Goal: Task Accomplishment & Management: Manage account settings

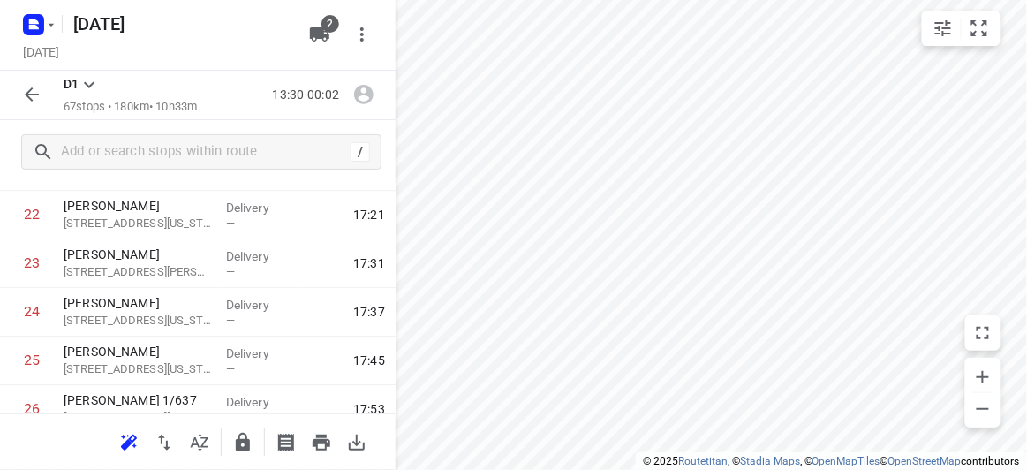
scroll to position [1284, 0]
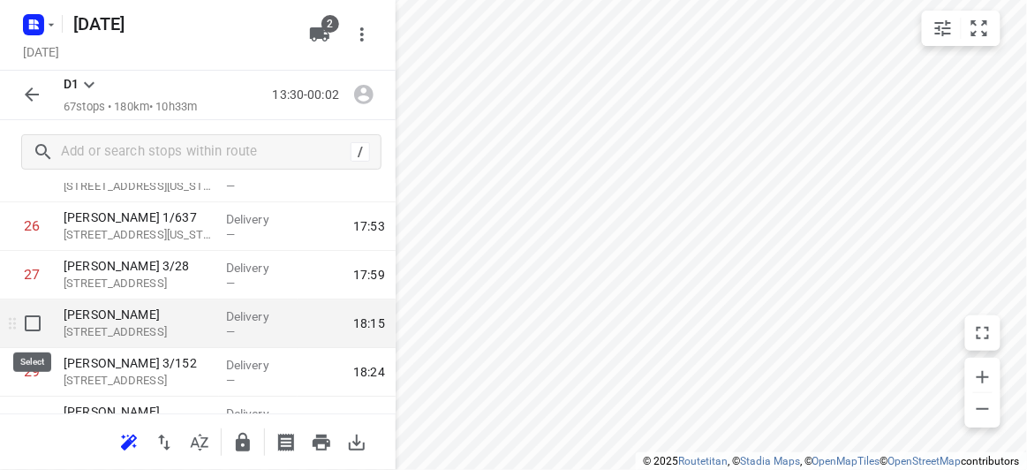
click at [32, 320] on input "checkbox" at bounding box center [32, 322] width 35 height 35
checkbox input "true"
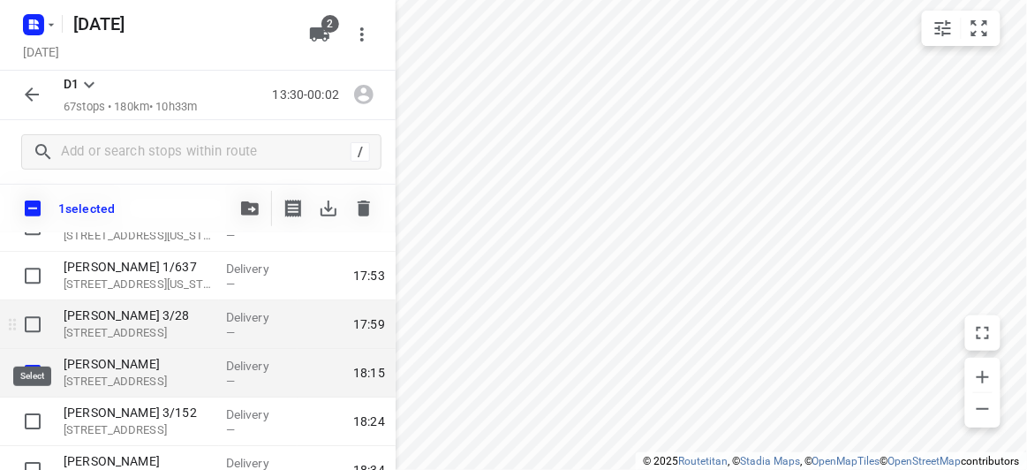
scroll to position [1364, 0]
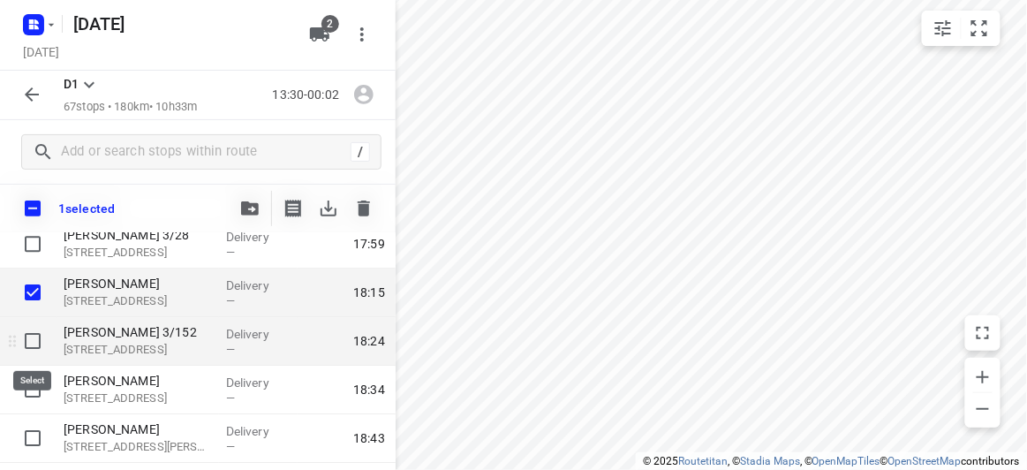
click at [38, 342] on input "checkbox" at bounding box center [32, 340] width 35 height 35
checkbox input "true"
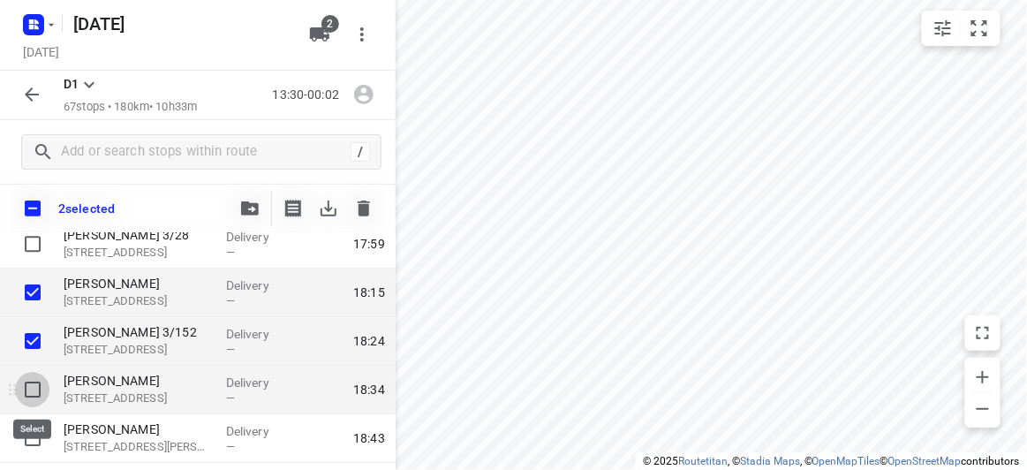
click at [44, 388] on input "checkbox" at bounding box center [32, 389] width 35 height 35
checkbox input "true"
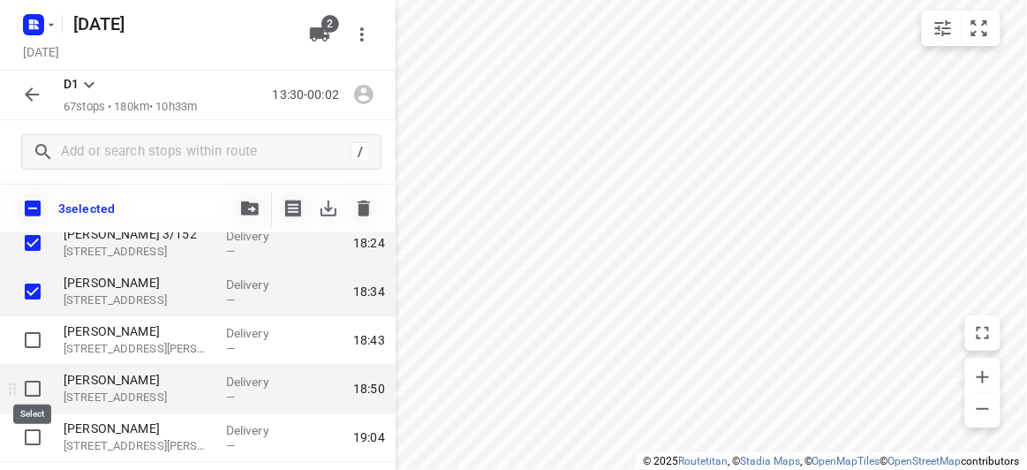
scroll to position [1525, 0]
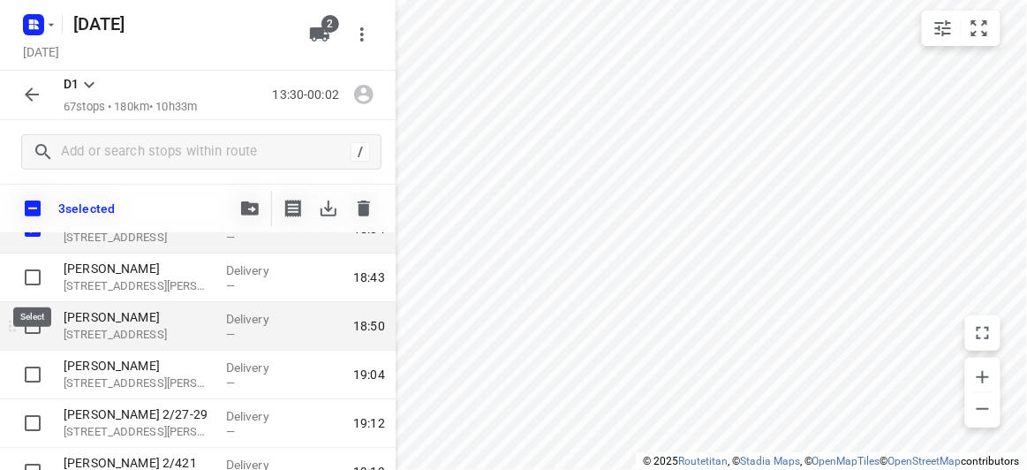
drag, startPoint x: 41, startPoint y: 288, endPoint x: 44, endPoint y: 302, distance: 14.6
click at [41, 288] on input "checkbox" at bounding box center [32, 277] width 35 height 35
checkbox input "true"
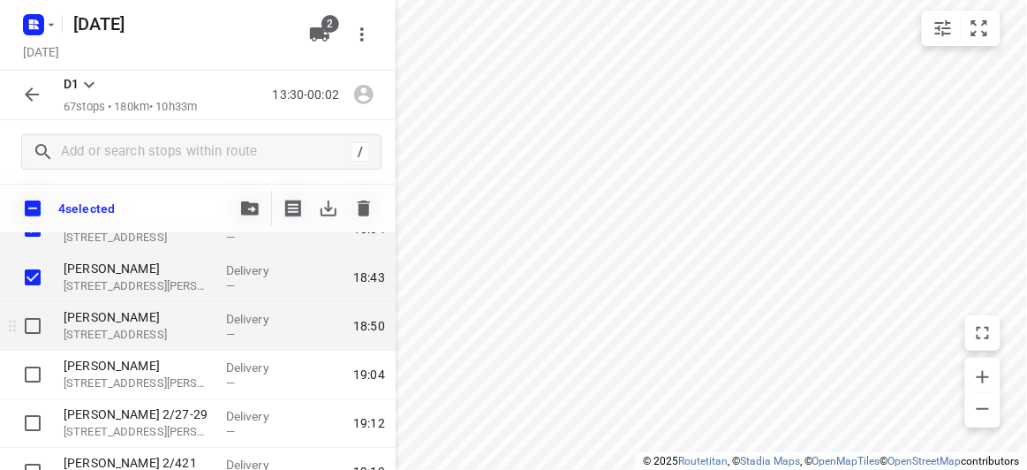
drag, startPoint x: 51, startPoint y: 323, endPoint x: 46, endPoint y: 347, distance: 24.4
click at [51, 323] on div at bounding box center [28, 326] width 57 height 49
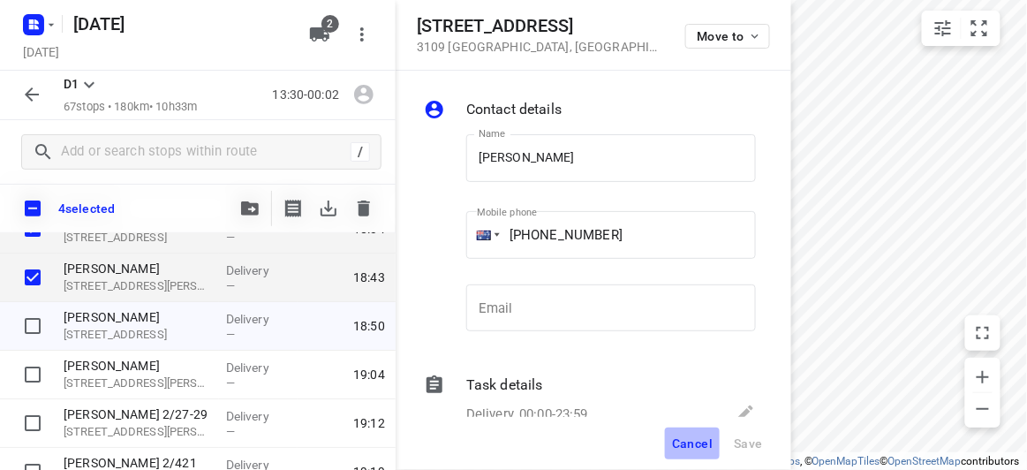
click at [678, 447] on span "Cancel" at bounding box center [692, 443] width 41 height 14
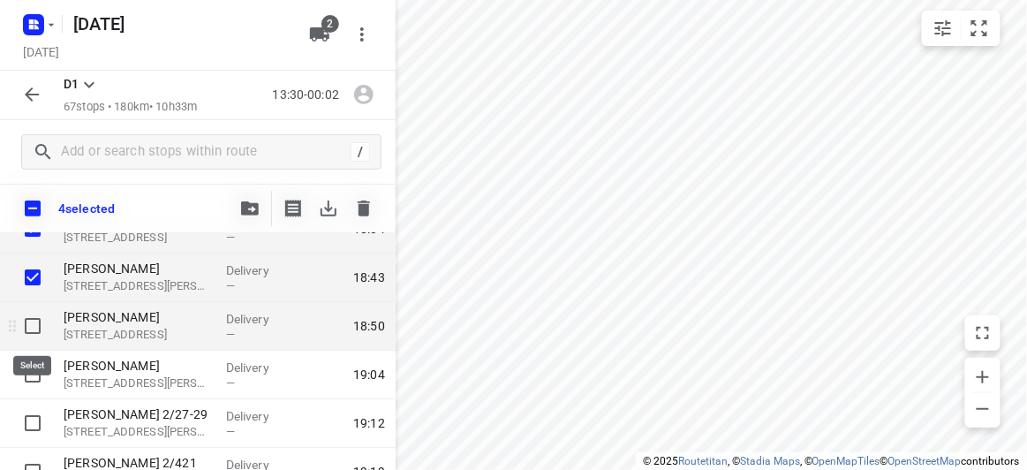
click at [22, 328] on input "checkbox" at bounding box center [32, 325] width 35 height 35
checkbox input "true"
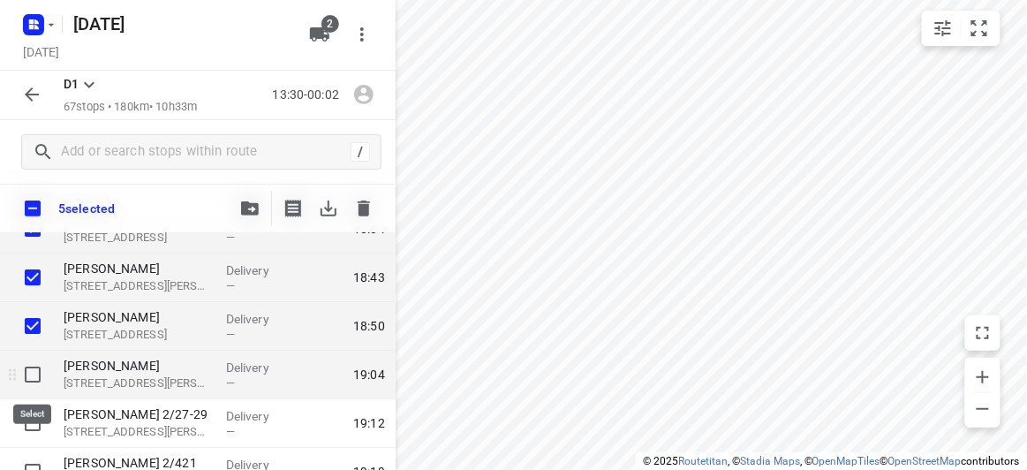
click at [26, 372] on input "checkbox" at bounding box center [32, 374] width 35 height 35
checkbox input "true"
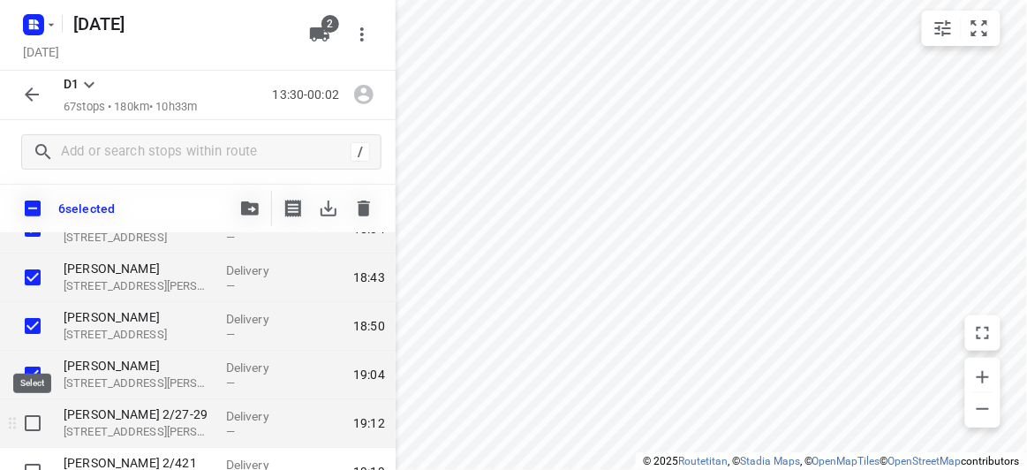
click at [34, 426] on input "checkbox" at bounding box center [32, 422] width 35 height 35
checkbox input "true"
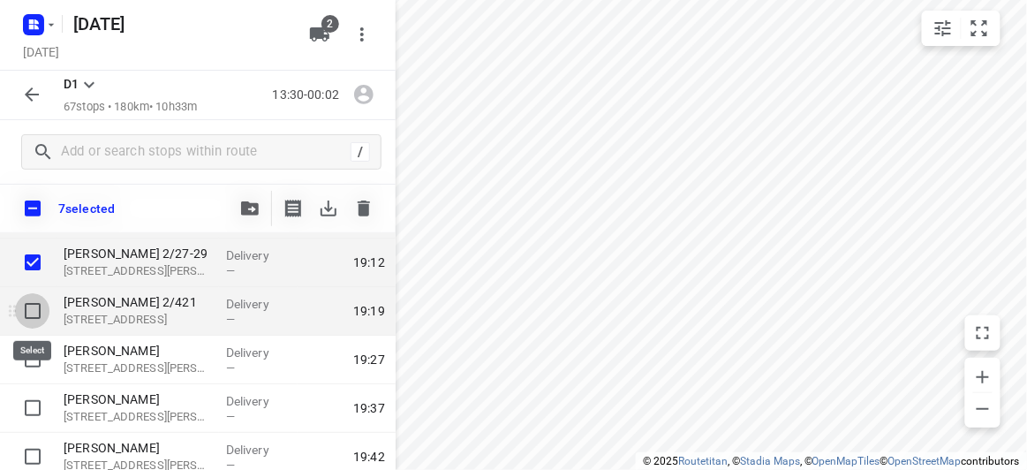
click at [19, 317] on input "checkbox" at bounding box center [32, 310] width 35 height 35
checkbox input "true"
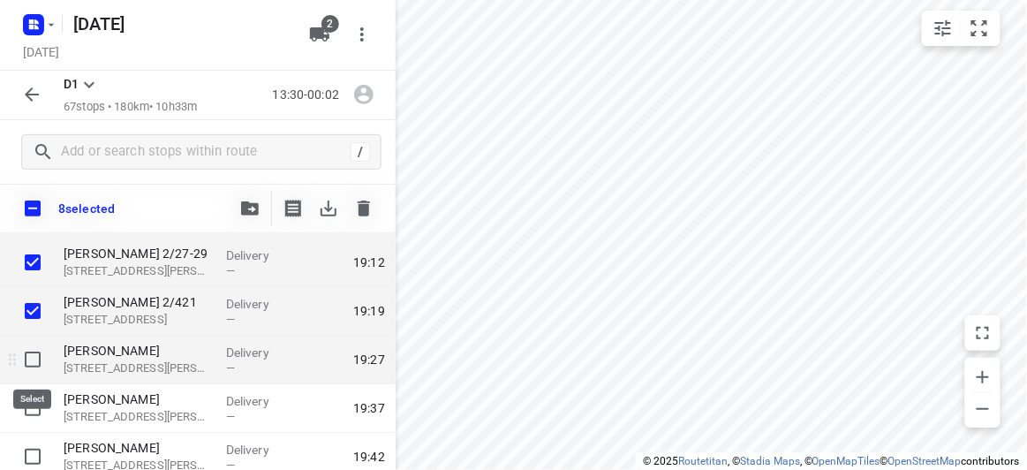
click at [38, 382] on div at bounding box center [28, 360] width 57 height 49
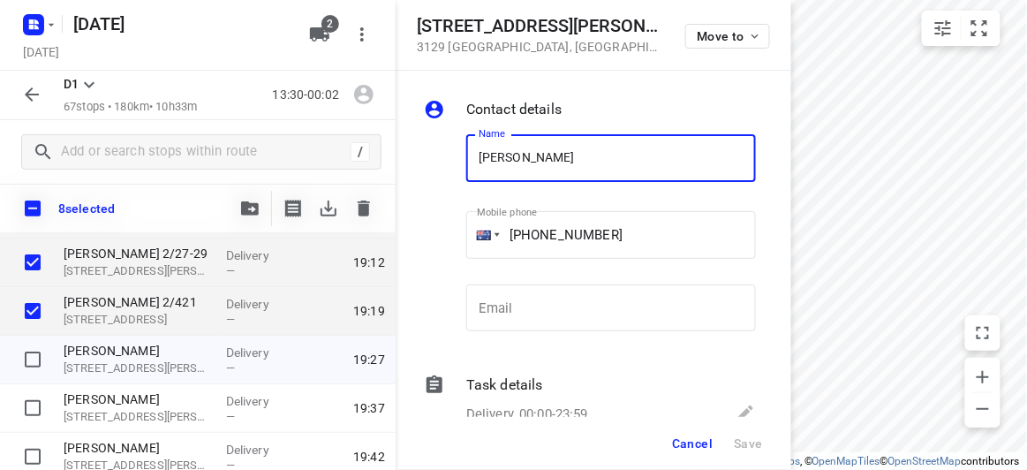
click at [705, 439] on span "Cancel" at bounding box center [692, 443] width 41 height 14
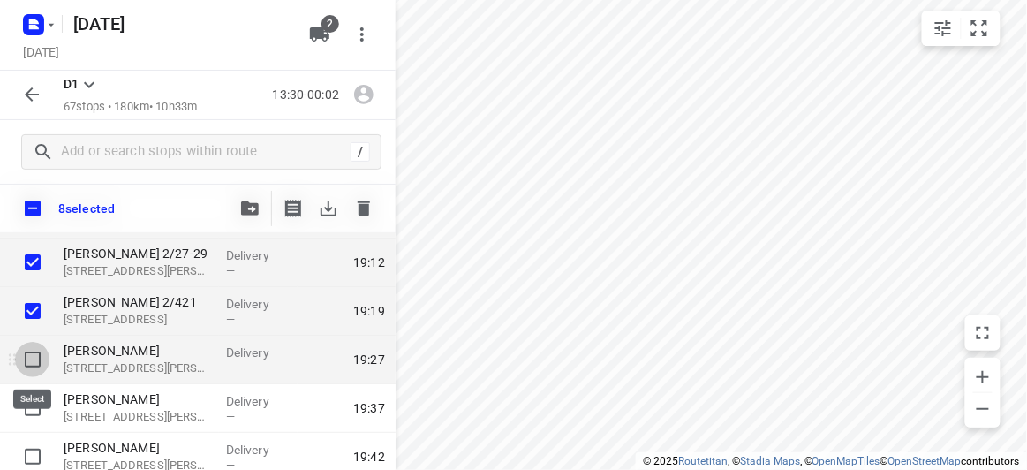
click at [31, 353] on input "checkbox" at bounding box center [32, 359] width 35 height 35
checkbox input "true"
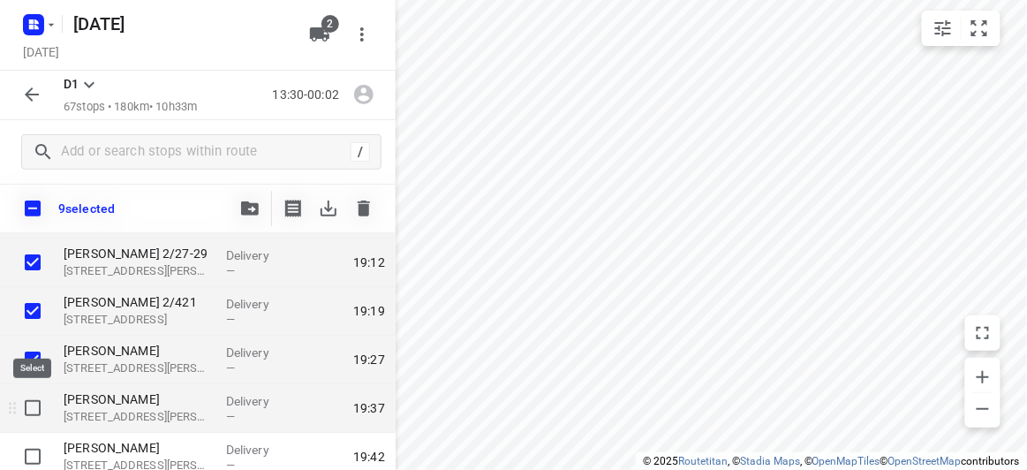
click at [29, 411] on input "checkbox" at bounding box center [32, 407] width 35 height 35
checkbox input "true"
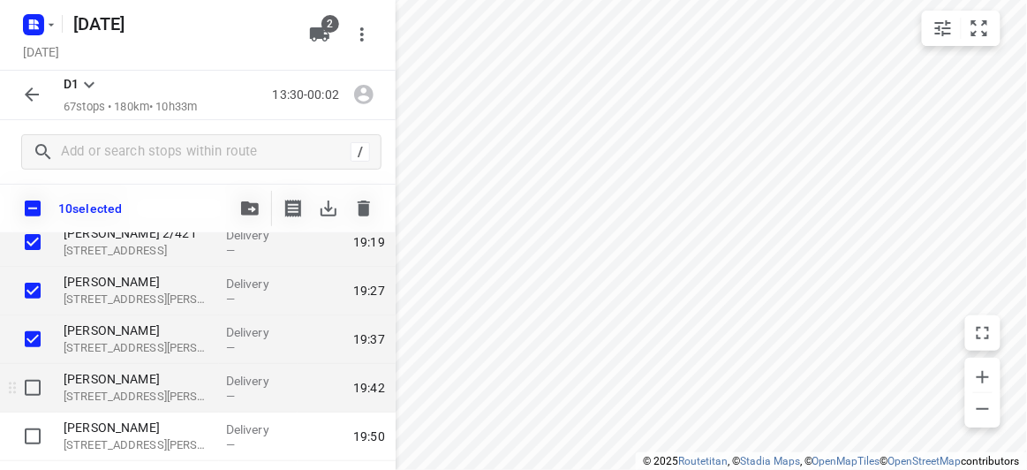
scroll to position [1765, 0]
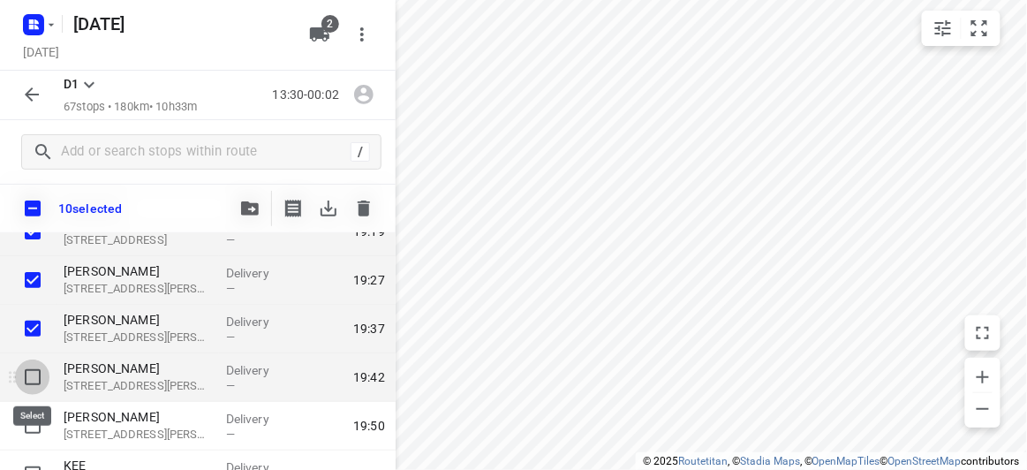
click at [36, 385] on input "checkbox" at bounding box center [32, 376] width 35 height 35
checkbox input "true"
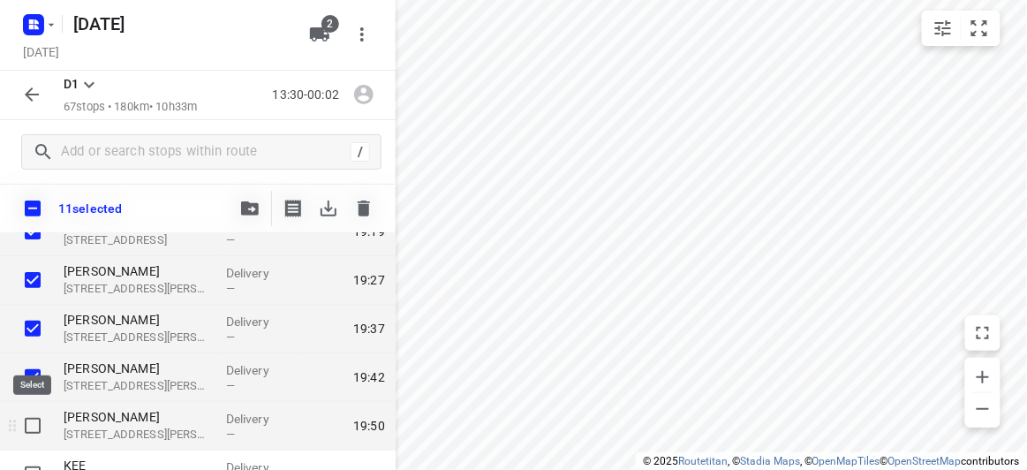
click at [41, 434] on input "checkbox" at bounding box center [32, 425] width 35 height 35
checkbox input "true"
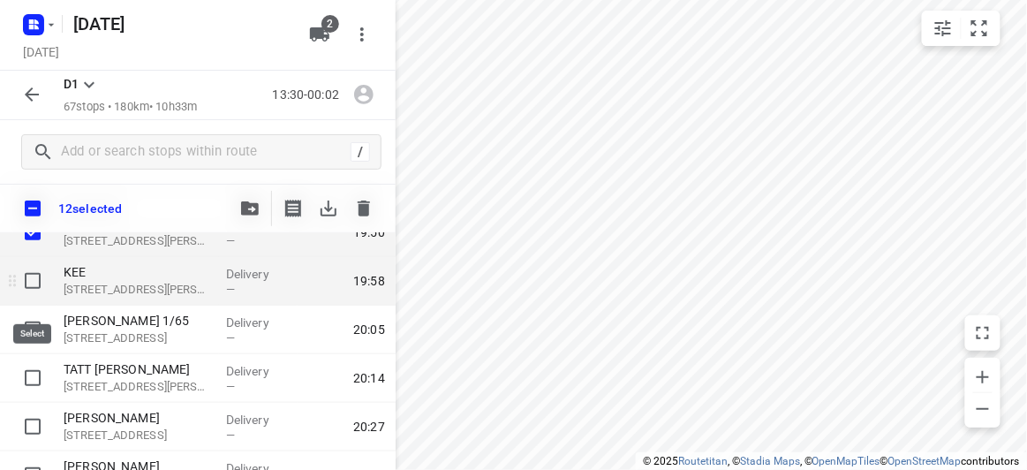
scroll to position [1926, 0]
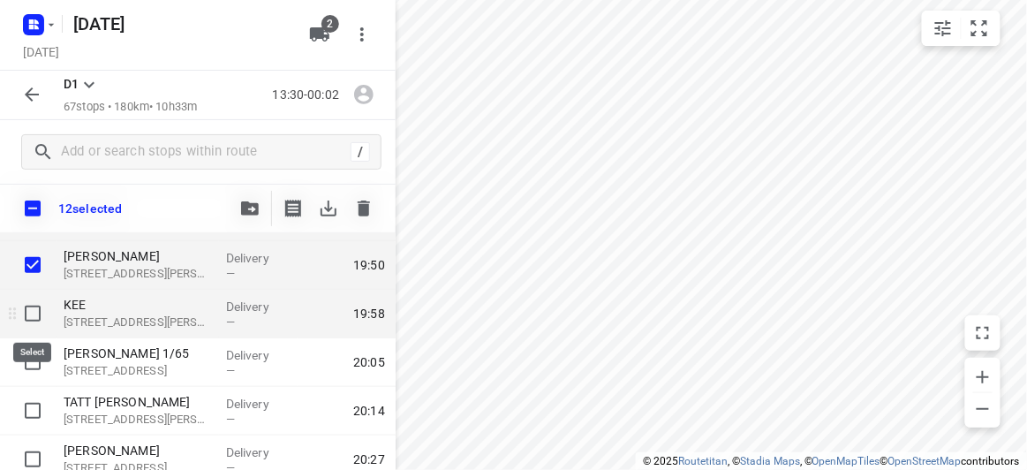
click at [32, 314] on input "checkbox" at bounding box center [32, 313] width 35 height 35
checkbox input "true"
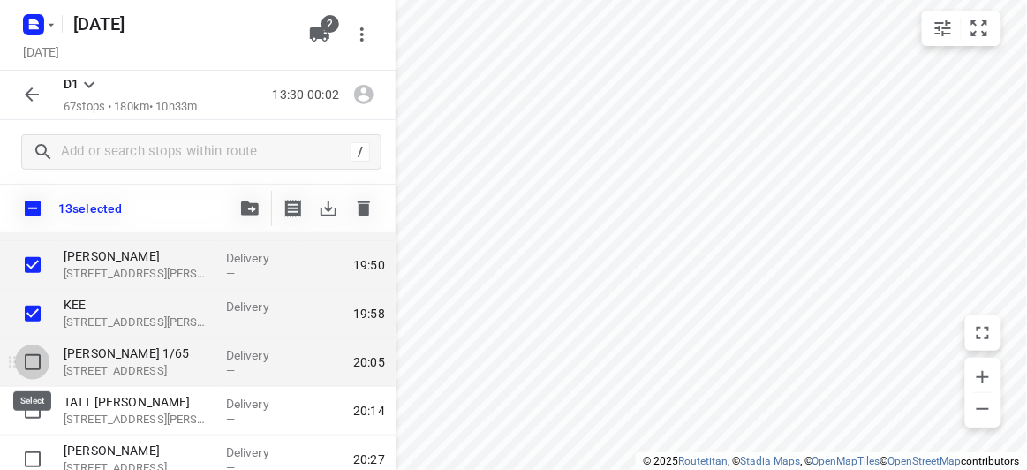
click at [33, 369] on input "checkbox" at bounding box center [32, 361] width 35 height 35
checkbox input "true"
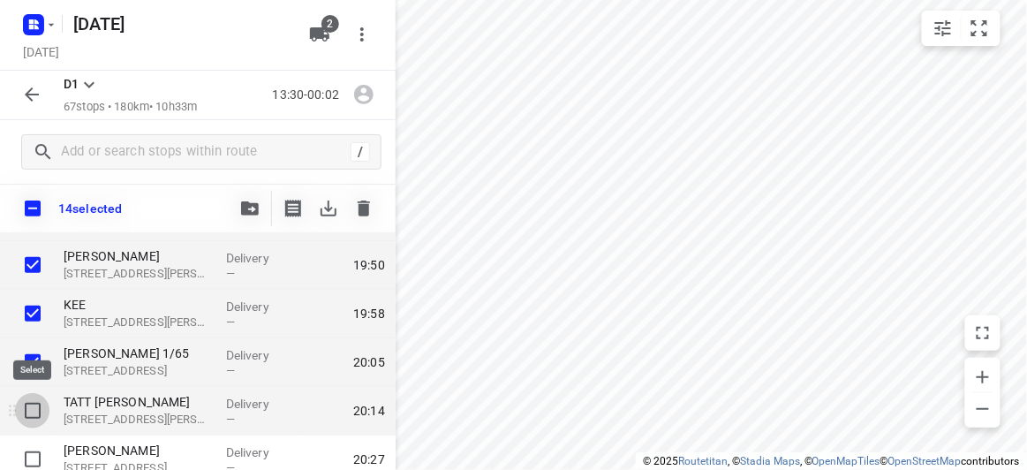
click at [34, 405] on input "checkbox" at bounding box center [32, 410] width 35 height 35
checkbox input "true"
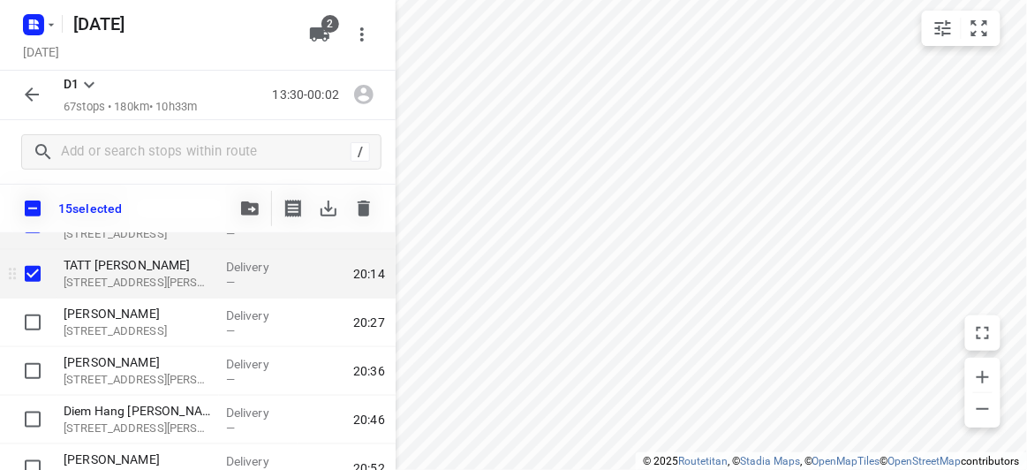
scroll to position [2086, 0]
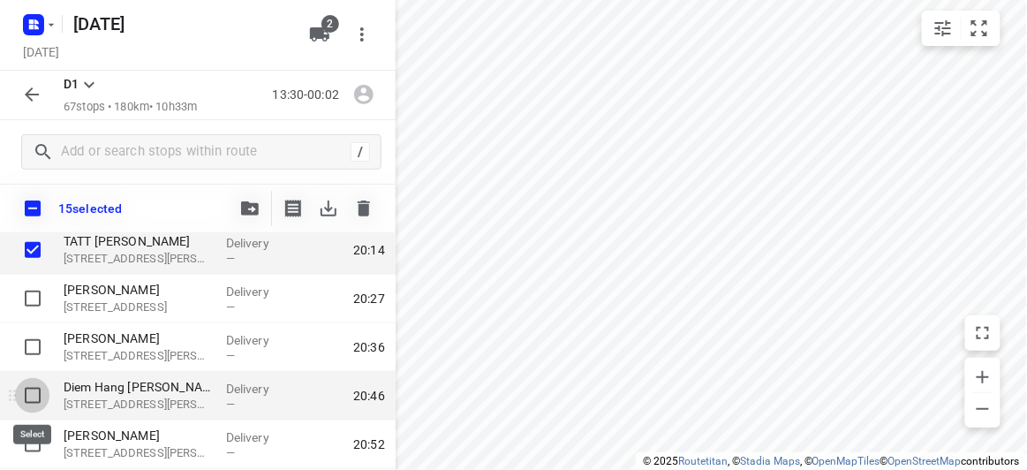
click at [31, 396] on input "checkbox" at bounding box center [32, 395] width 35 height 35
checkbox input "true"
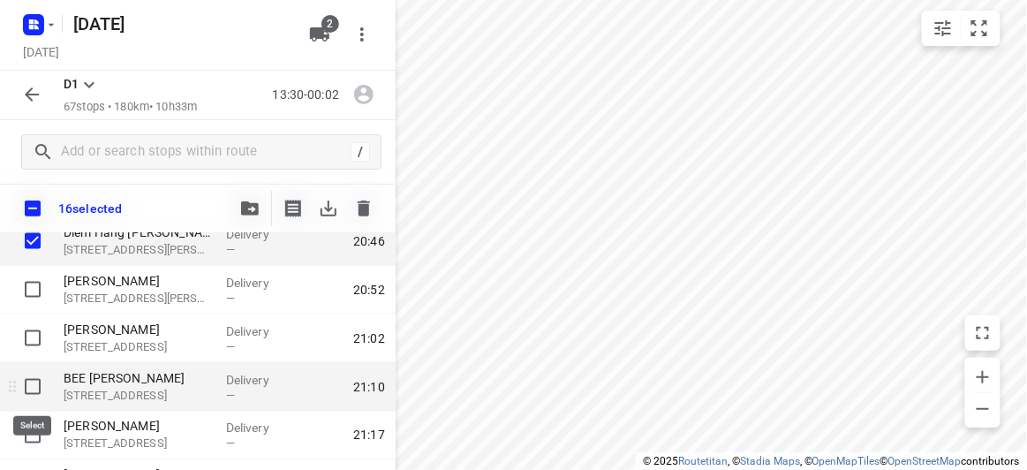
scroll to position [2247, 0]
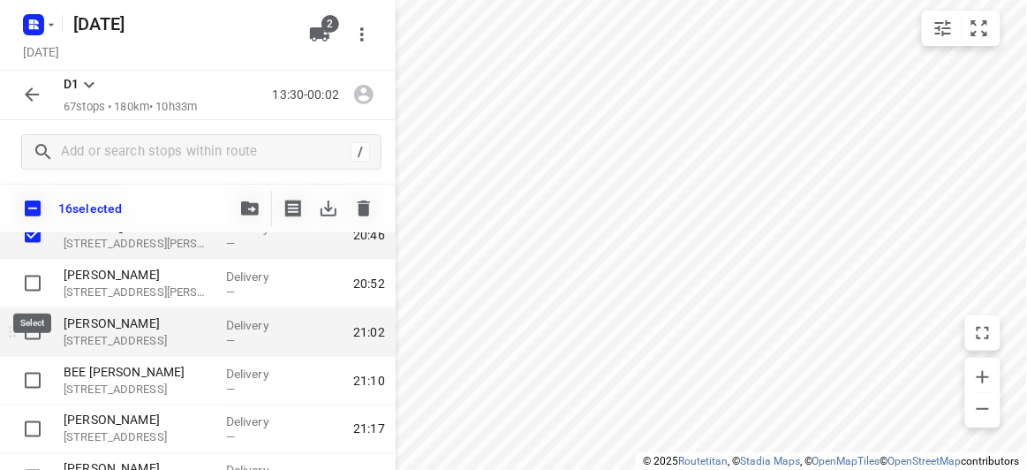
click at [29, 284] on input "checkbox" at bounding box center [32, 283] width 35 height 35
checkbox input "true"
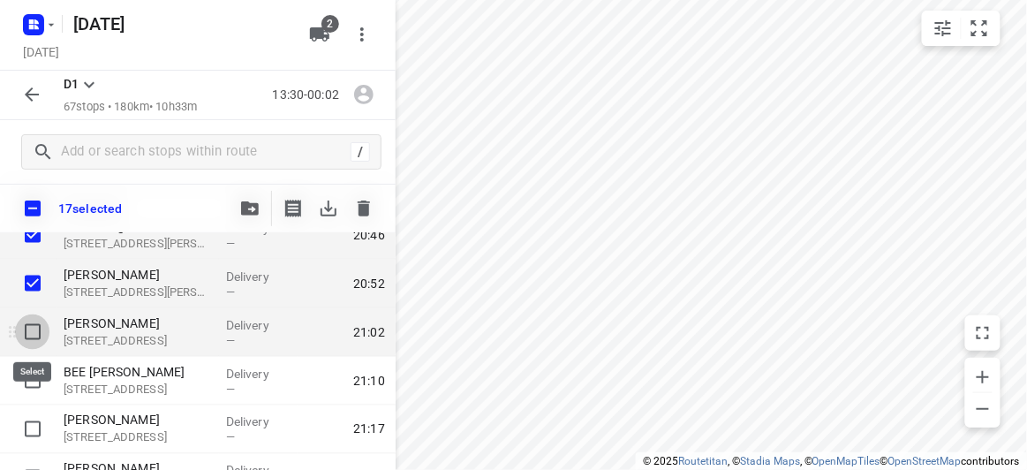
click at [27, 330] on input "checkbox" at bounding box center [32, 331] width 35 height 35
checkbox input "true"
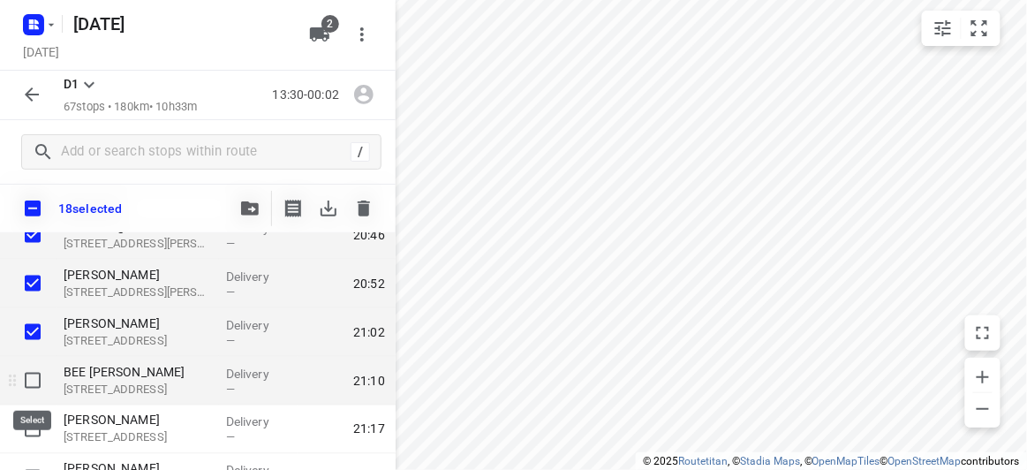
click at [30, 373] on input "checkbox" at bounding box center [32, 380] width 35 height 35
checkbox input "true"
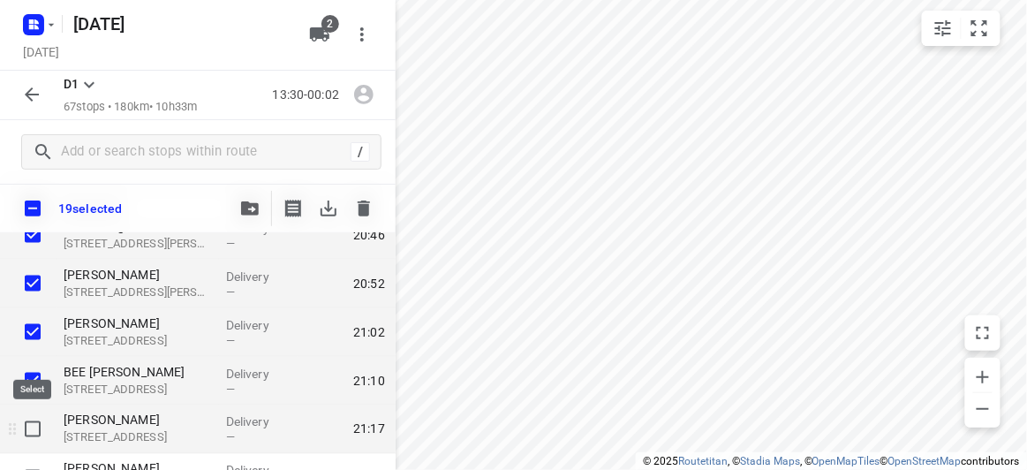
click at [34, 434] on input "checkbox" at bounding box center [32, 428] width 35 height 35
checkbox input "true"
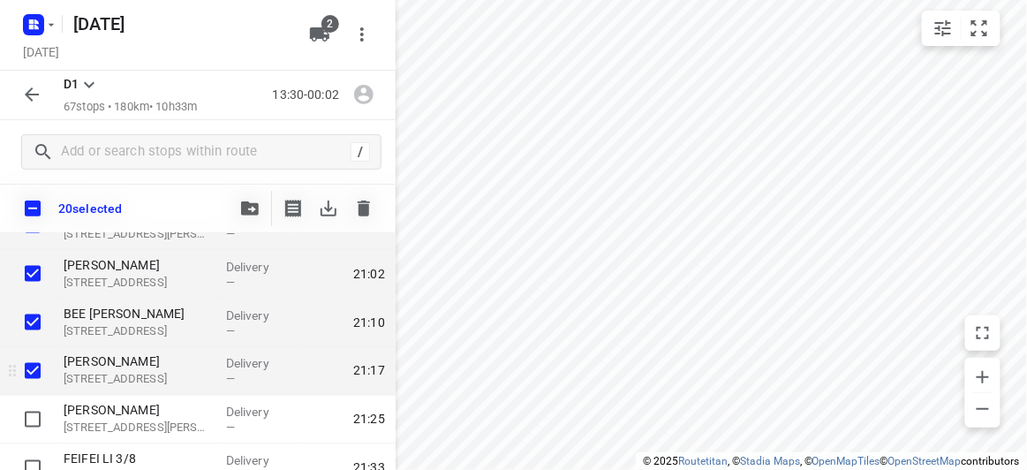
scroll to position [2327, 0]
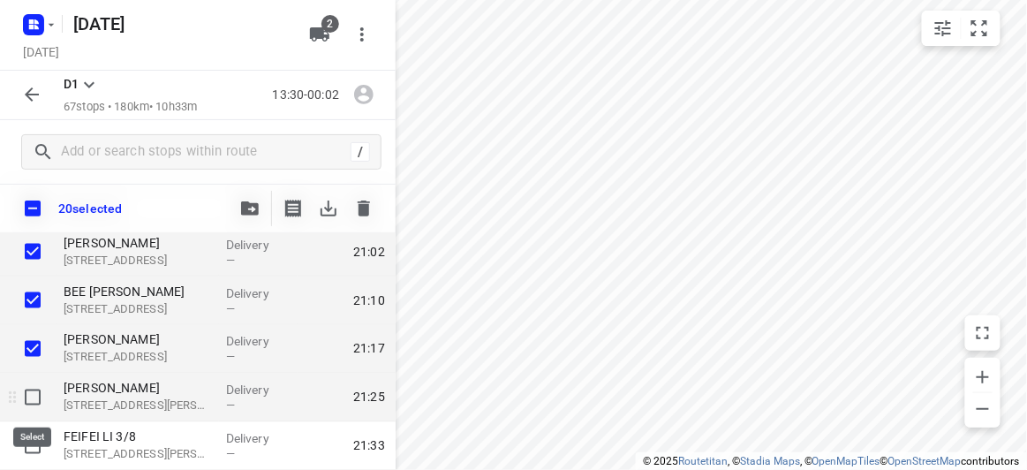
click at [26, 402] on input "checkbox" at bounding box center [32, 397] width 35 height 35
checkbox input "true"
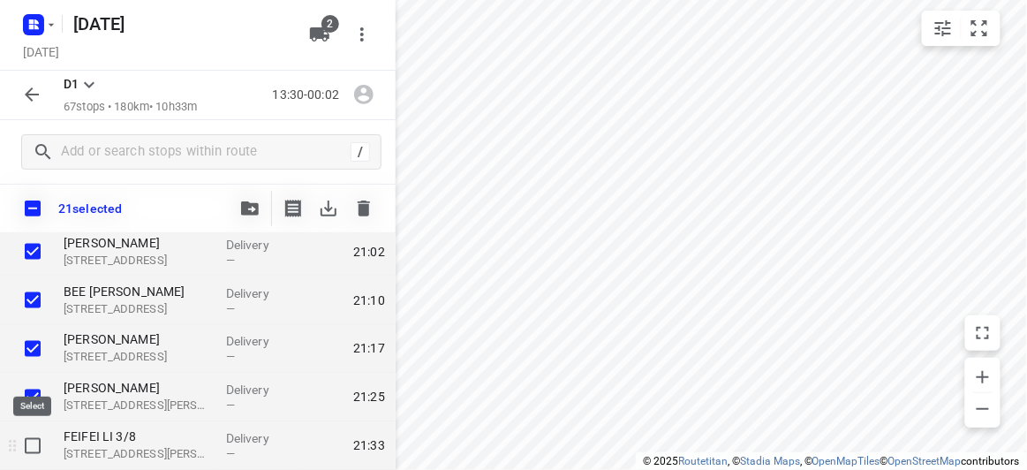
click at [29, 447] on input "checkbox" at bounding box center [32, 445] width 35 height 35
checkbox input "true"
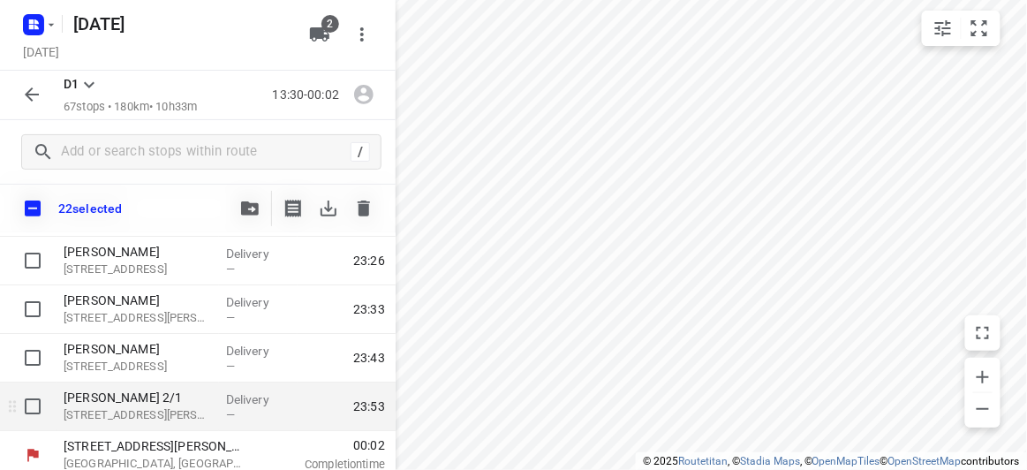
scroll to position [3153, 0]
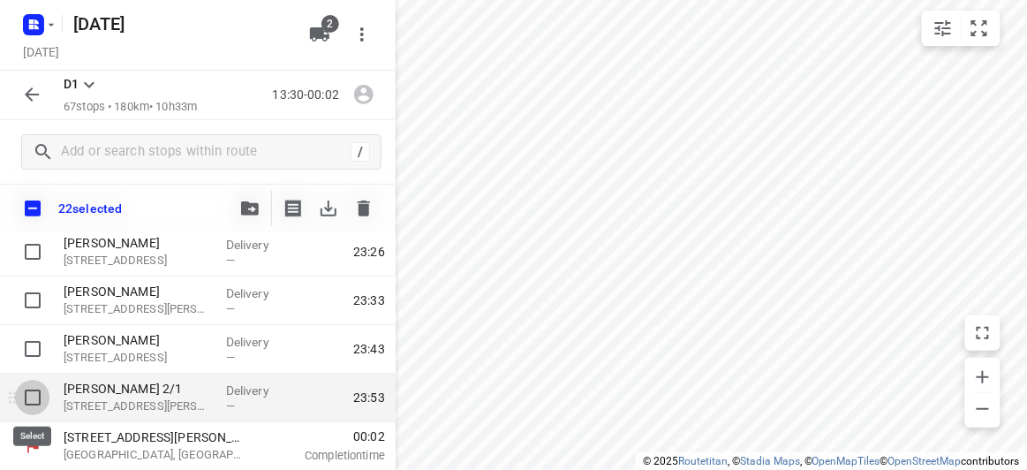
click at [30, 397] on input "checkbox" at bounding box center [32, 397] width 35 height 35
checkbox input "true"
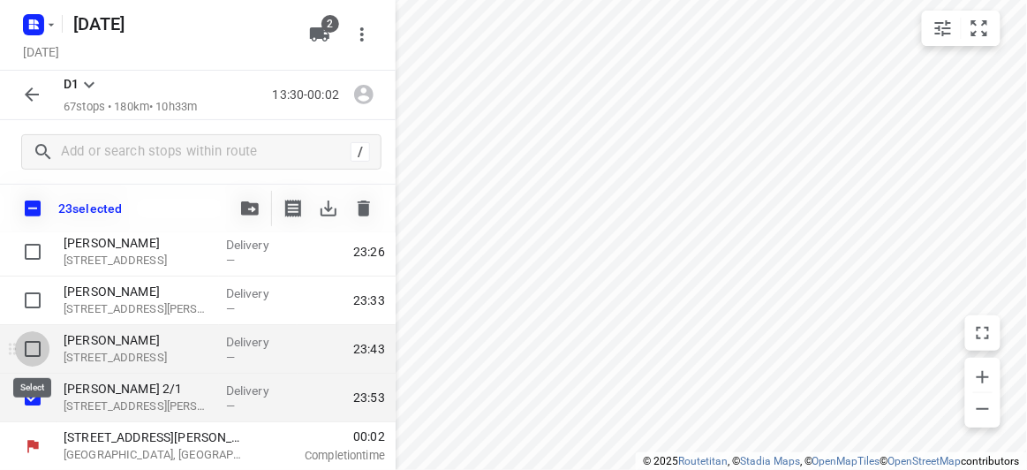
click at [34, 338] on input "checkbox" at bounding box center [32, 348] width 35 height 35
checkbox input "true"
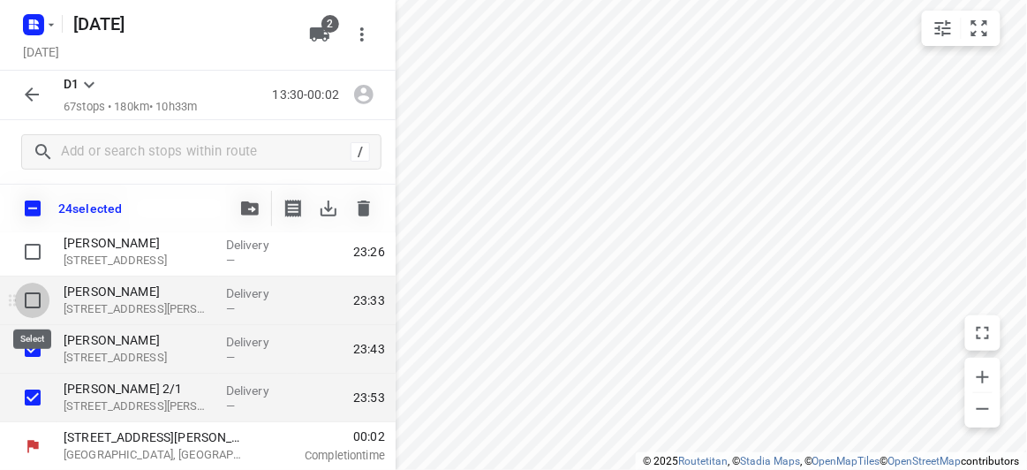
click at [32, 300] on input "checkbox" at bounding box center [32, 300] width 35 height 35
checkbox input "true"
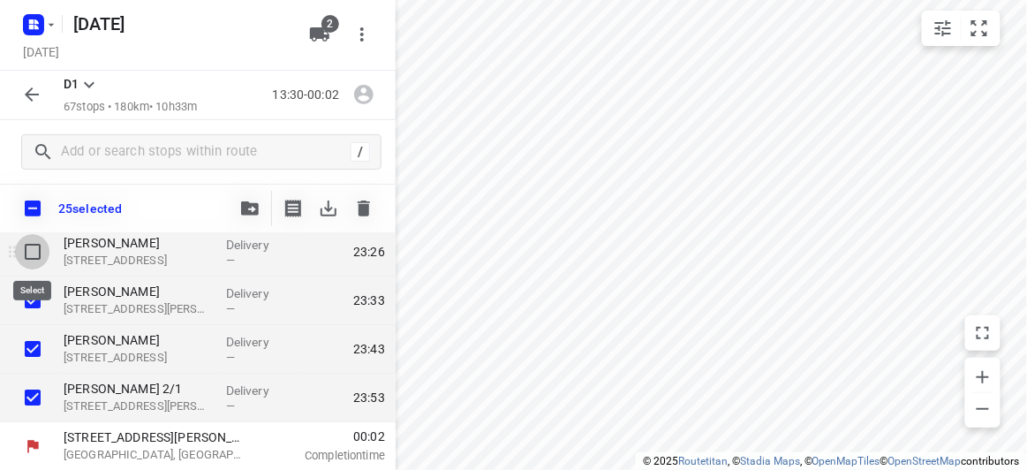
click at [41, 246] on input "checkbox" at bounding box center [32, 251] width 35 height 35
checkbox input "true"
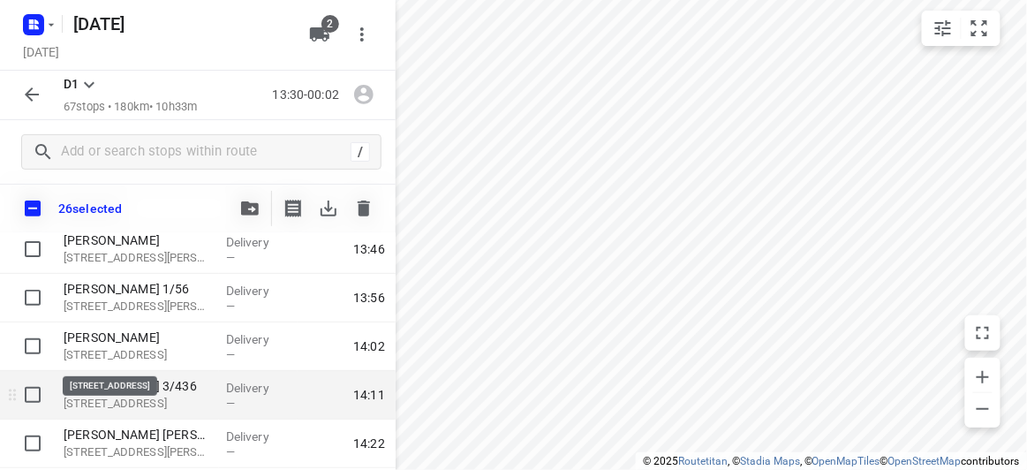
scroll to position [160, 0]
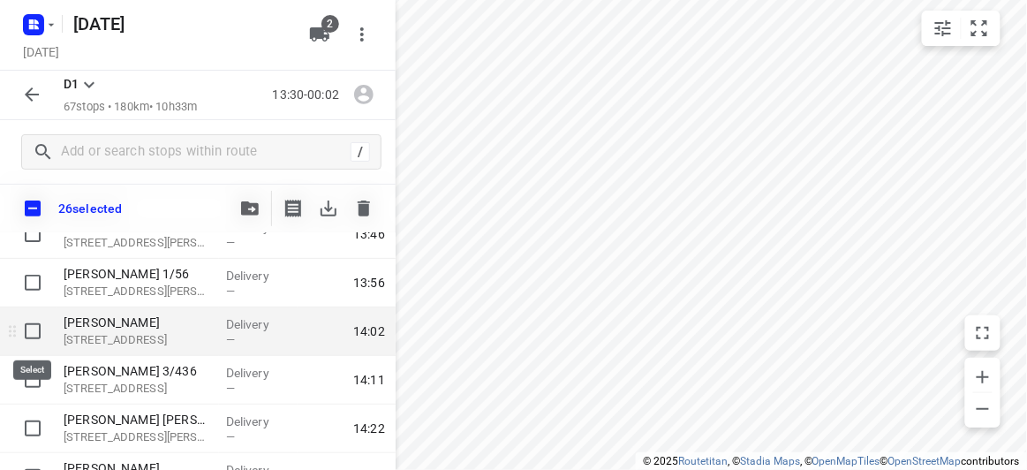
click at [26, 347] on input "checkbox" at bounding box center [32, 330] width 35 height 35
checkbox input "true"
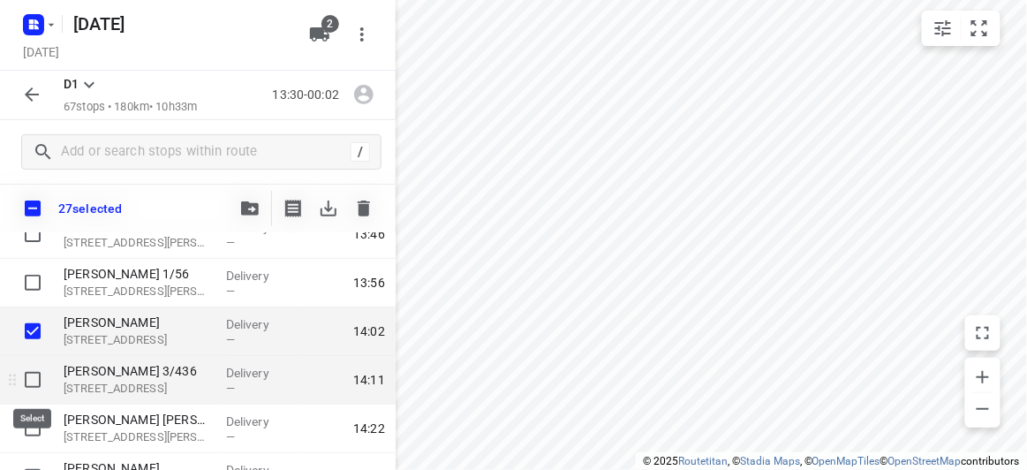
click at [34, 377] on input "checkbox" at bounding box center [32, 379] width 35 height 35
checkbox input "true"
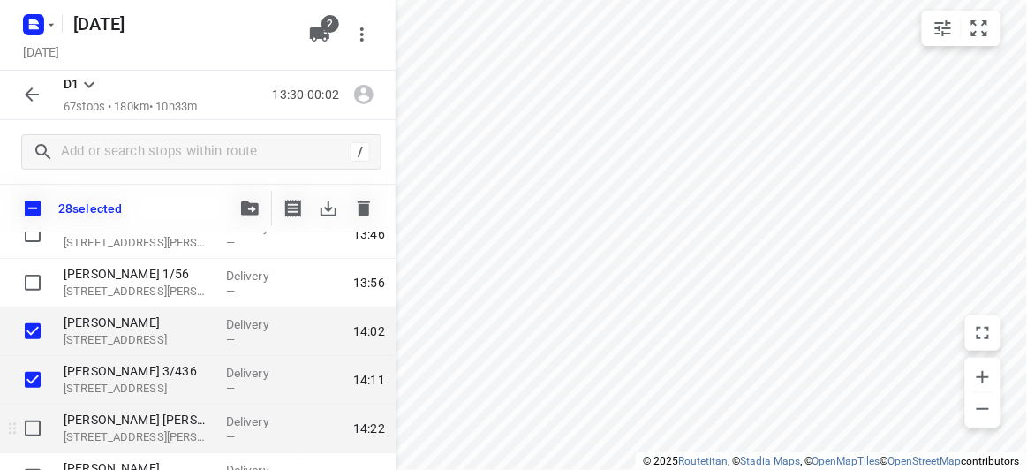
click at [34, 426] on input "checkbox" at bounding box center [32, 428] width 35 height 35
checkbox input "true"
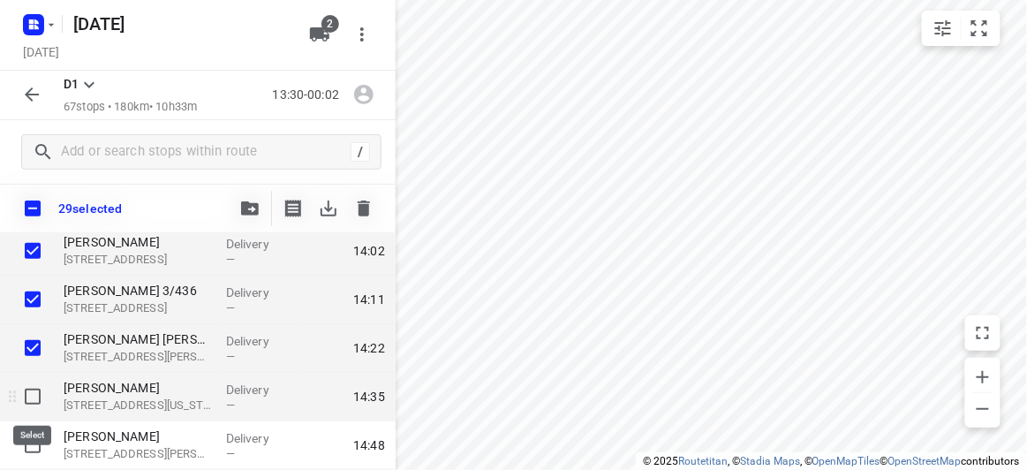
click at [26, 385] on input "checkbox" at bounding box center [32, 396] width 35 height 35
click at [35, 397] on input "checkbox" at bounding box center [32, 396] width 35 height 35
checkbox input "false"
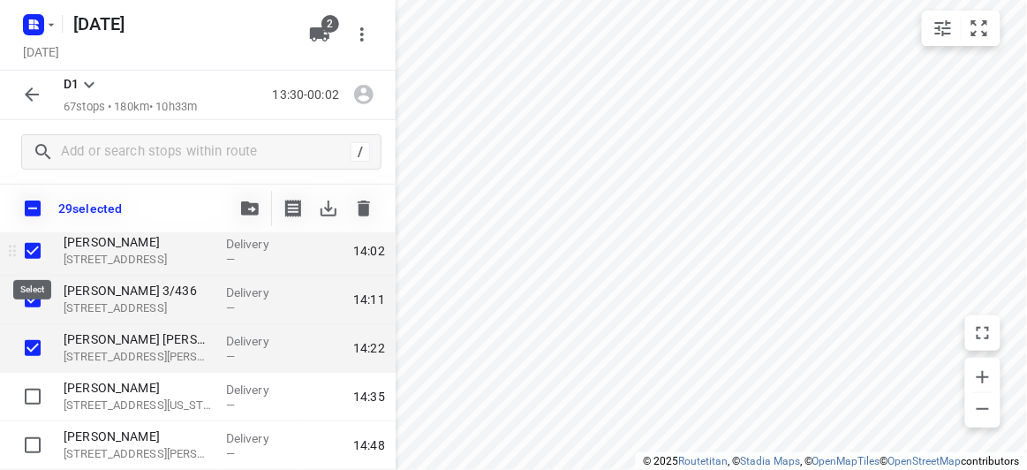
scroll to position [160, 0]
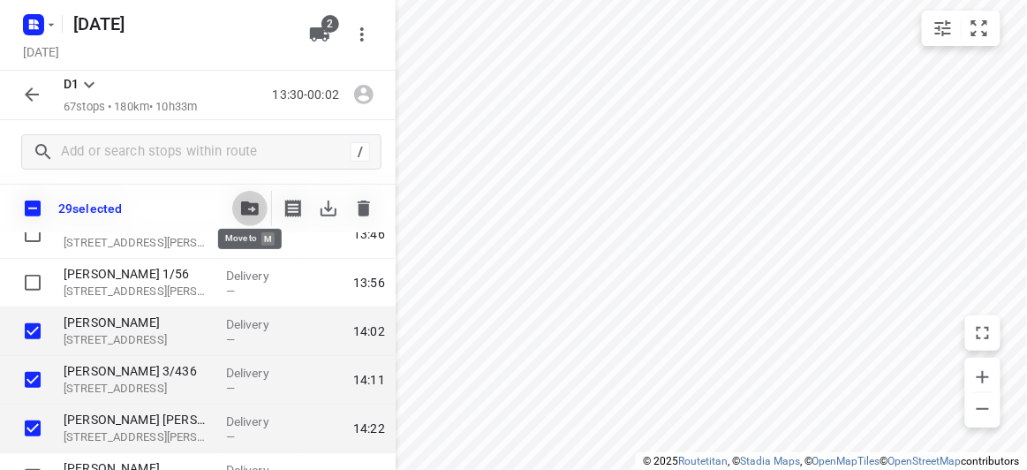
click at [238, 214] on button "button" at bounding box center [249, 208] width 35 height 35
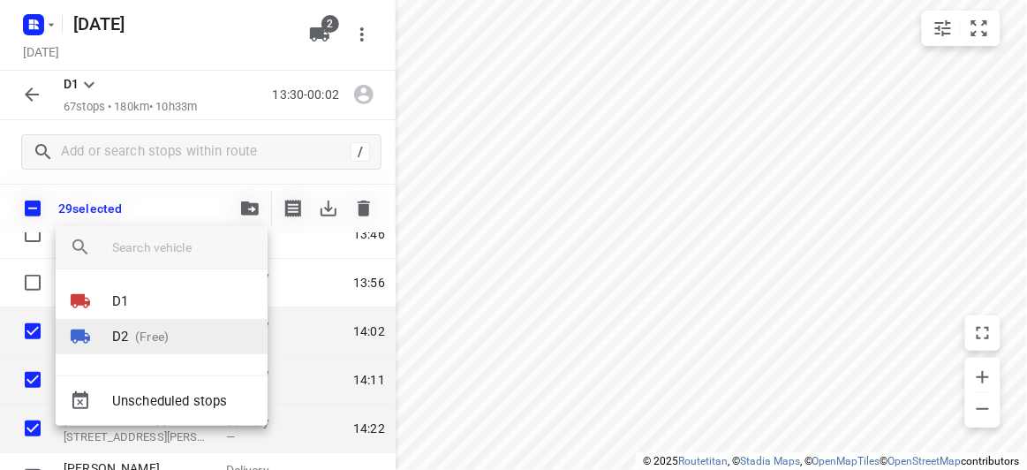
click at [165, 338] on p "(Free)" at bounding box center [148, 337] width 41 height 19
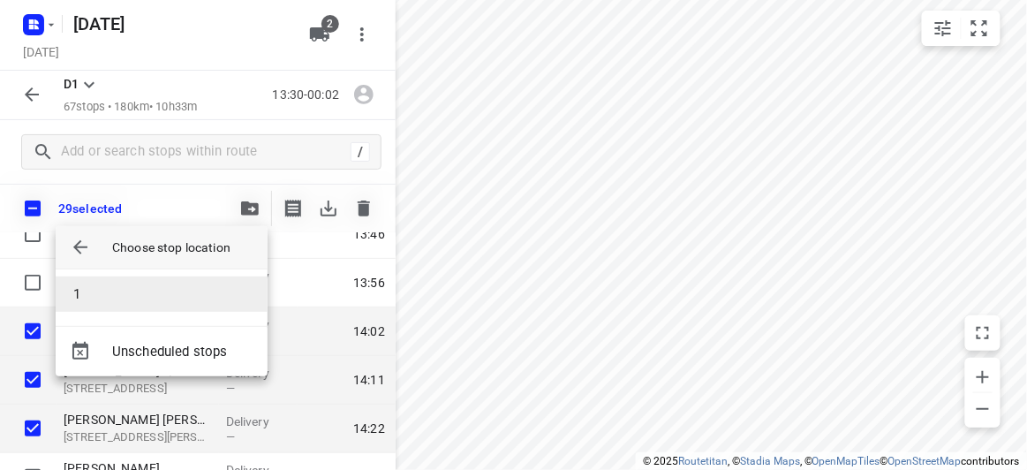
click at [102, 292] on li "1" at bounding box center [162, 293] width 212 height 35
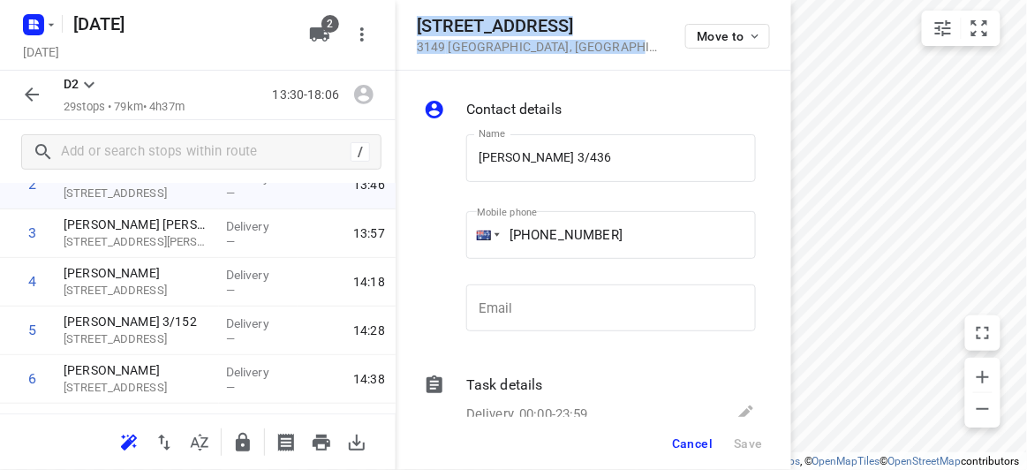
drag, startPoint x: 586, startPoint y: 52, endPoint x: 421, endPoint y: 19, distance: 168.3
click at [421, 19] on div "[STREET_ADDRESS] Move to" at bounding box center [594, 35] width 396 height 71
copy div "[STREET_ADDRESS]"
click at [311, 30] on icon "button" at bounding box center [319, 34] width 19 height 14
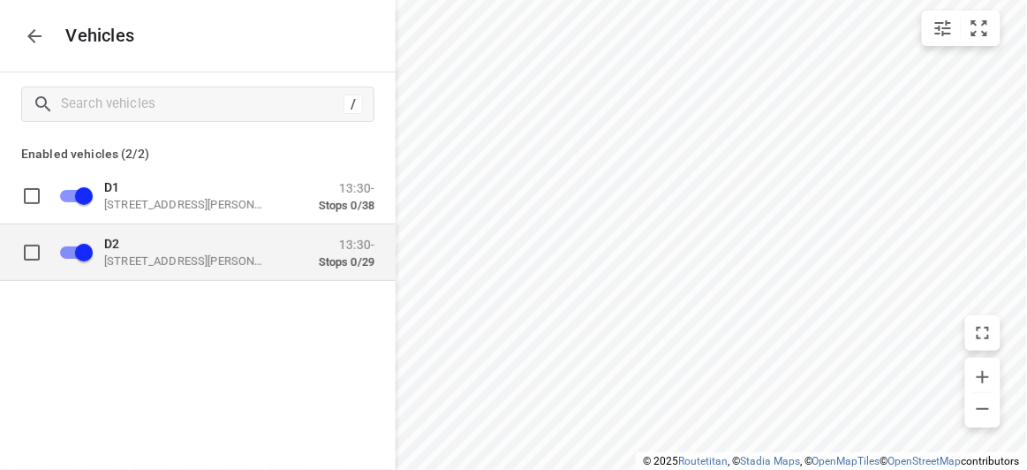
click at [133, 243] on p "D2" at bounding box center [192, 243] width 177 height 14
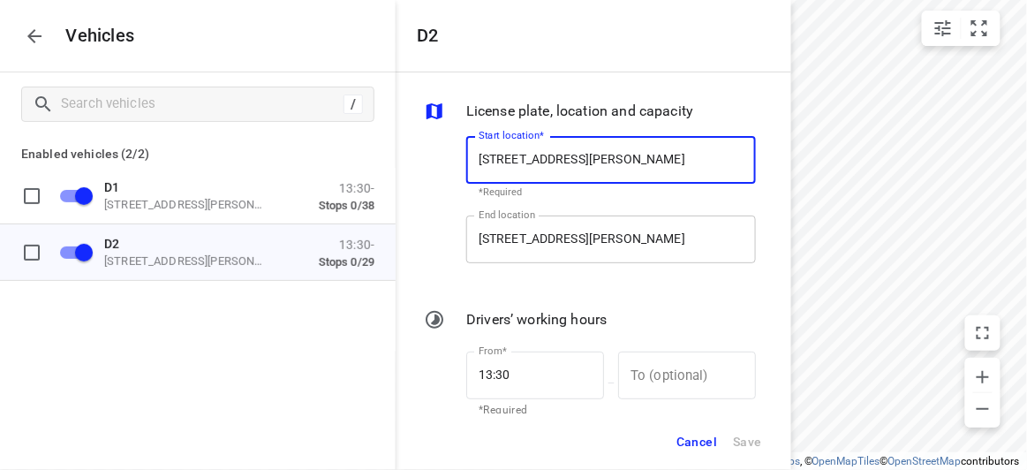
click at [559, 241] on input "[STREET_ADDRESS][PERSON_NAME]" at bounding box center [611, 239] width 290 height 48
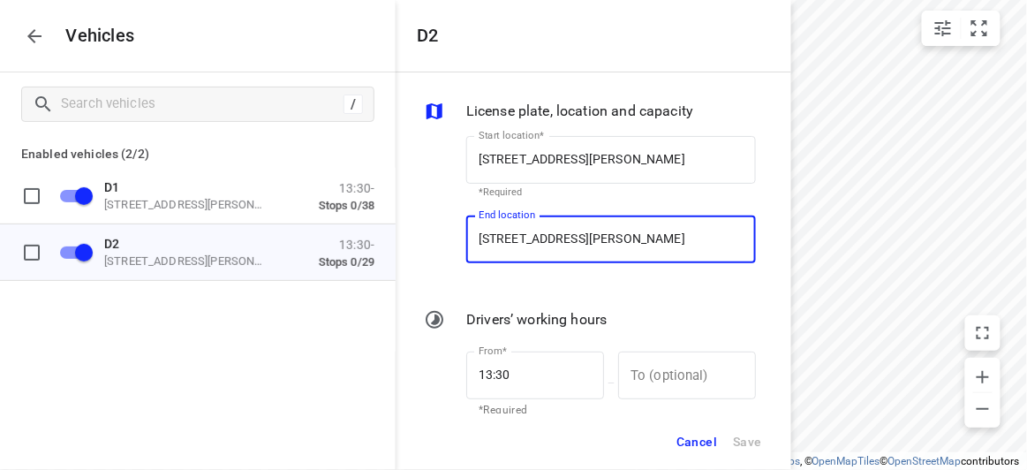
paste input "[STREET_ADDRESS]"
type input "[STREET_ADDRESS]"
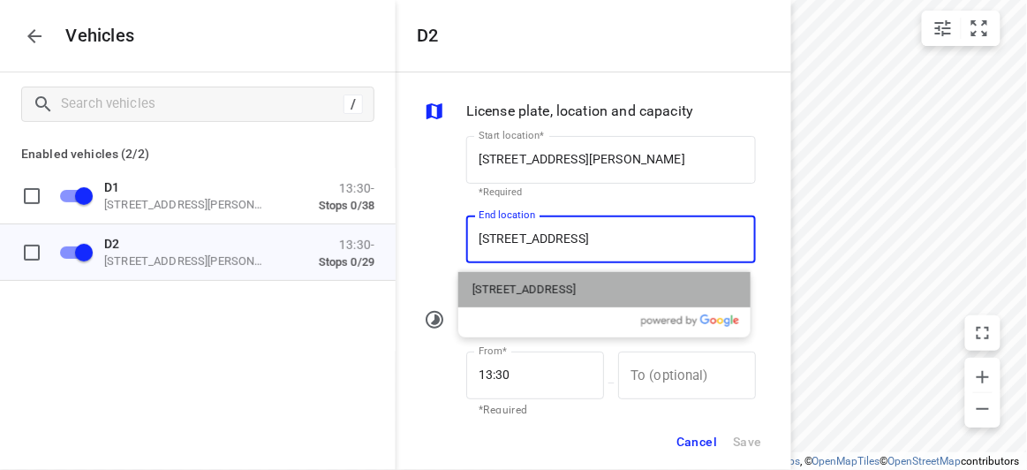
click at [526, 284] on p "[STREET_ADDRESS]" at bounding box center [523, 290] width 103 height 18
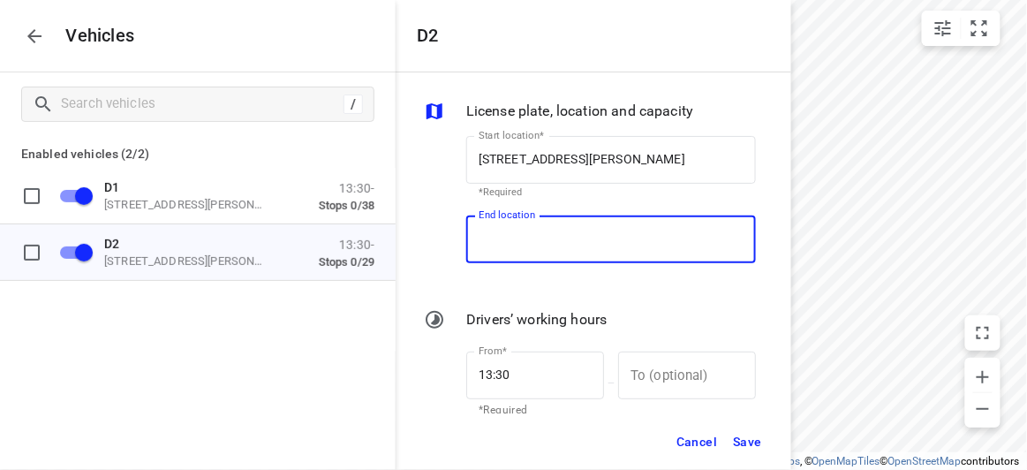
type input "[STREET_ADDRESS]"
click at [739, 441] on span "Save" at bounding box center [747, 442] width 29 height 22
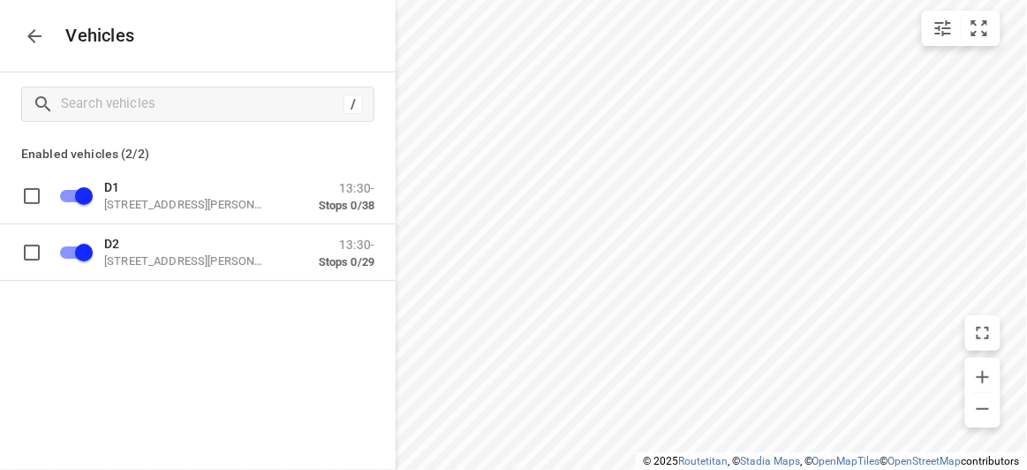
click at [28, 32] on icon "button" at bounding box center [34, 36] width 21 height 21
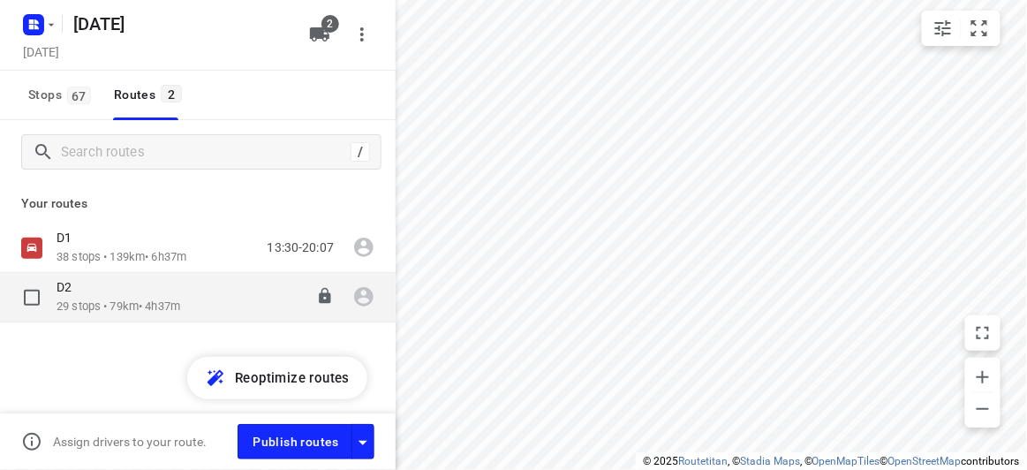
click at [155, 290] on div "D2" at bounding box center [119, 288] width 124 height 19
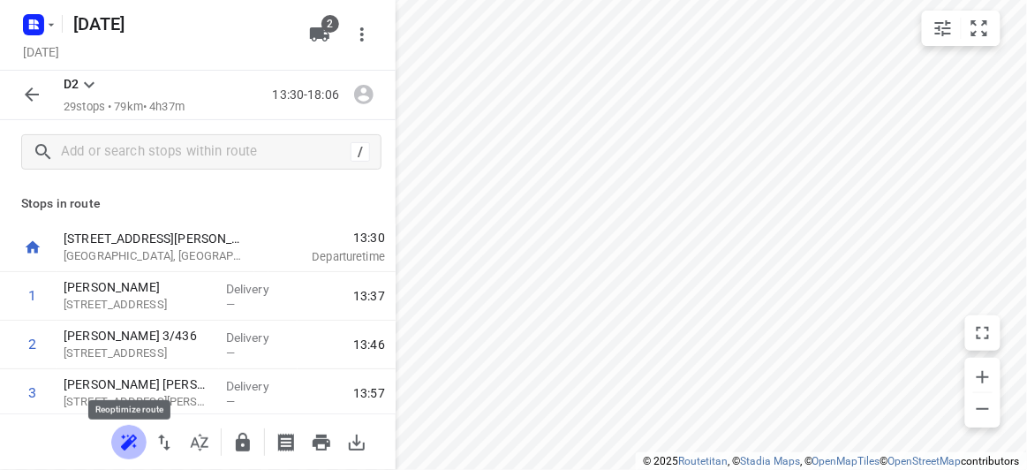
click at [124, 438] on icon "button" at bounding box center [128, 442] width 21 height 21
click at [23, 95] on icon "button" at bounding box center [31, 94] width 21 height 21
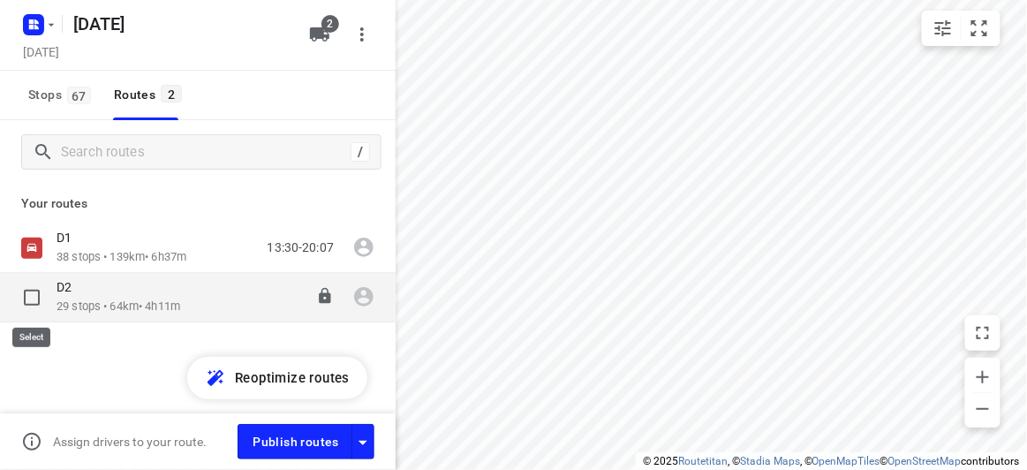
click at [42, 307] on input "checkbox" at bounding box center [31, 297] width 35 height 35
checkbox input "true"
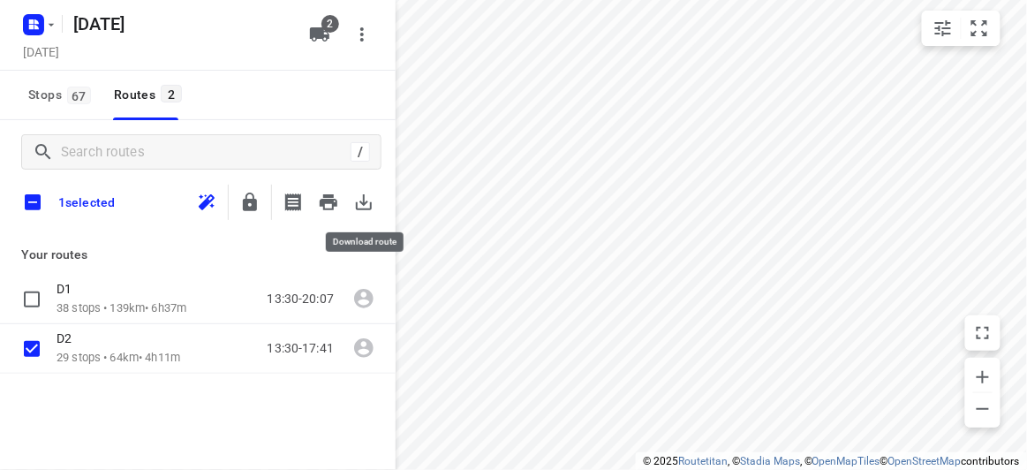
click at [372, 200] on icon "button" at bounding box center [363, 202] width 21 height 21
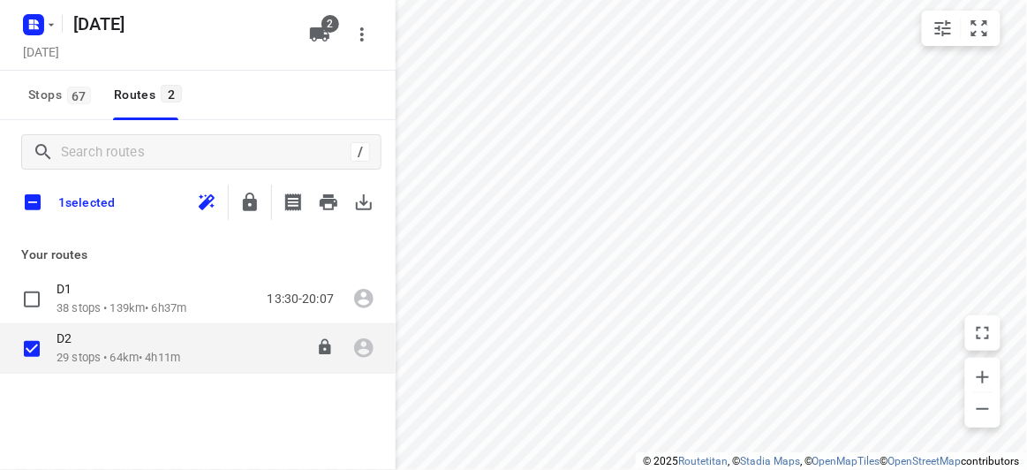
click at [89, 348] on div "D2" at bounding box center [119, 339] width 124 height 19
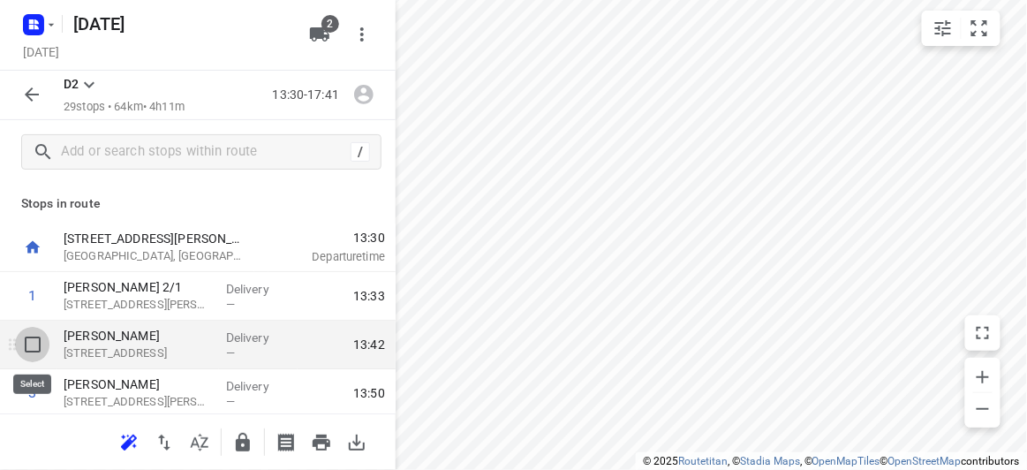
click at [34, 349] on input "checkbox" at bounding box center [32, 344] width 35 height 35
checkbox input "true"
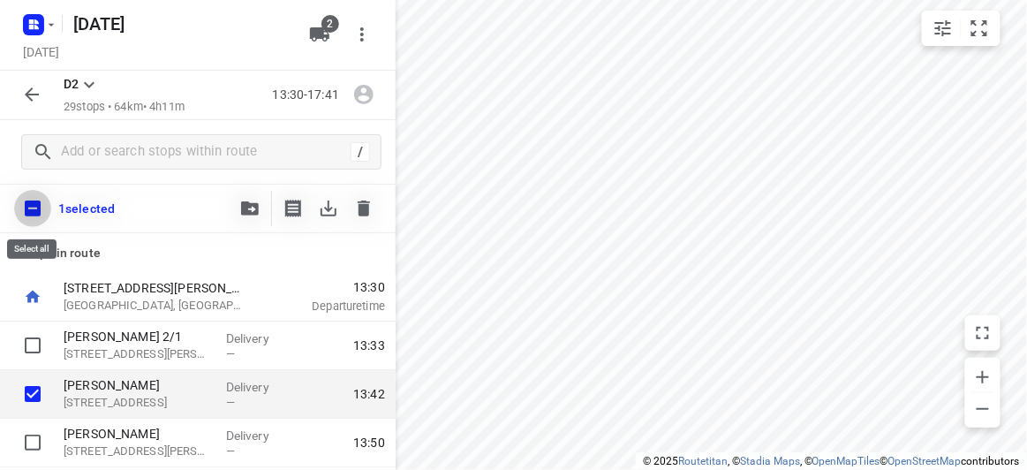
click at [32, 212] on input "checkbox" at bounding box center [32, 208] width 37 height 37
checkbox input "true"
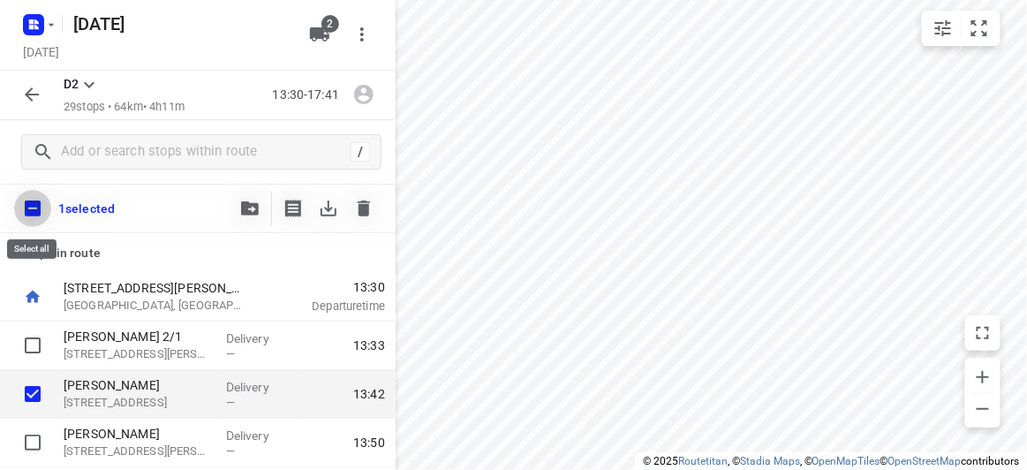
checkbox input "true"
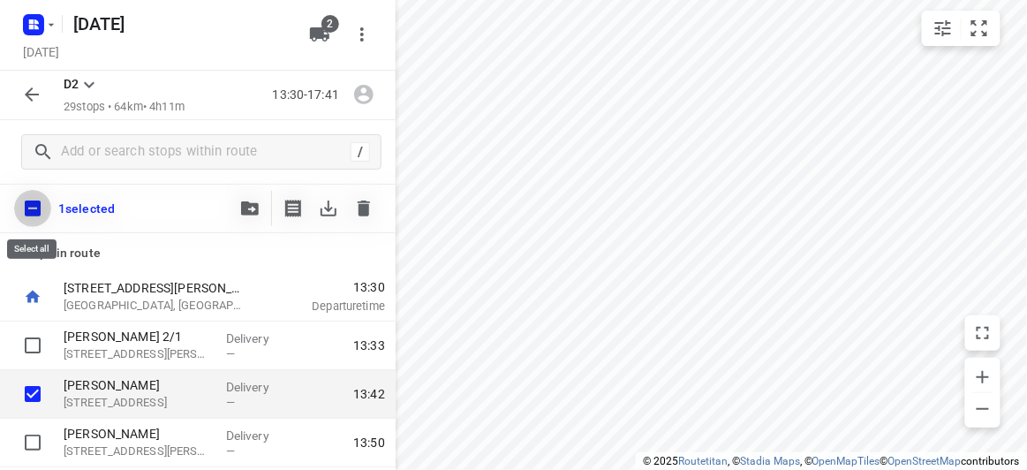
checkbox input "true"
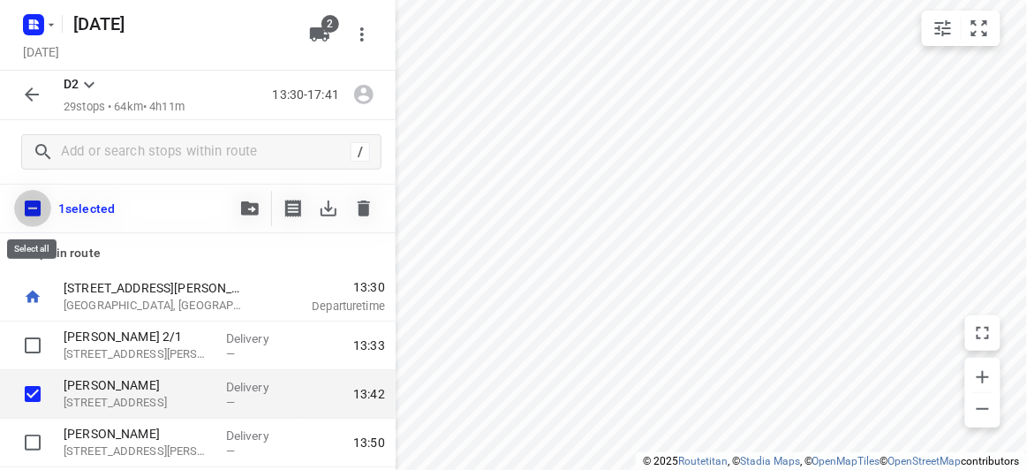
checkbox input "true"
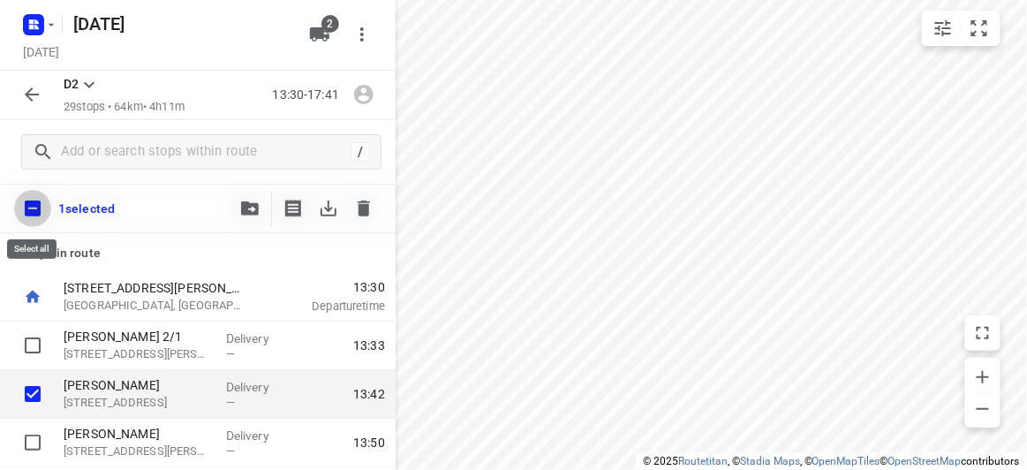
checkbox input "true"
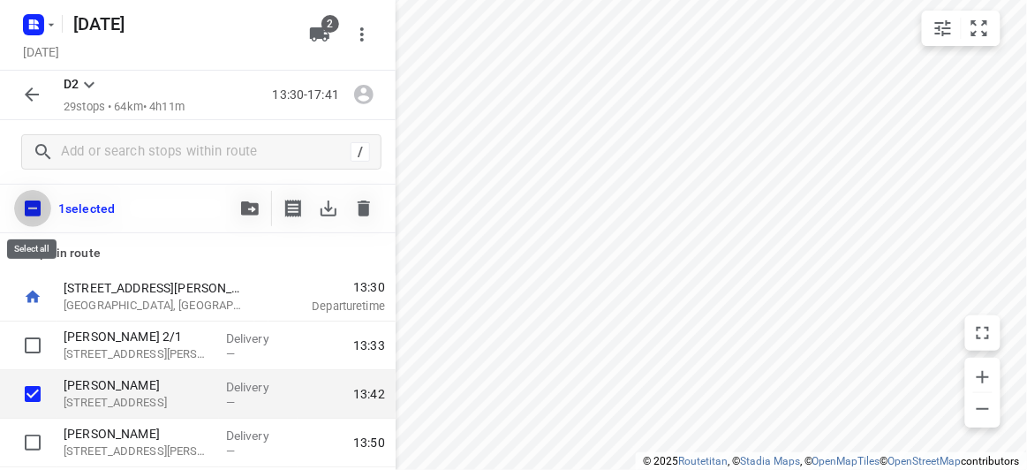
checkbox input "true"
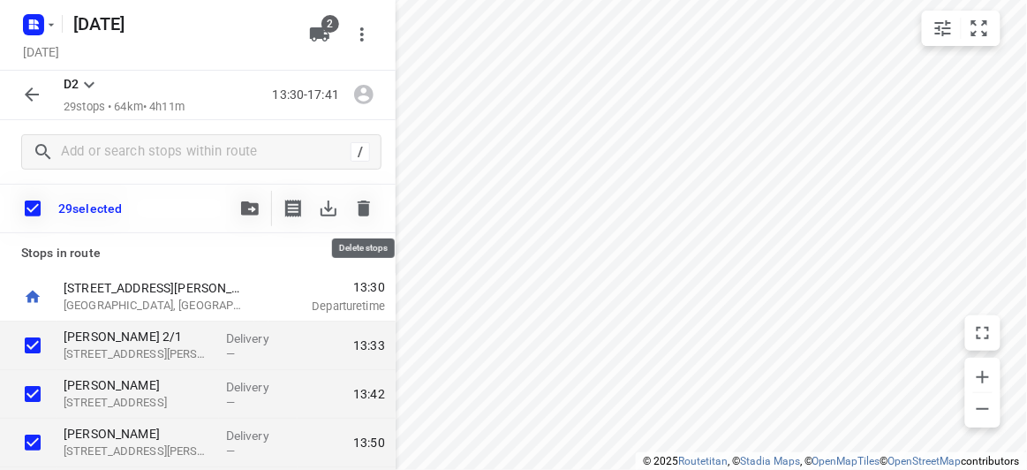
click at [362, 208] on icon "button" at bounding box center [364, 208] width 12 height 16
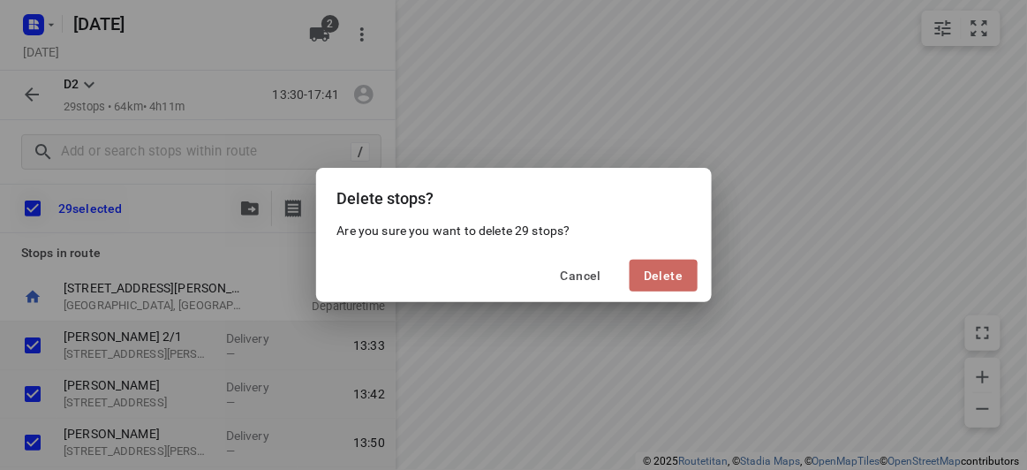
click at [637, 280] on button "Delete" at bounding box center [663, 276] width 67 height 32
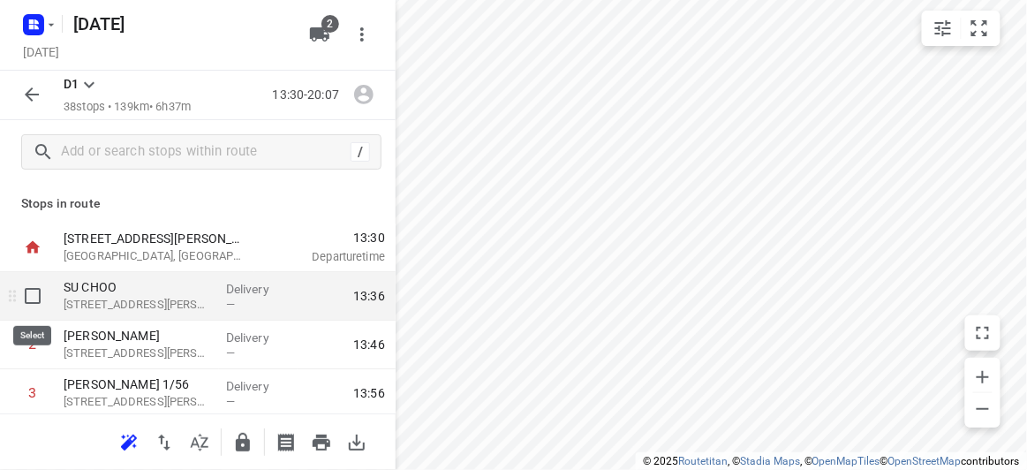
click at [33, 300] on input "checkbox" at bounding box center [32, 295] width 35 height 35
checkbox input "true"
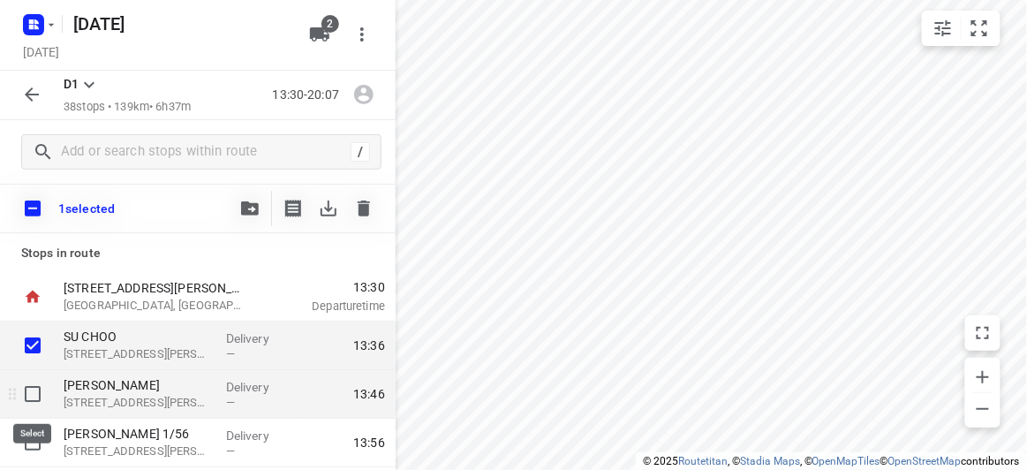
click at [35, 393] on input "checkbox" at bounding box center [32, 393] width 35 height 35
checkbox input "true"
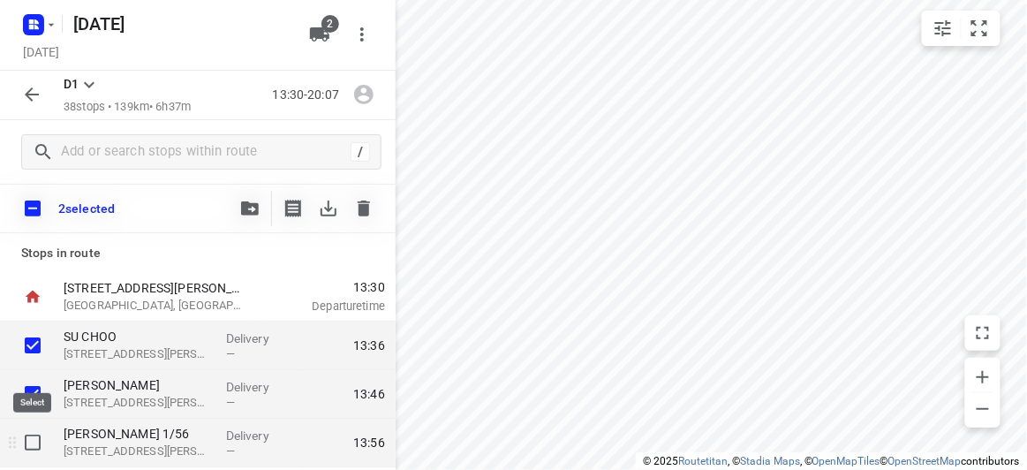
click at [38, 436] on input "checkbox" at bounding box center [32, 442] width 35 height 35
checkbox input "true"
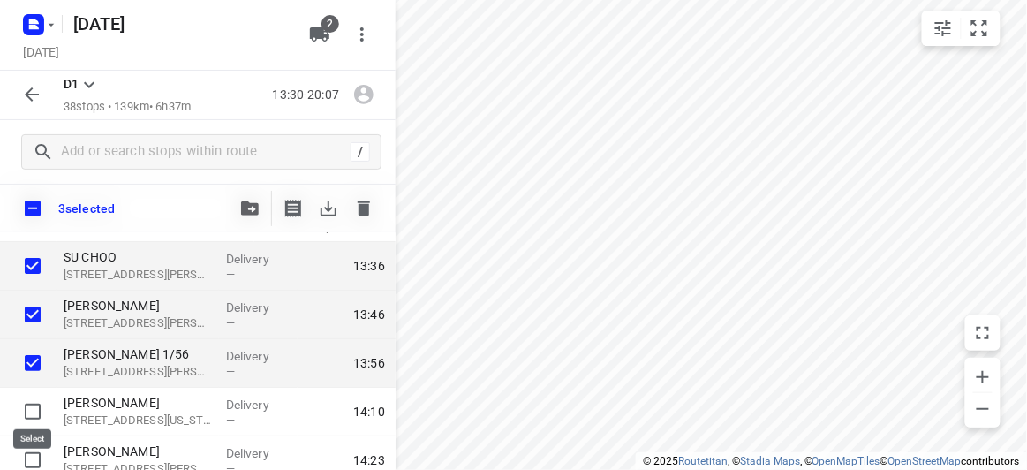
scroll to position [160, 0]
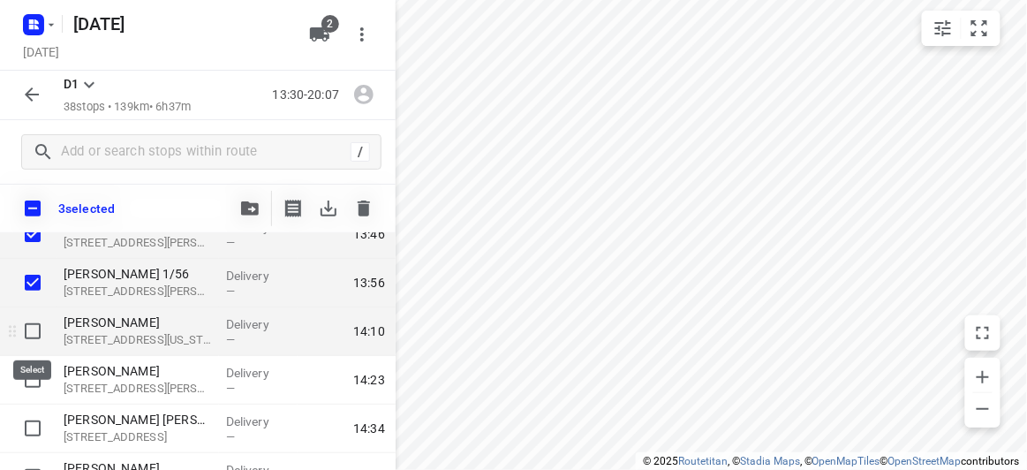
click at [41, 336] on input "checkbox" at bounding box center [32, 330] width 35 height 35
checkbox input "true"
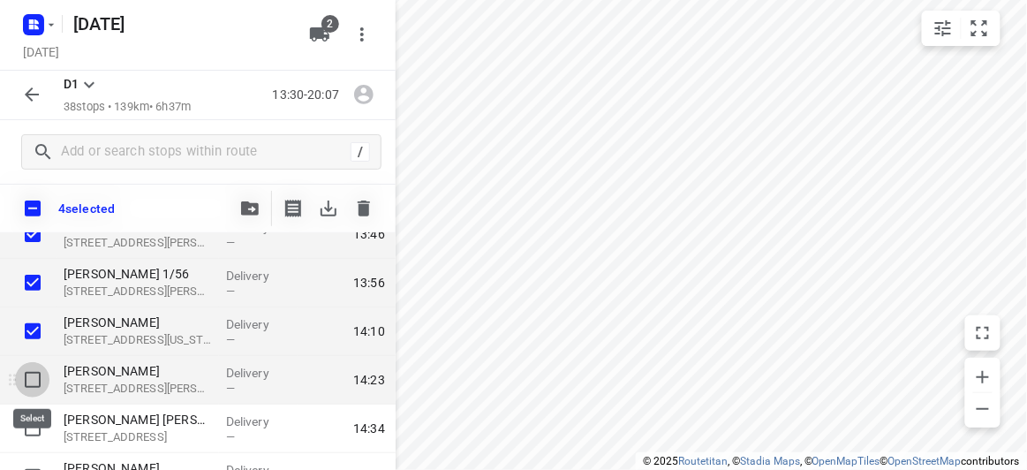
click at [34, 382] on input "checkbox" at bounding box center [32, 379] width 35 height 35
checkbox input "true"
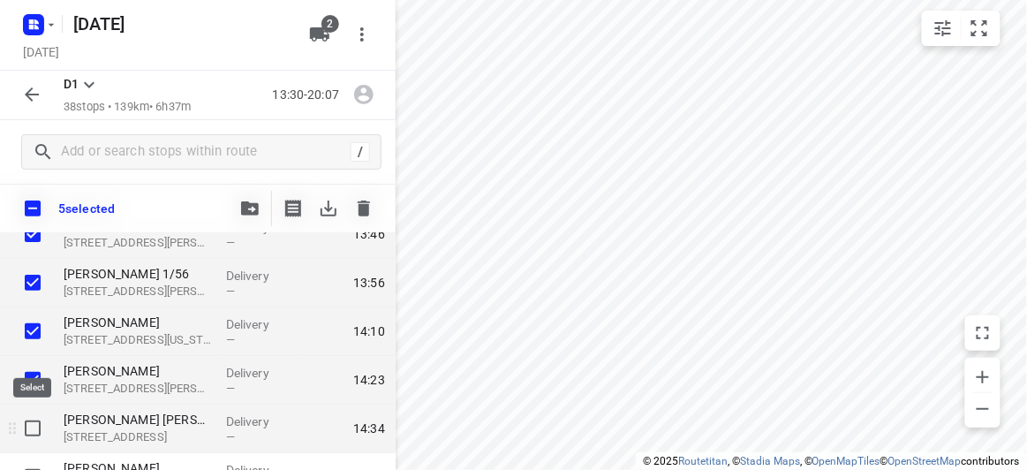
click at [36, 419] on input "checkbox" at bounding box center [32, 428] width 35 height 35
checkbox input "true"
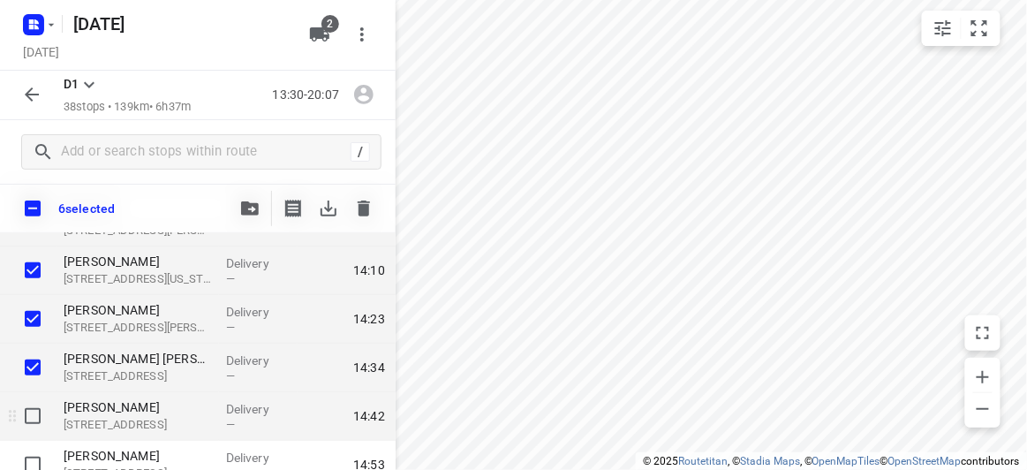
scroll to position [240, 0]
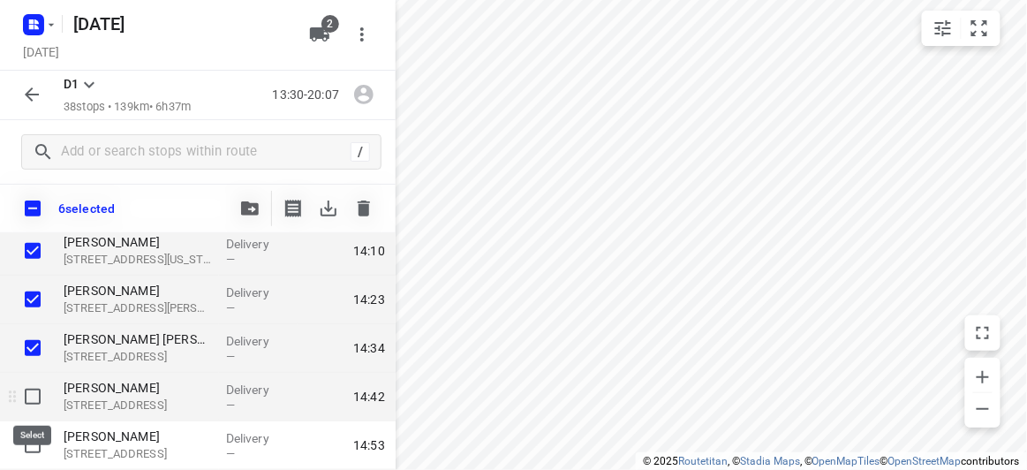
click at [28, 393] on input "checkbox" at bounding box center [32, 396] width 35 height 35
checkbox input "true"
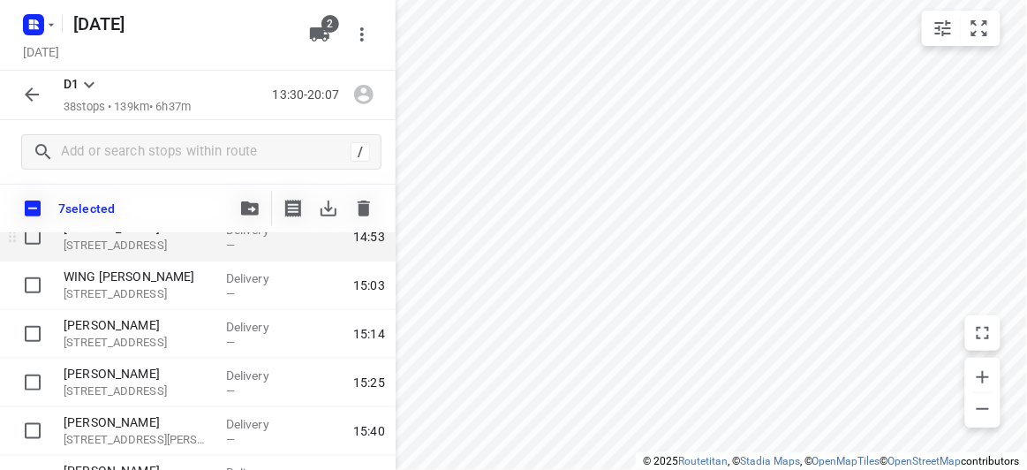
scroll to position [481, 0]
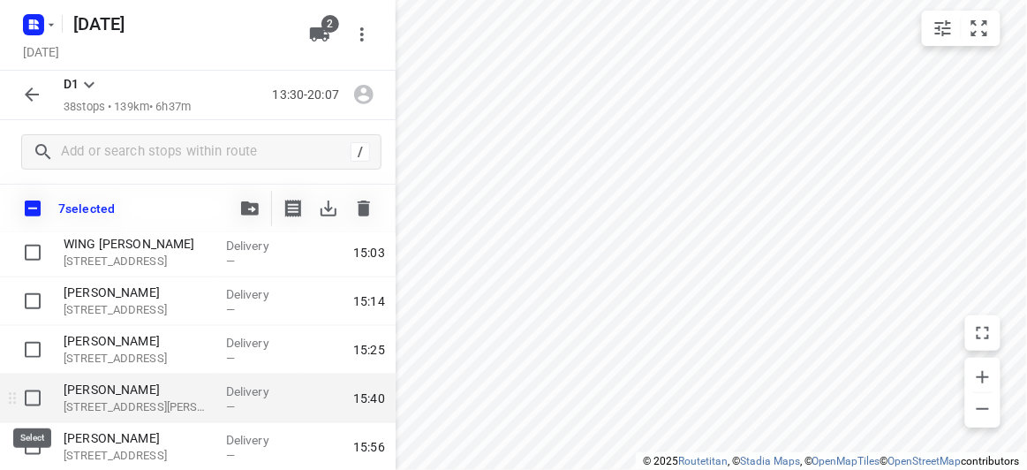
click at [34, 395] on input "checkbox" at bounding box center [32, 398] width 35 height 35
checkbox input "true"
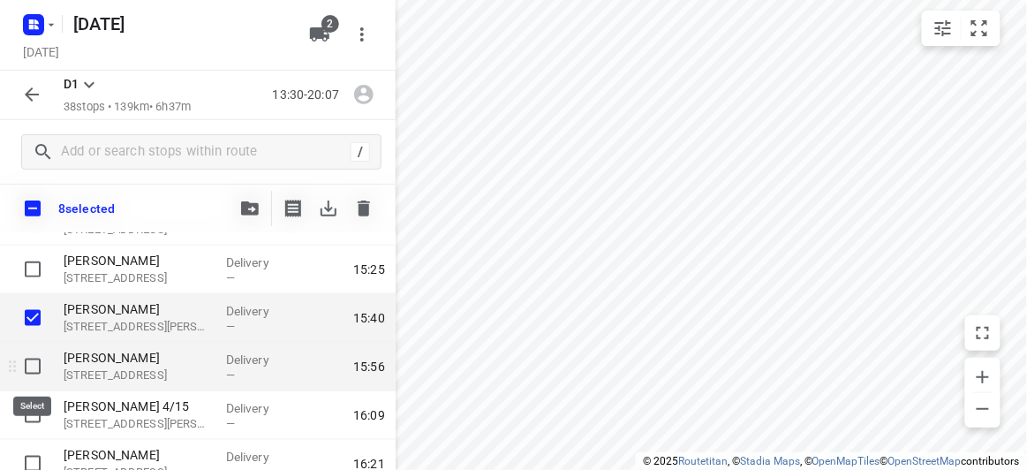
click at [32, 373] on input "checkbox" at bounding box center [32, 366] width 35 height 35
checkbox input "true"
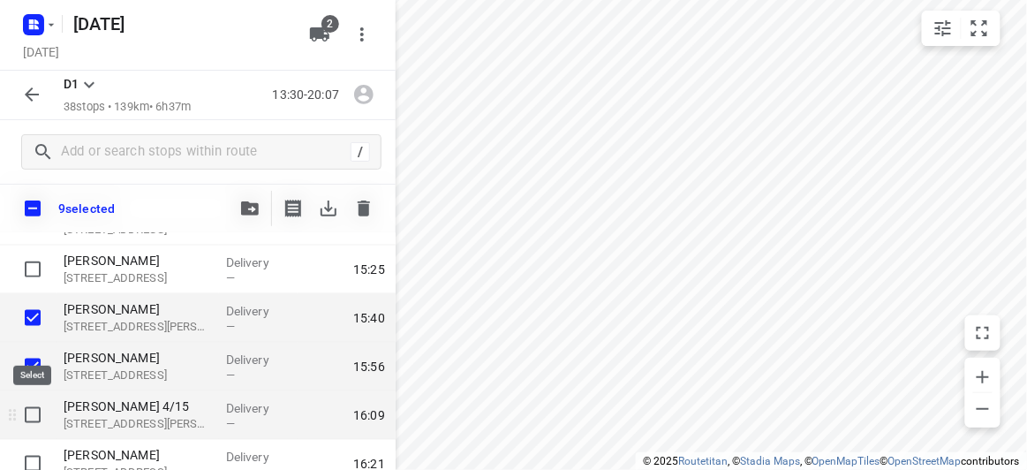
click at [34, 409] on input "checkbox" at bounding box center [32, 414] width 35 height 35
checkbox input "true"
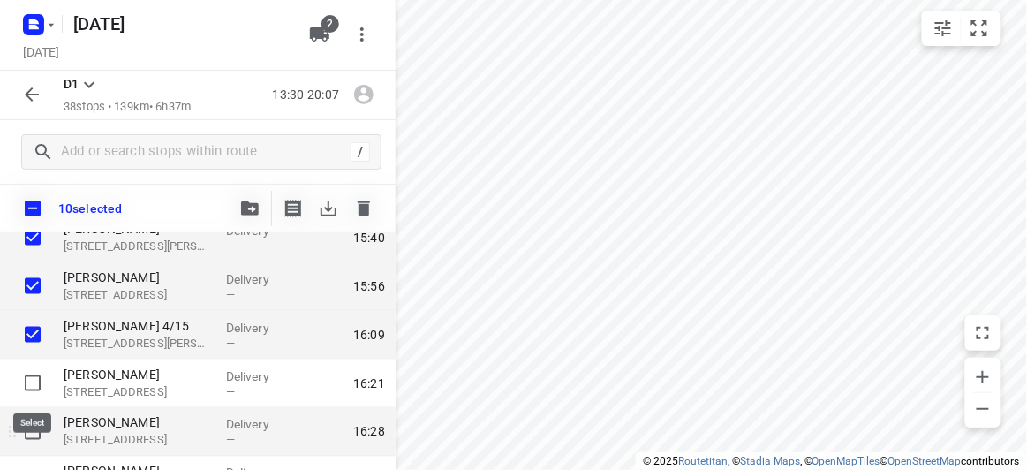
drag, startPoint x: 37, startPoint y: 376, endPoint x: 34, endPoint y: 421, distance: 45.1
click at [36, 376] on input "checkbox" at bounding box center [32, 383] width 35 height 35
checkbox input "true"
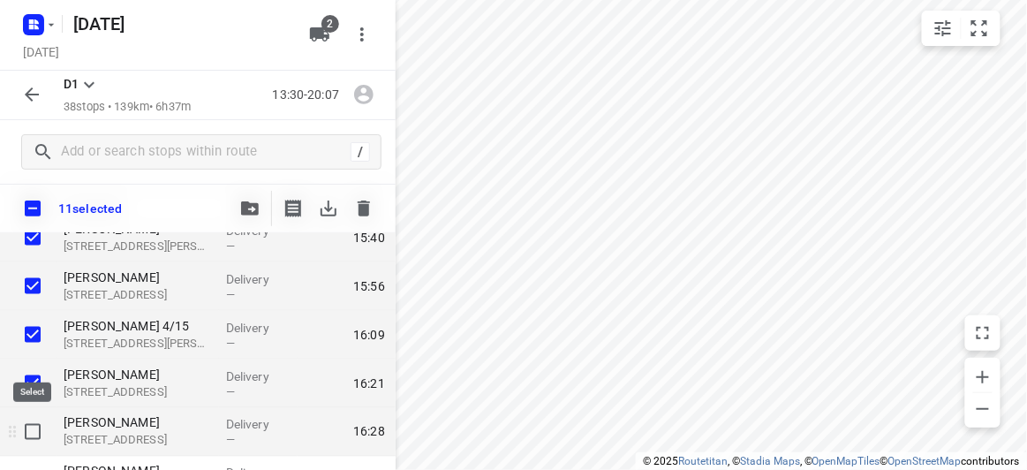
click at [34, 424] on input "checkbox" at bounding box center [32, 431] width 35 height 35
checkbox input "true"
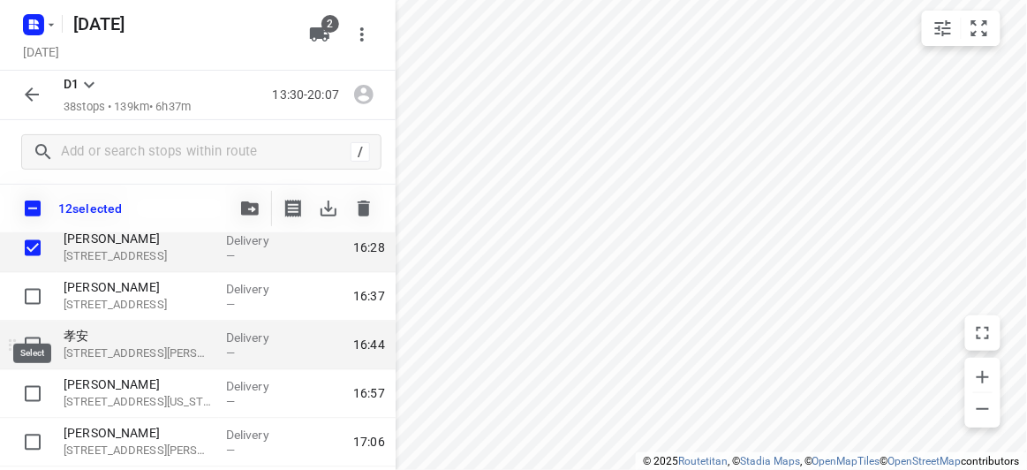
scroll to position [803, 0]
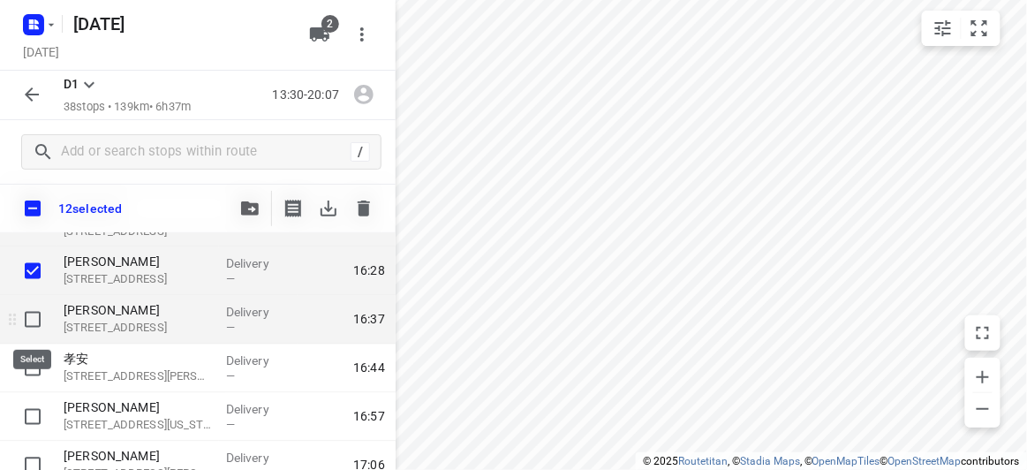
click at [36, 326] on input "checkbox" at bounding box center [32, 319] width 35 height 35
checkbox input "true"
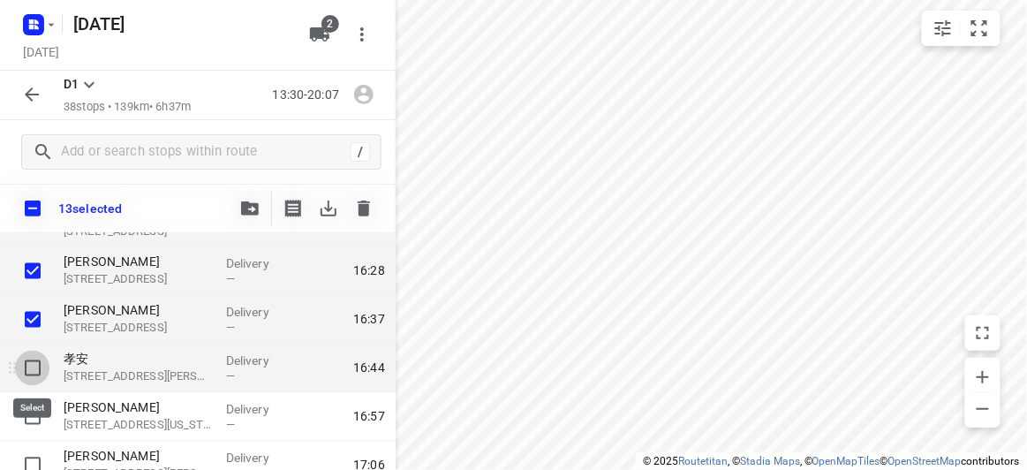
click at [26, 371] on input "checkbox" at bounding box center [32, 368] width 35 height 35
checkbox input "true"
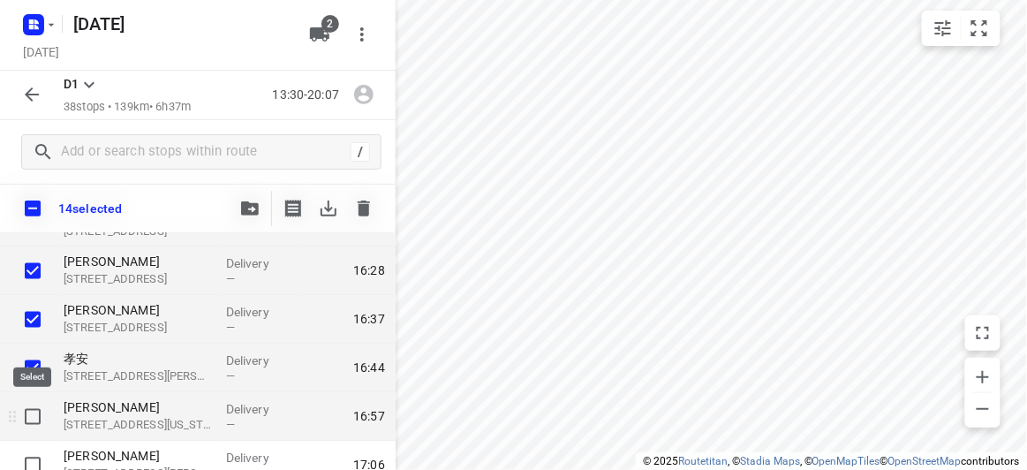
click at [32, 426] on input "checkbox" at bounding box center [32, 416] width 35 height 35
checkbox input "true"
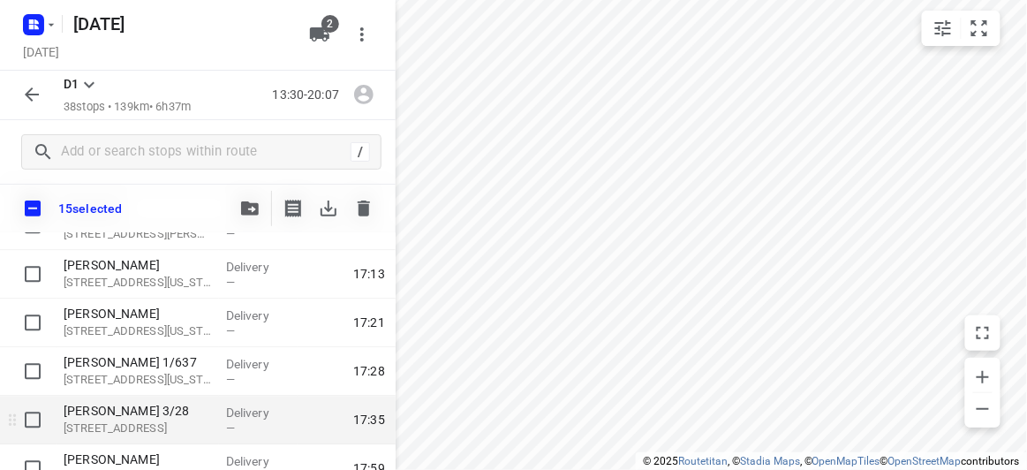
scroll to position [962, 0]
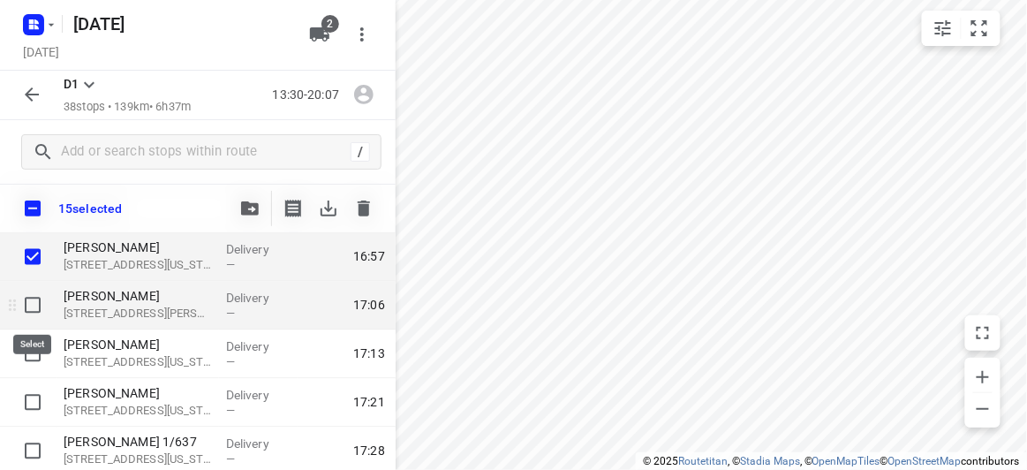
click at [34, 302] on input "checkbox" at bounding box center [32, 305] width 35 height 35
checkbox input "true"
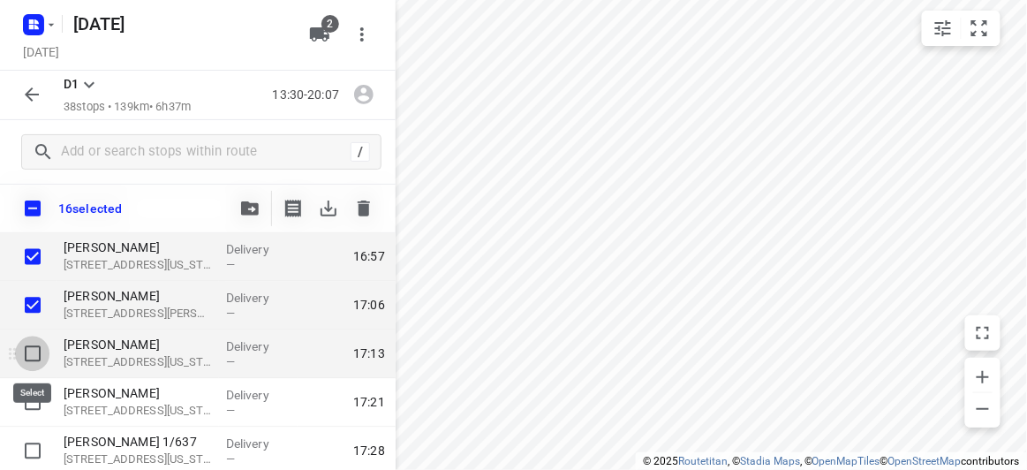
click at [34, 351] on input "checkbox" at bounding box center [32, 353] width 35 height 35
checkbox input "true"
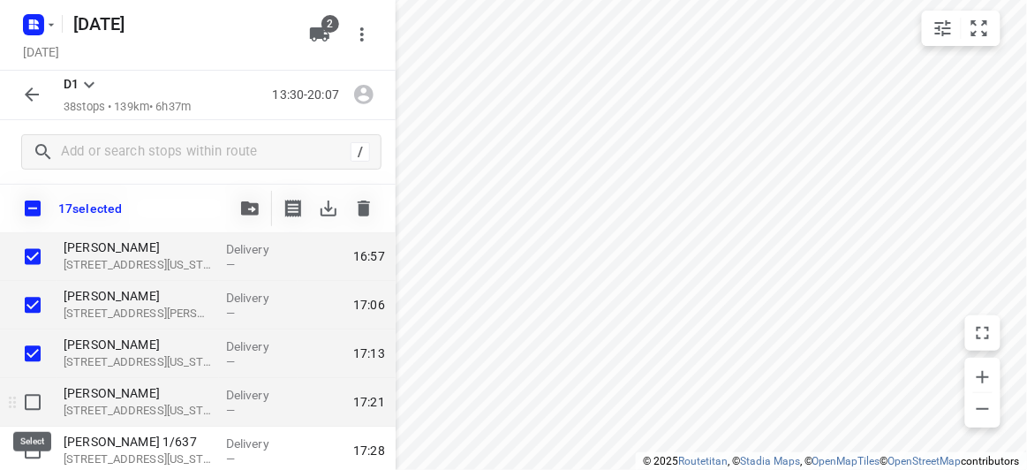
click at [31, 398] on input "checkbox" at bounding box center [32, 402] width 35 height 35
checkbox input "true"
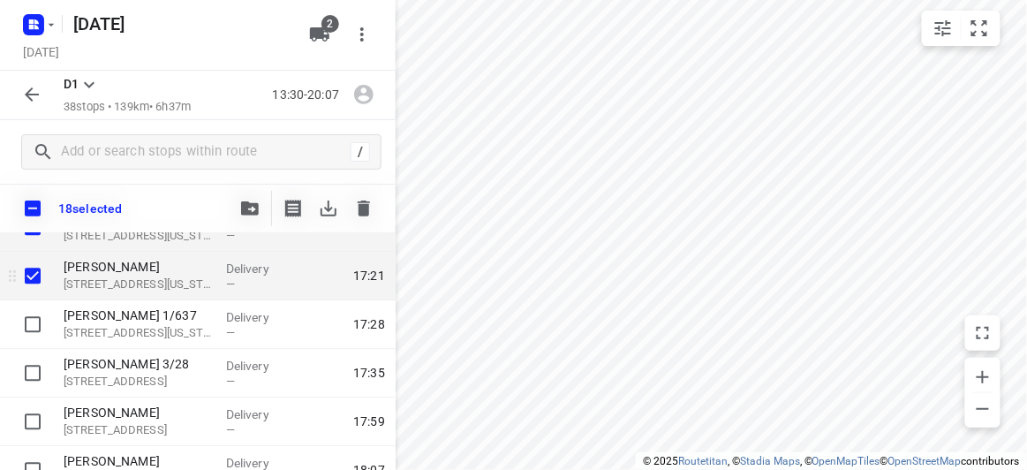
scroll to position [1123, 0]
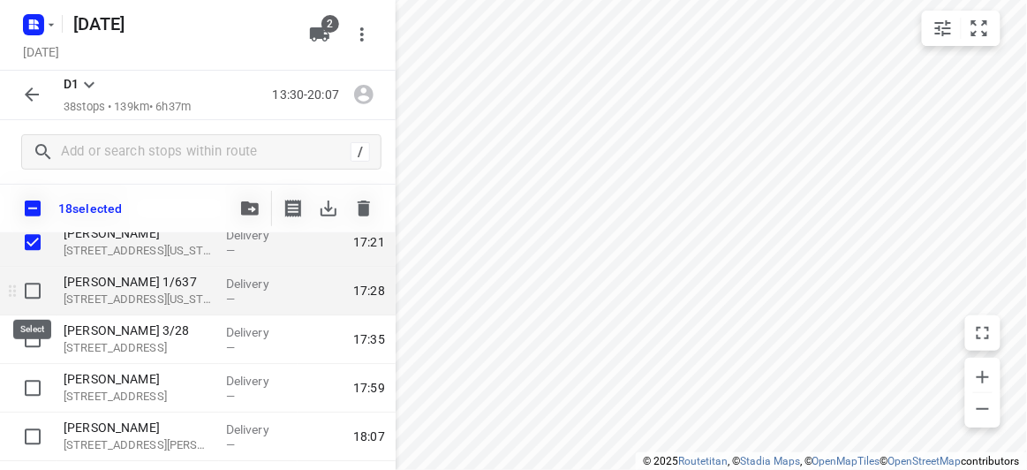
drag, startPoint x: 28, startPoint y: 287, endPoint x: 28, endPoint y: 305, distance: 17.7
click at [29, 286] on input "checkbox" at bounding box center [32, 290] width 35 height 35
checkbox input "true"
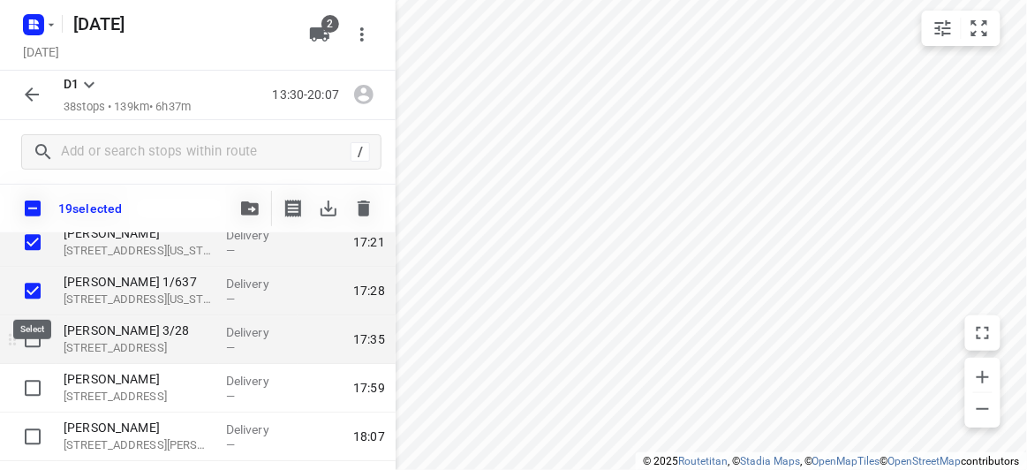
click at [29, 333] on input "checkbox" at bounding box center [32, 338] width 35 height 35
checkbox input "true"
click at [253, 218] on button "button" at bounding box center [249, 208] width 35 height 35
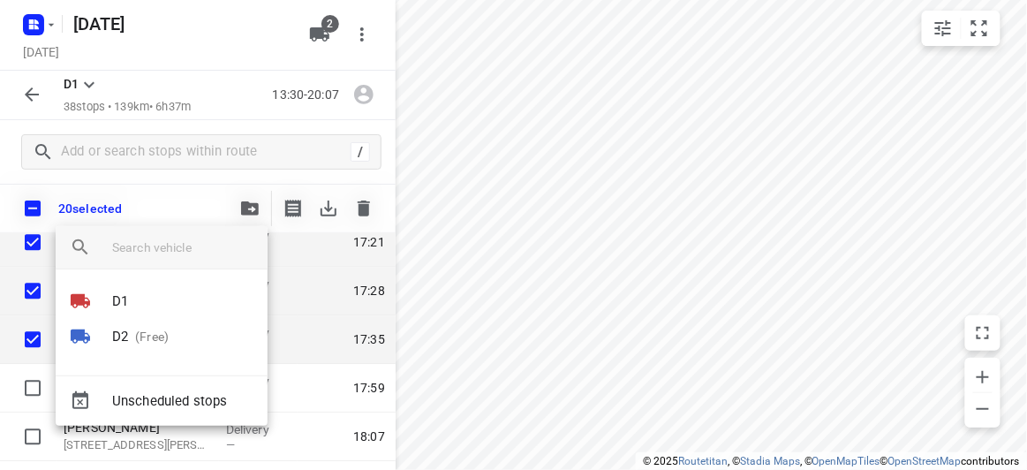
click at [117, 336] on p "D2" at bounding box center [120, 337] width 16 height 20
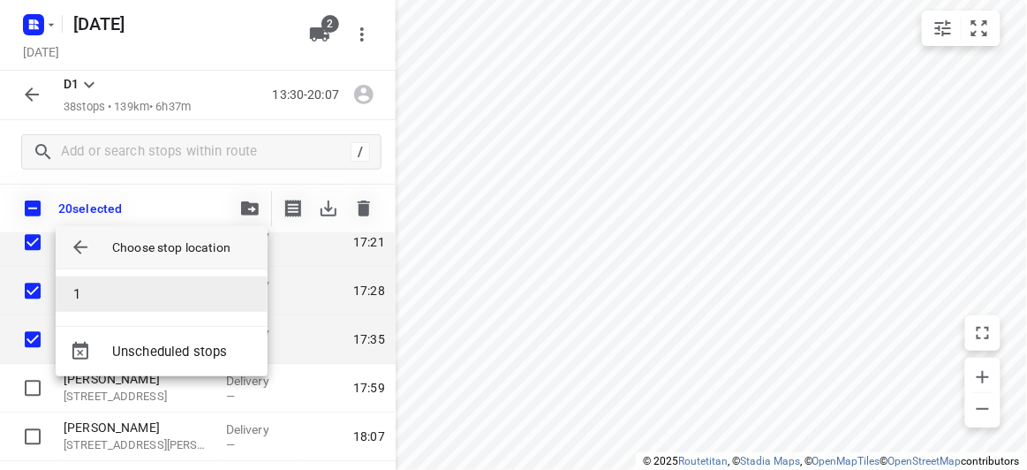
click at [105, 290] on li "1" at bounding box center [162, 293] width 212 height 35
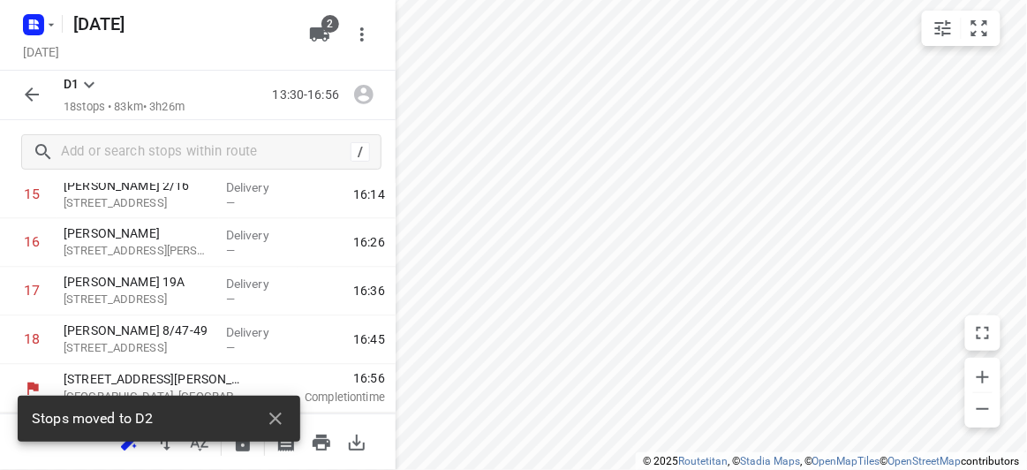
scroll to position [781, 0]
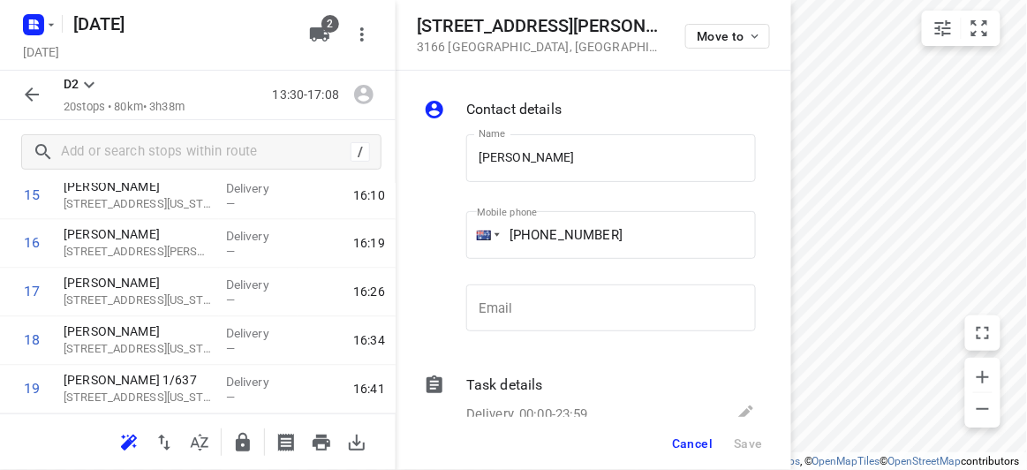
drag, startPoint x: 577, startPoint y: 35, endPoint x: 585, endPoint y: 41, distance: 9.6
click at [577, 36] on div "[STREET_ADDRESS][PERSON_NAME]" at bounding box center [540, 35] width 247 height 38
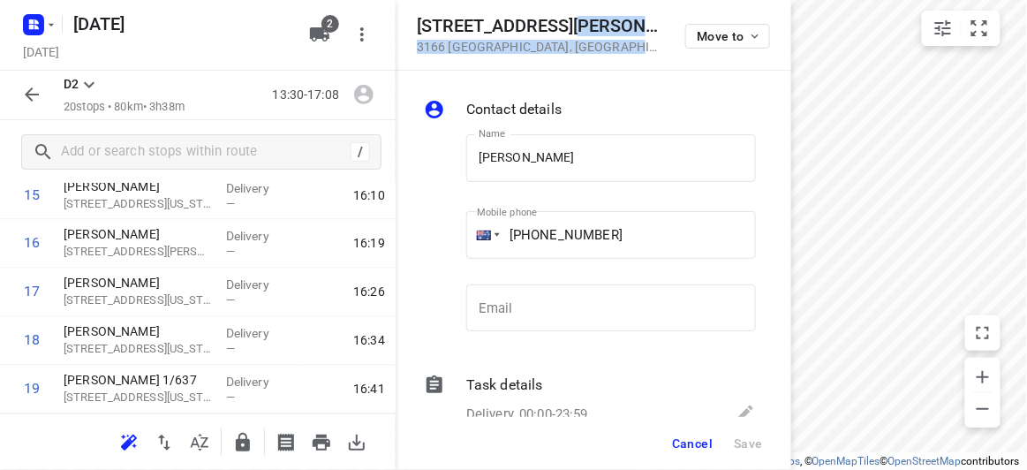
drag, startPoint x: 473, startPoint y: 48, endPoint x: 507, endPoint y: 49, distance: 33.6
click at [473, 47] on p "[STREET_ADDRESS]" at bounding box center [540, 47] width 247 height 14
click at [592, 49] on div "[STREET_ADDRESS][PERSON_NAME] Move to" at bounding box center [593, 35] width 353 height 38
drag, startPoint x: 584, startPoint y: 48, endPoint x: 411, endPoint y: 34, distance: 173.6
click at [409, 33] on div "[STREET_ADDRESS][PERSON_NAME] Move to" at bounding box center [594, 35] width 396 height 71
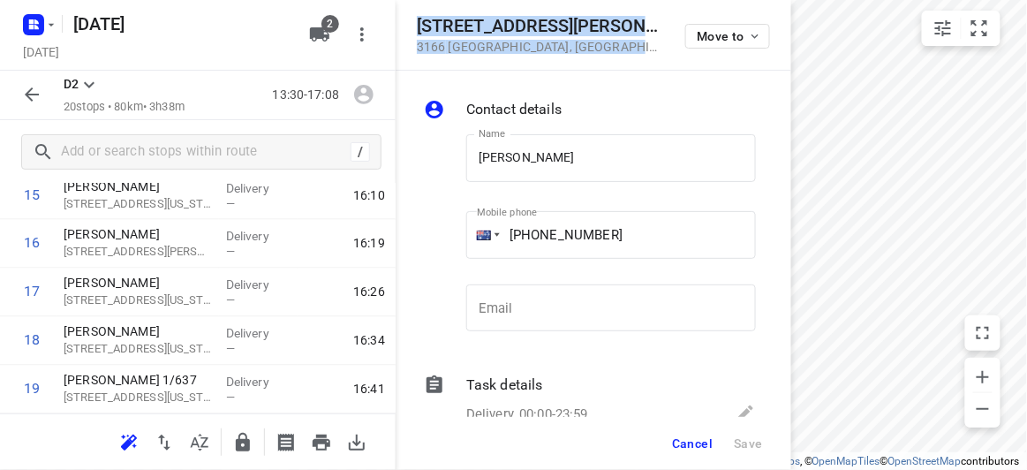
copy div "[STREET_ADDRESS][PERSON_NAME]"
click at [334, 42] on button "2" at bounding box center [319, 34] width 35 height 35
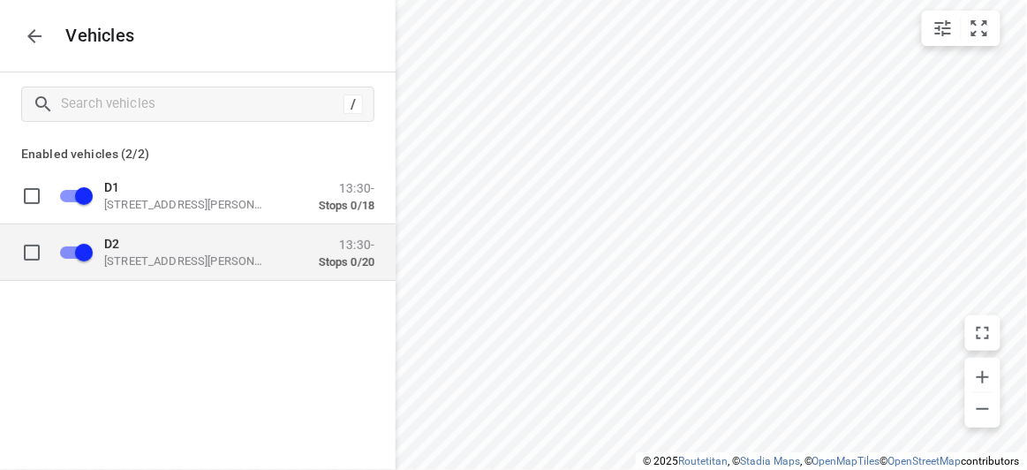
click at [126, 261] on p "[STREET_ADDRESS][PERSON_NAME]" at bounding box center [192, 260] width 177 height 14
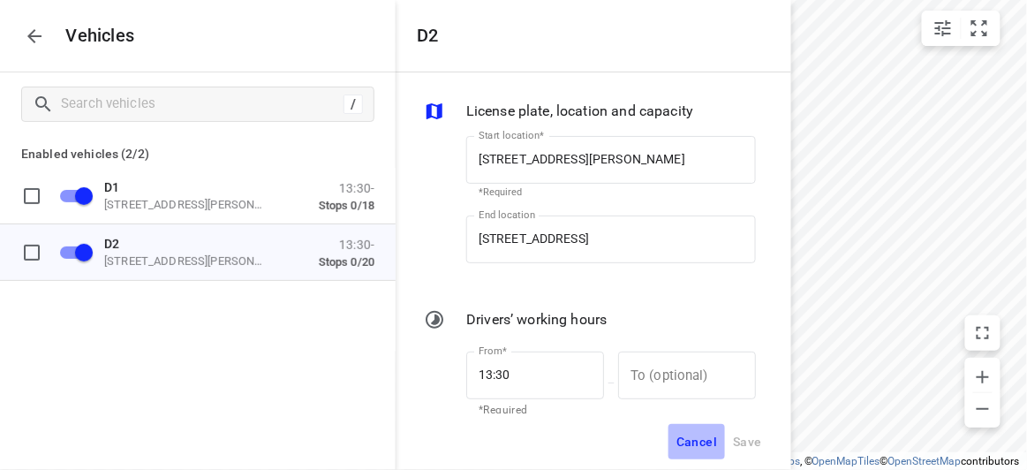
click at [692, 441] on span "Cancel" at bounding box center [696, 442] width 41 height 22
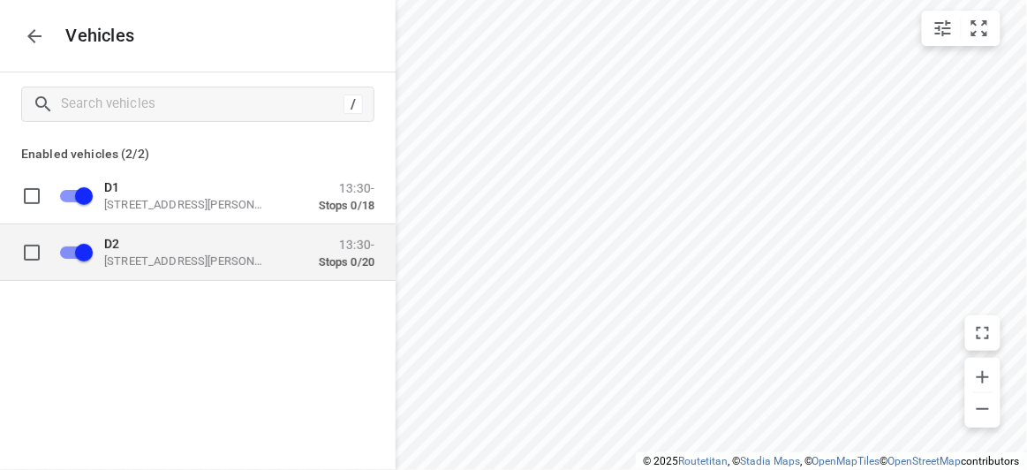
click at [221, 251] on div "D2 [STREET_ADDRESS][PERSON_NAME]" at bounding box center [192, 252] width 177 height 32
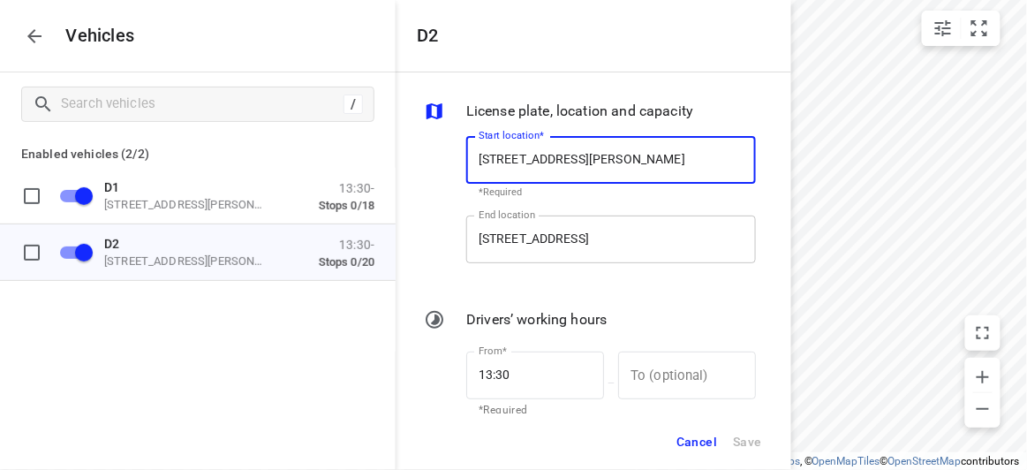
click at [615, 241] on input "[STREET_ADDRESS]" at bounding box center [611, 239] width 290 height 48
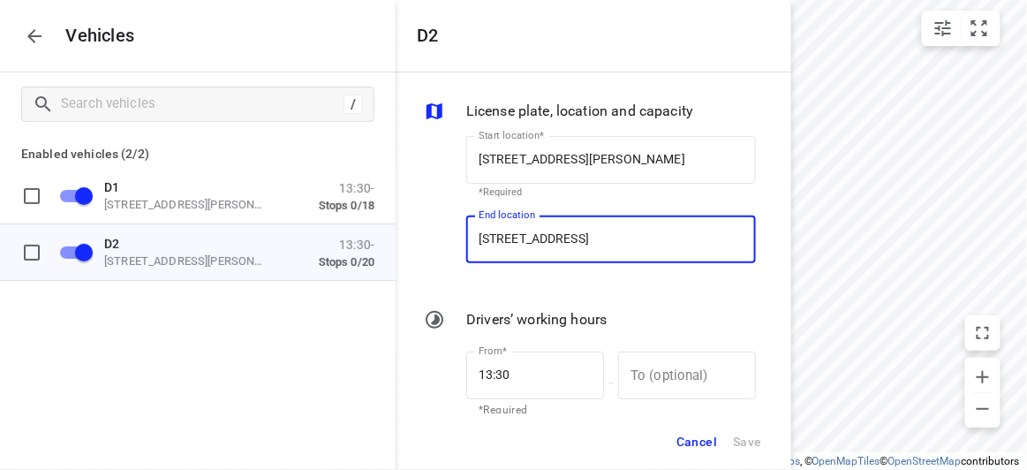
paste input "[STREET_ADDRESS][PERSON_NAME]"
type input "[STREET_ADDRESS][PERSON_NAME]"
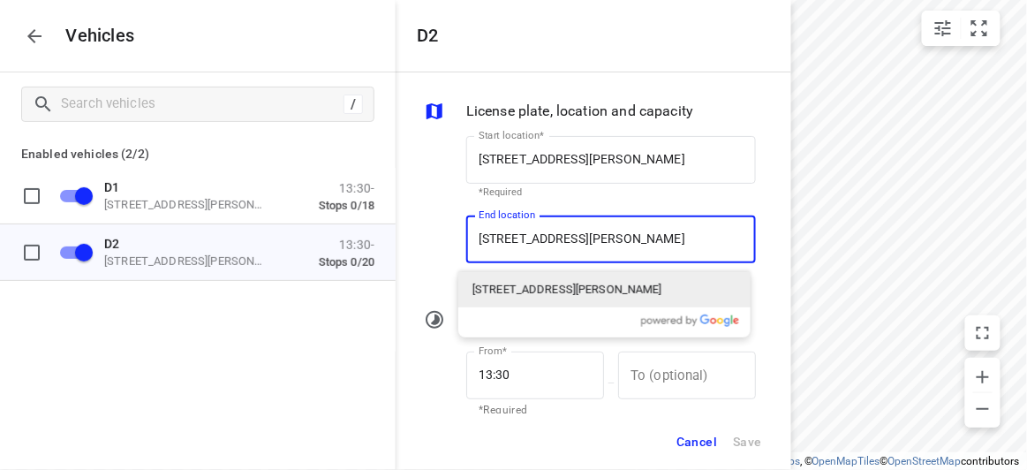
click at [506, 290] on p "[STREET_ADDRESS][PERSON_NAME]" at bounding box center [567, 290] width 190 height 18
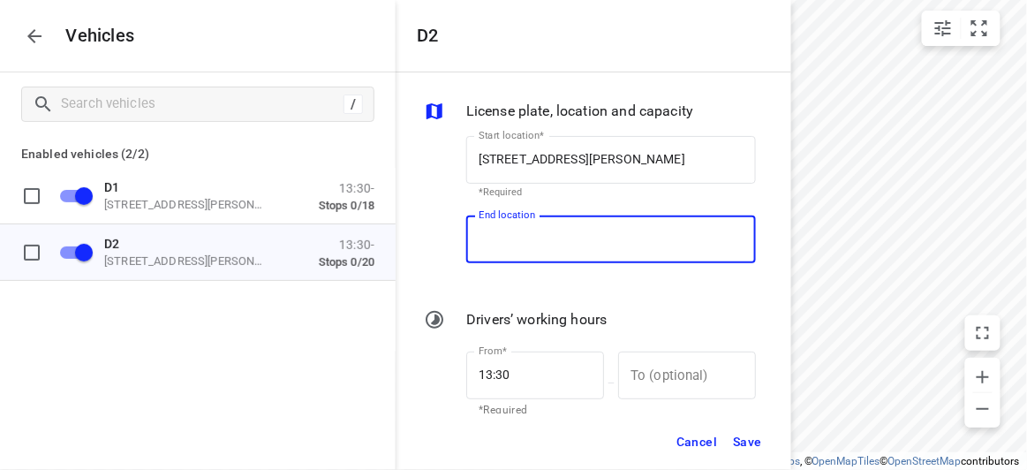
scroll to position [0, 0]
type input "[STREET_ADDRESS][PERSON_NAME]"
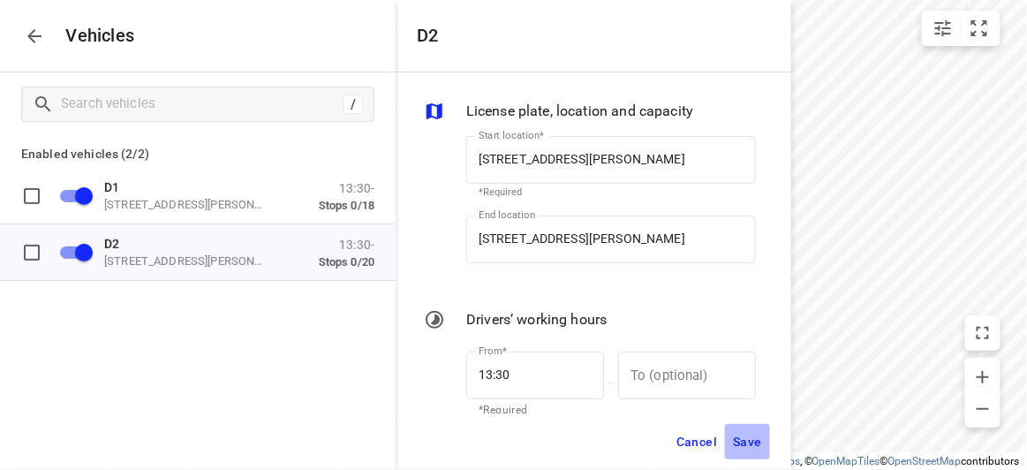
click at [753, 449] on span "Save" at bounding box center [747, 442] width 29 height 22
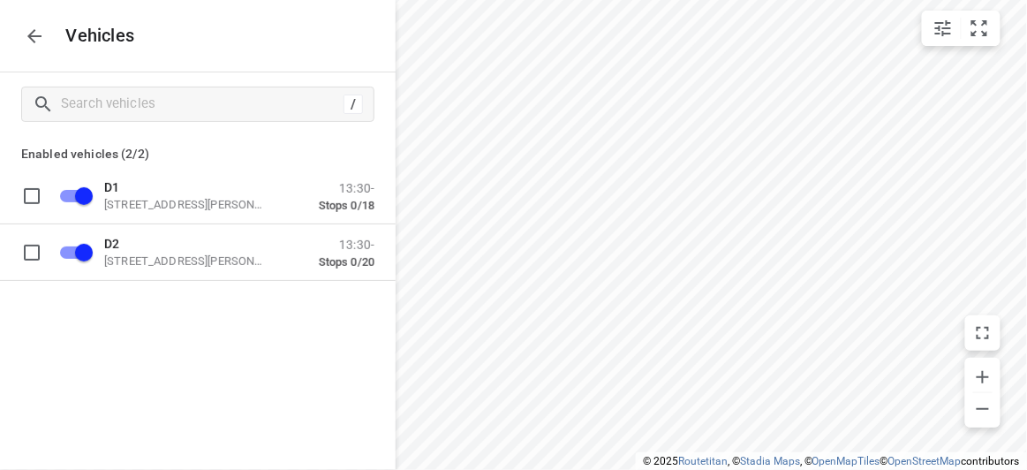
click at [32, 39] on icon "button" at bounding box center [34, 36] width 14 height 14
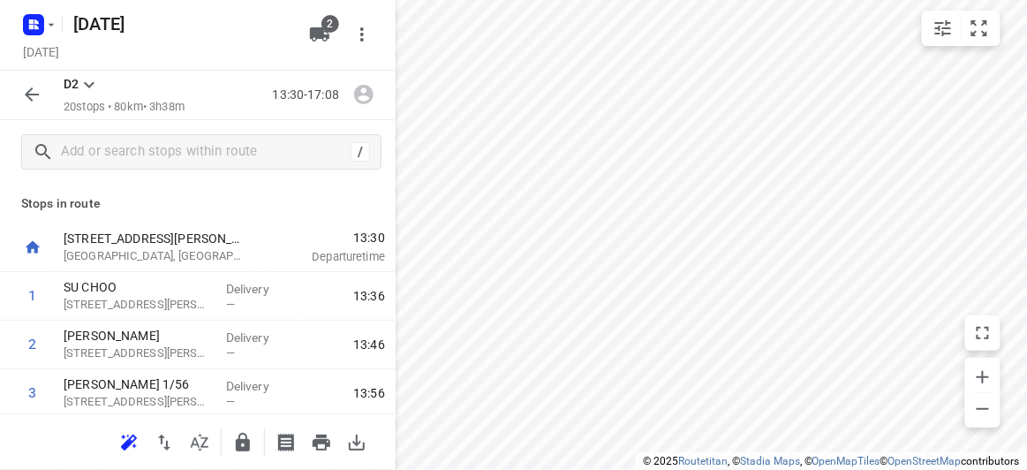
click at [128, 437] on icon "button" at bounding box center [128, 442] width 21 height 21
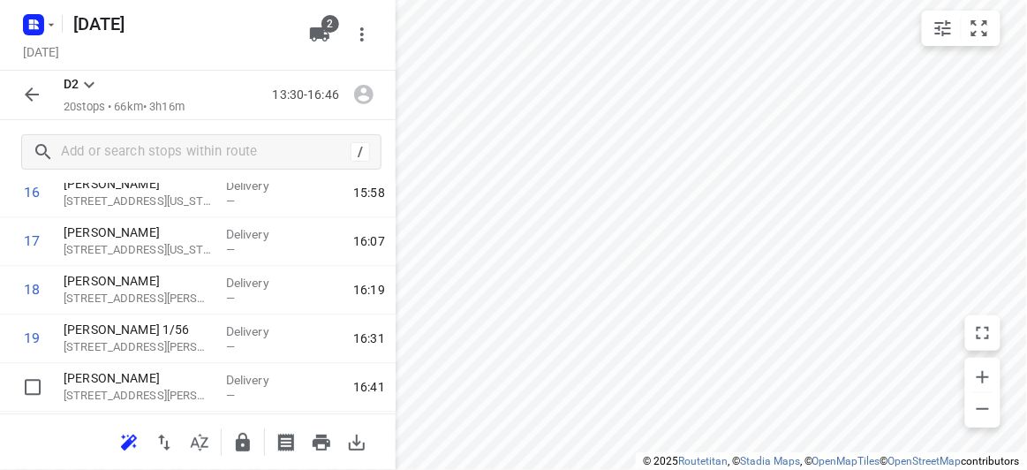
scroll to position [878, 0]
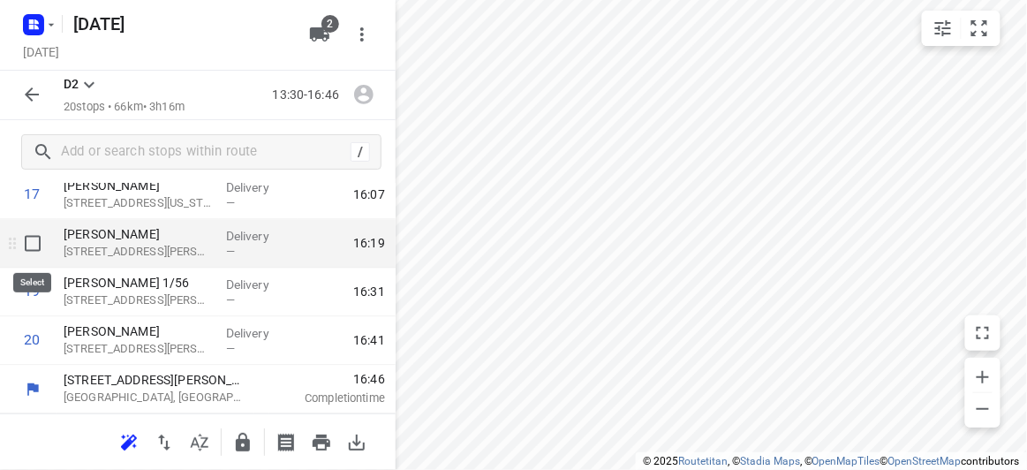
click at [34, 238] on input "checkbox" at bounding box center [32, 243] width 35 height 35
checkbox input "true"
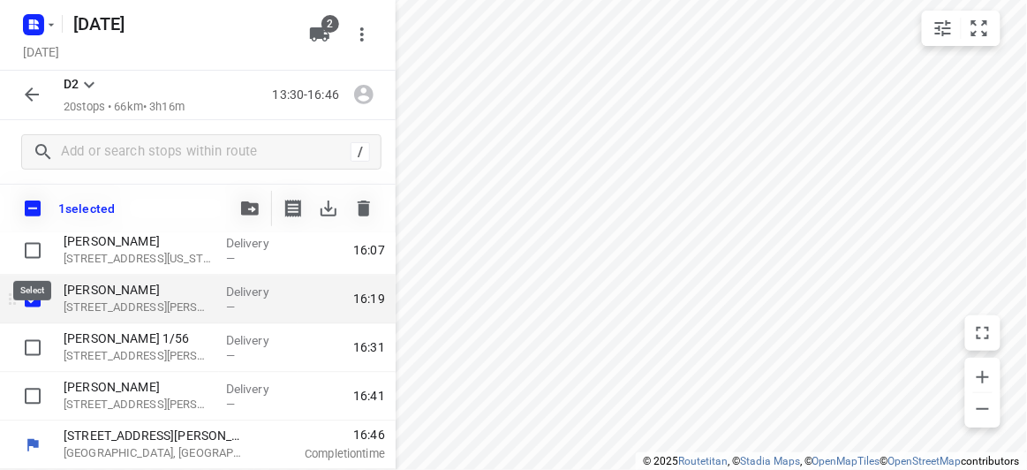
scroll to position [871, 0]
click at [359, 208] on icon "button" at bounding box center [364, 208] width 12 height 16
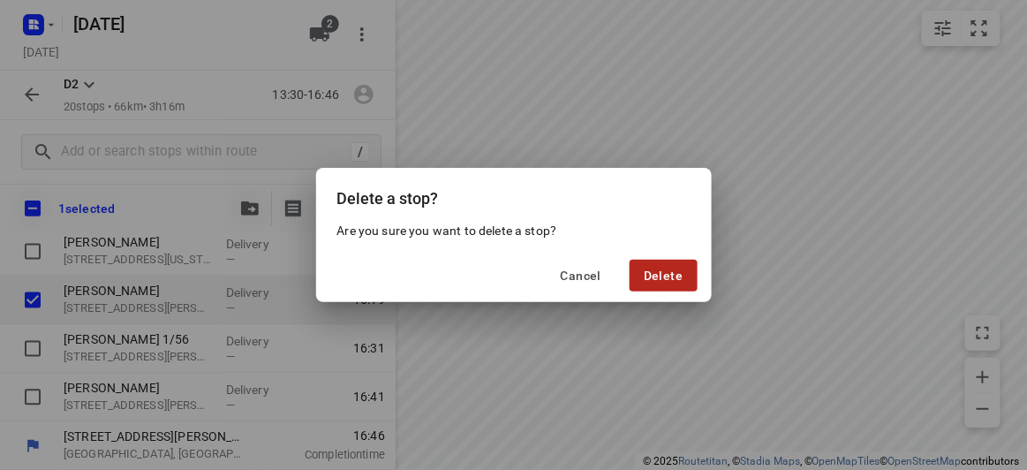
click at [652, 270] on span "Delete" at bounding box center [663, 275] width 39 height 14
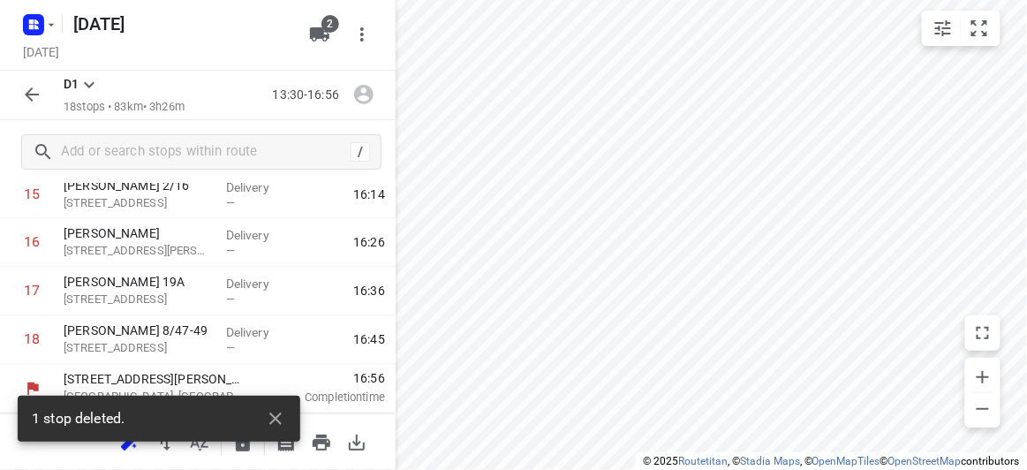
scroll to position [781, 0]
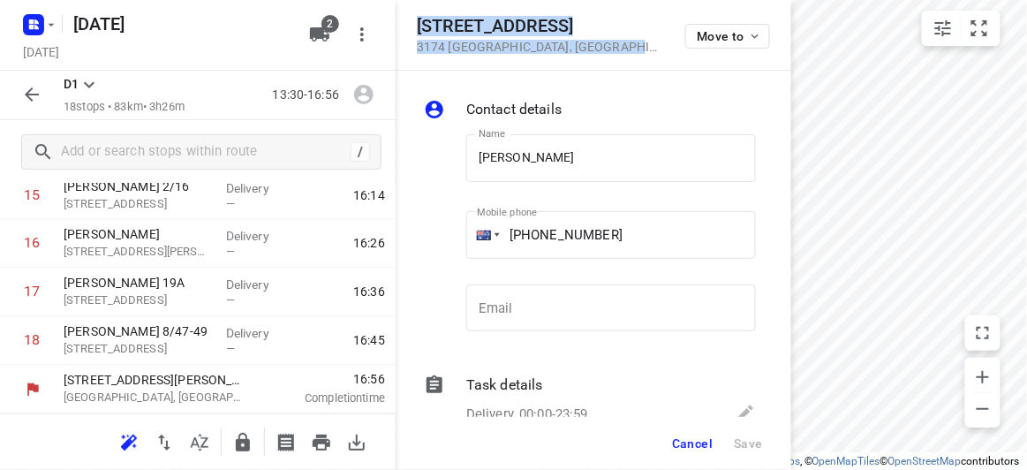
drag, startPoint x: 543, startPoint y: 48, endPoint x: 404, endPoint y: 23, distance: 140.8
click at [404, 23] on div "[STREET_ADDRESS] Move to" at bounding box center [594, 35] width 396 height 71
copy div "[STREET_ADDRESS]"
click at [305, 40] on button "2" at bounding box center [319, 34] width 35 height 35
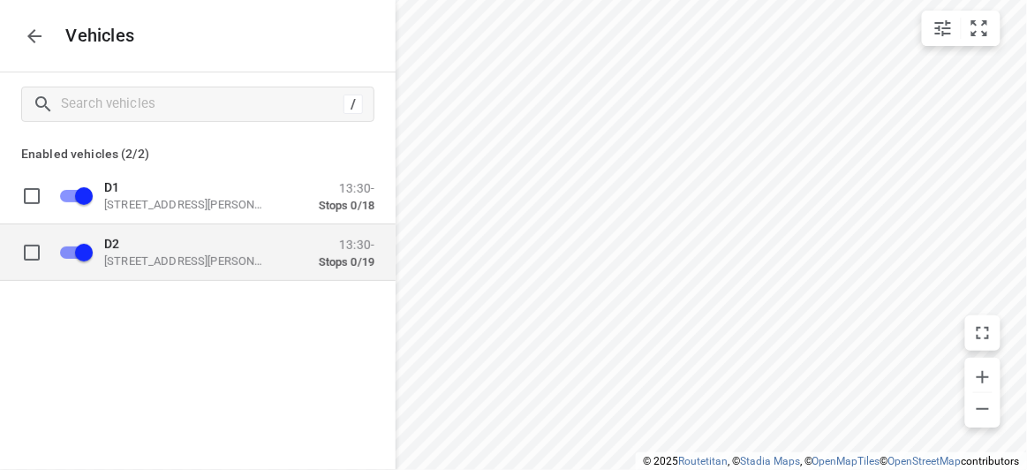
click at [134, 246] on p "D2" at bounding box center [192, 243] width 177 height 14
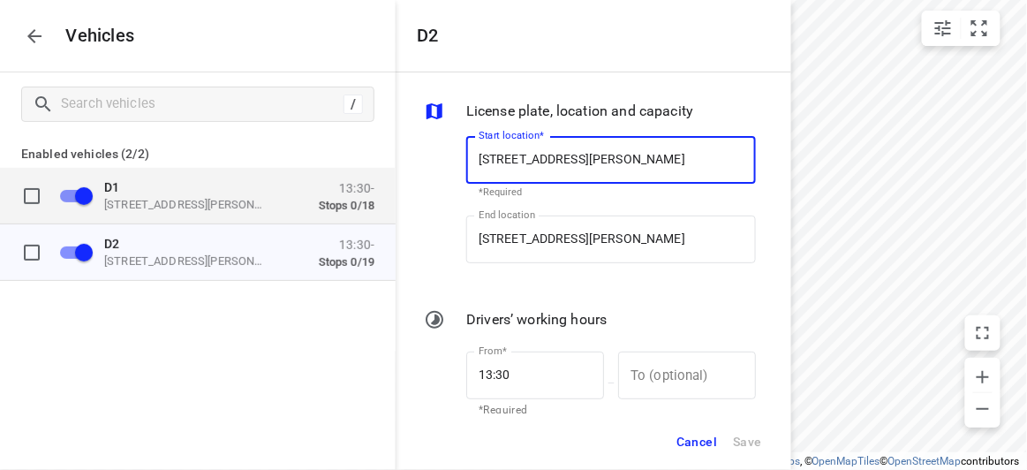
drag, startPoint x: 144, startPoint y: 202, endPoint x: 185, endPoint y: 209, distance: 42.1
click at [144, 202] on p "[STREET_ADDRESS][PERSON_NAME]" at bounding box center [192, 204] width 177 height 14
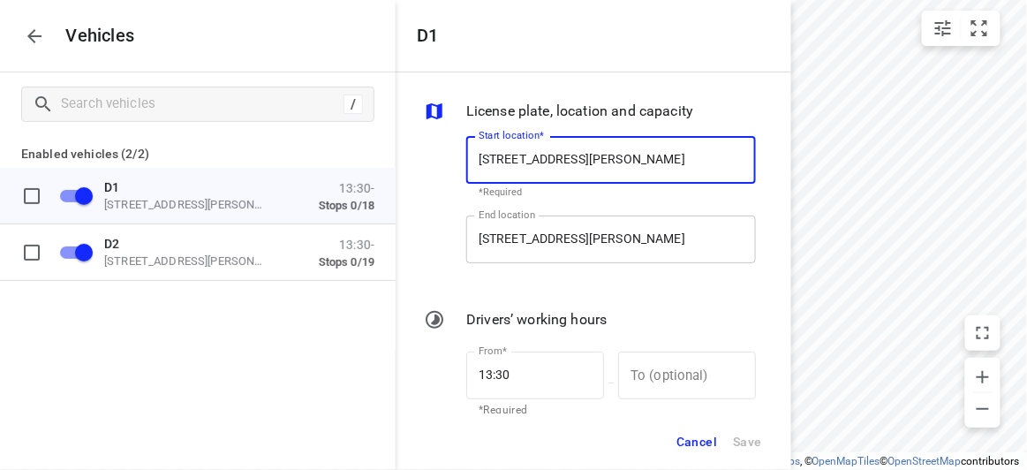
click at [546, 229] on input "[STREET_ADDRESS][PERSON_NAME]" at bounding box center [611, 239] width 290 height 48
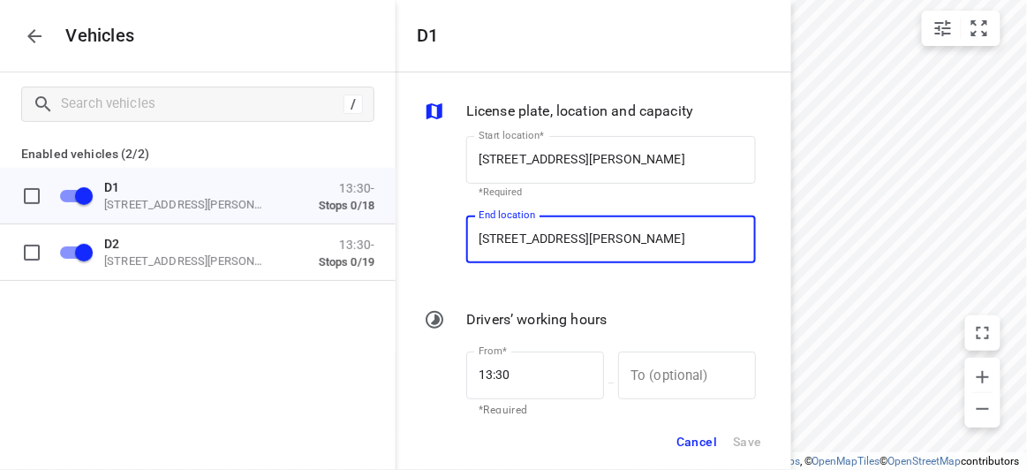
paste input "[STREET_ADDRESS]"
type input "[STREET_ADDRESS]"
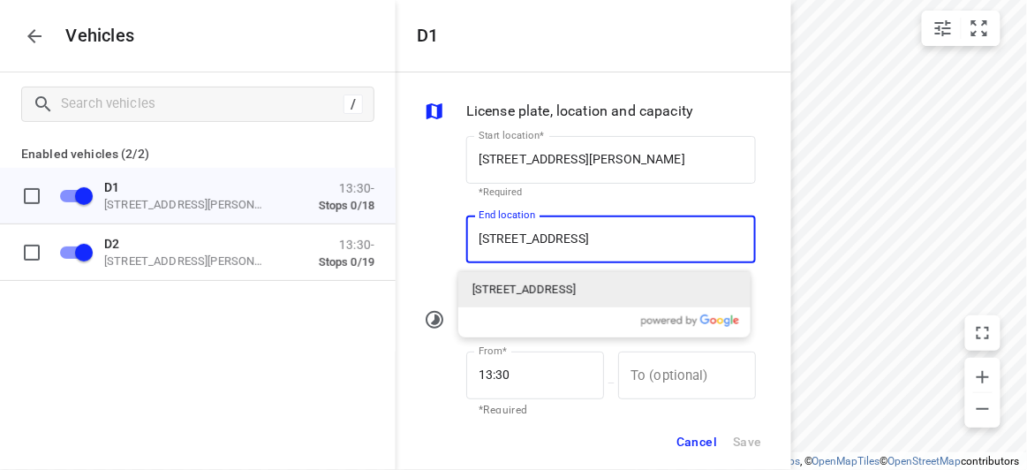
drag, startPoint x: 532, startPoint y: 279, endPoint x: 535, endPoint y: 290, distance: 10.9
click at [535, 290] on p "[STREET_ADDRESS]" at bounding box center [523, 290] width 103 height 18
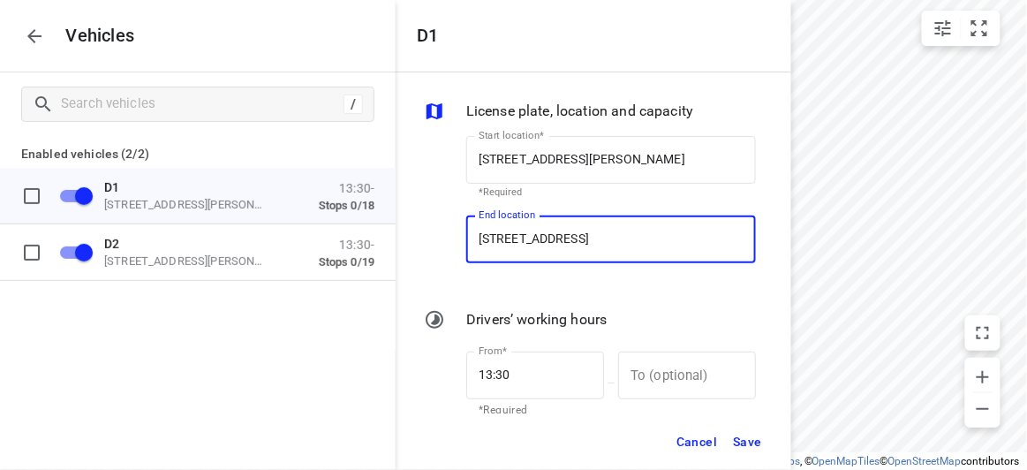
type input "[STREET_ADDRESS]"
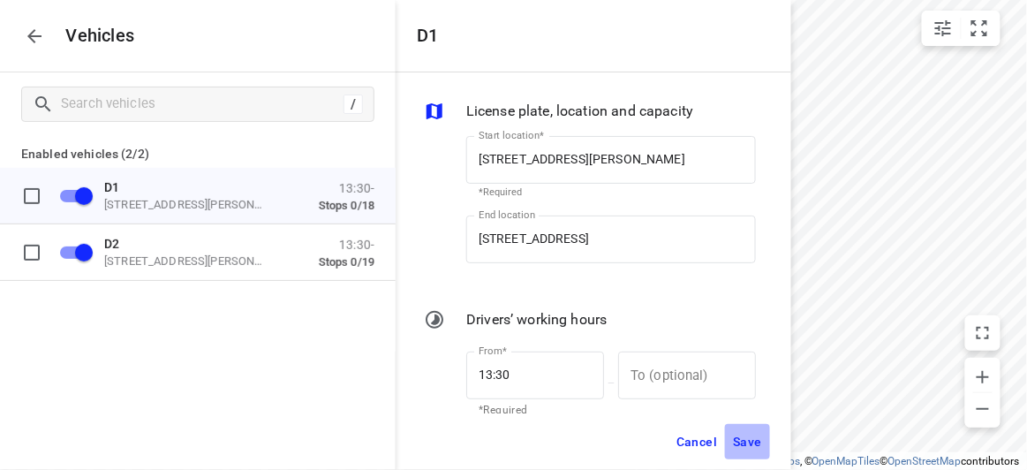
click at [753, 442] on span "Save" at bounding box center [747, 442] width 29 height 22
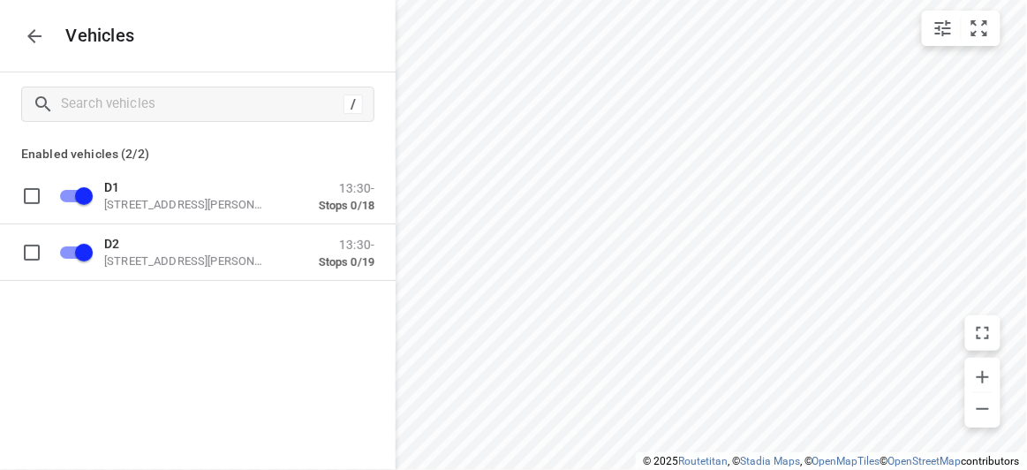
click at [32, 45] on icon "button" at bounding box center [34, 36] width 21 height 21
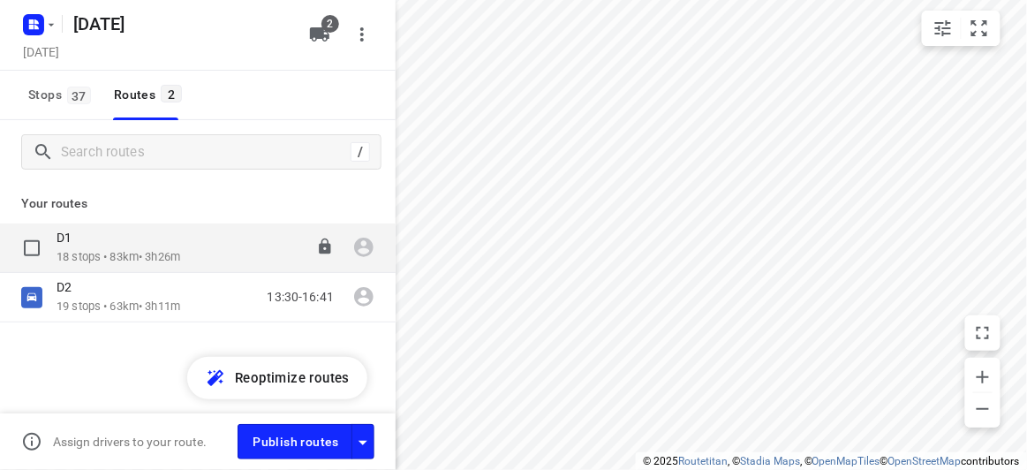
click at [73, 248] on div "D1" at bounding box center [119, 239] width 124 height 19
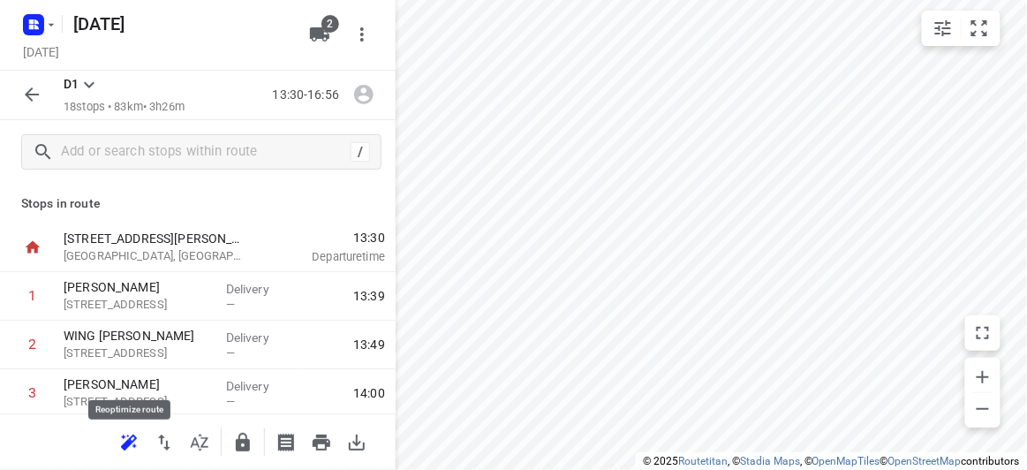
click at [118, 445] on icon "button" at bounding box center [128, 442] width 21 height 21
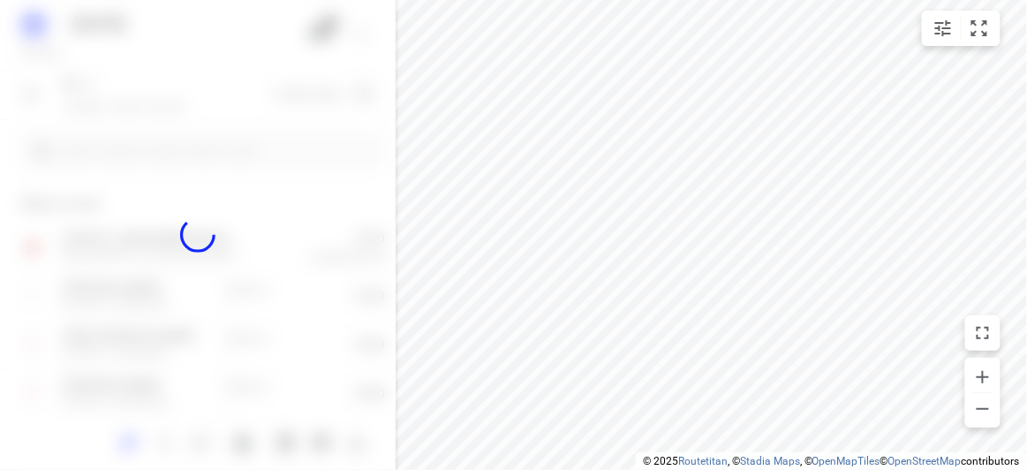
drag, startPoint x: 321, startPoint y: 219, endPoint x: 311, endPoint y: 297, distance: 78.3
click at [298, 325] on div at bounding box center [198, 235] width 396 height 470
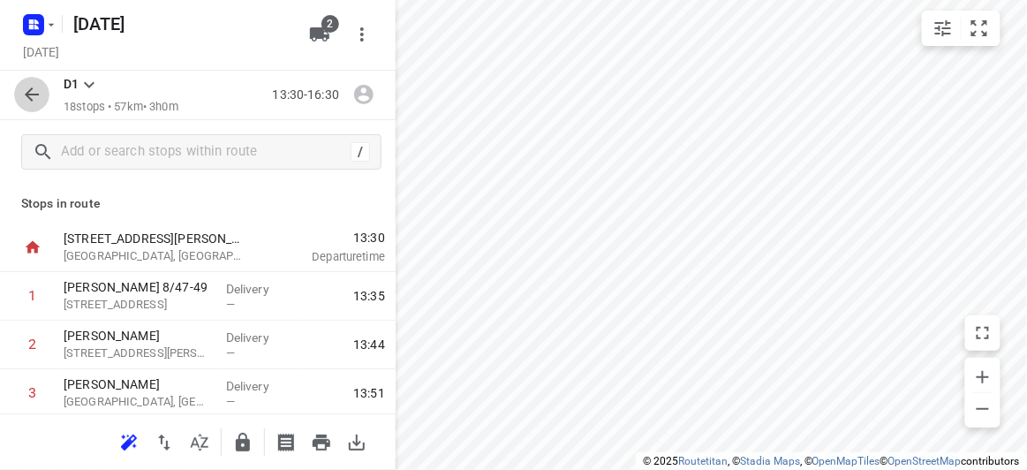
click at [37, 98] on icon "button" at bounding box center [31, 94] width 21 height 21
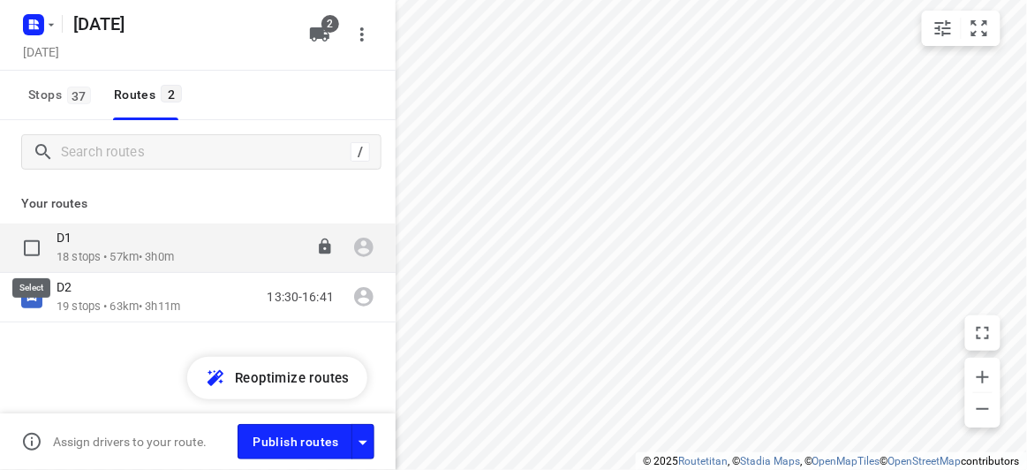
click at [36, 244] on input "checkbox" at bounding box center [31, 247] width 35 height 35
checkbox input "true"
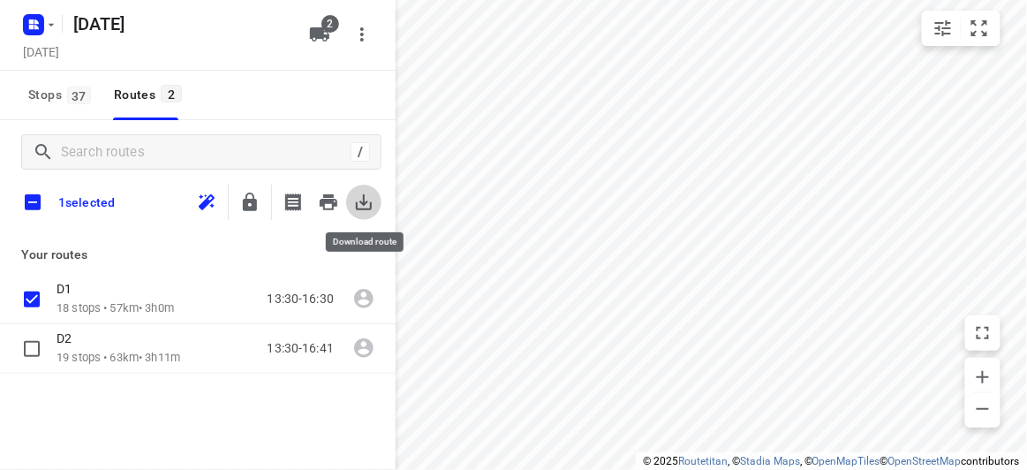
click at [359, 204] on icon "button" at bounding box center [363, 202] width 21 height 21
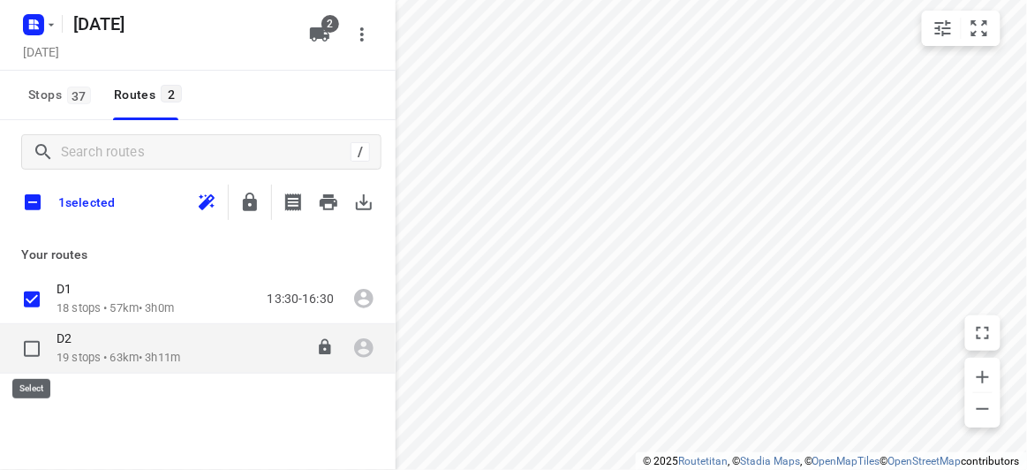
click at [54, 348] on div at bounding box center [38, 348] width 35 height 21
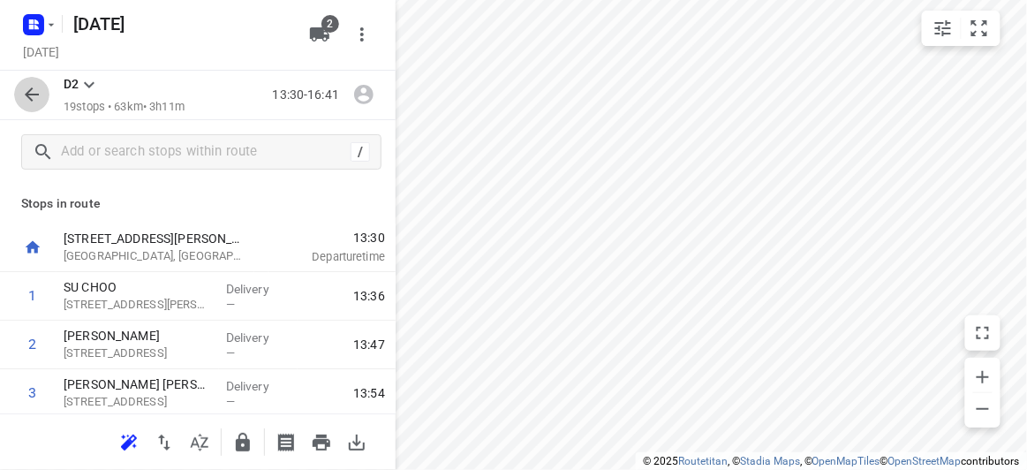
click at [34, 93] on icon "button" at bounding box center [31, 94] width 21 height 21
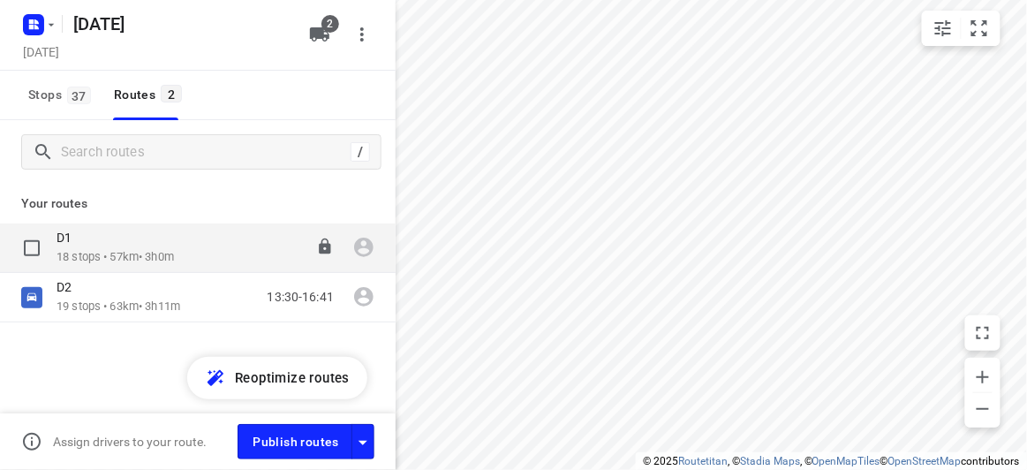
click at [0, 0] on input "checkbox" at bounding box center [0, 0] width 0 height 0
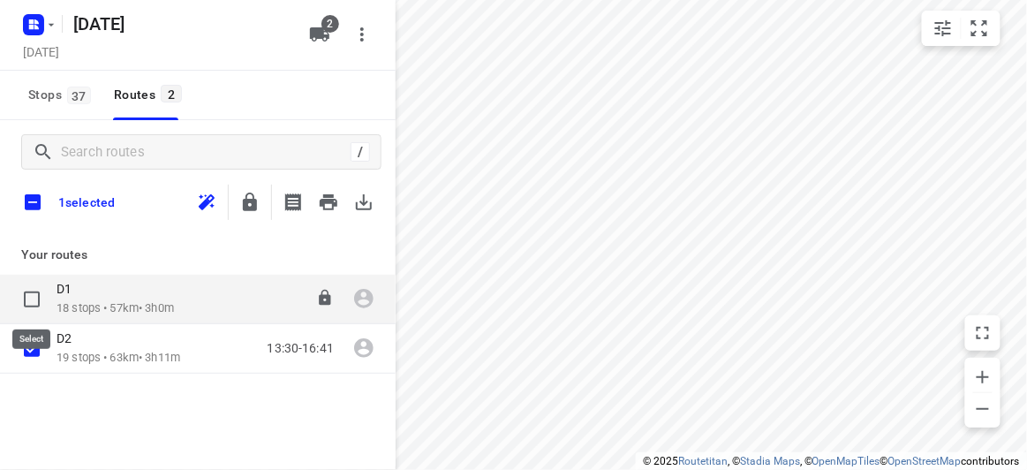
checkbox input "true"
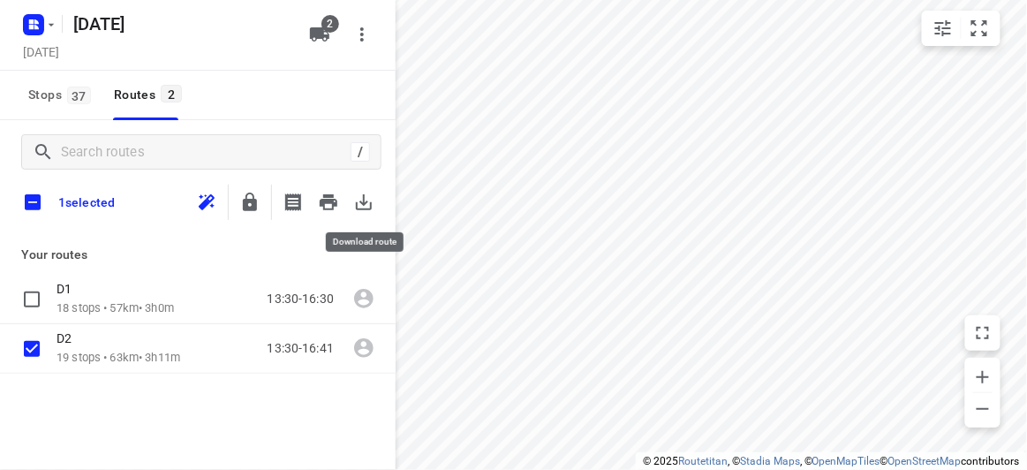
click at [364, 212] on icon "button" at bounding box center [363, 202] width 21 height 21
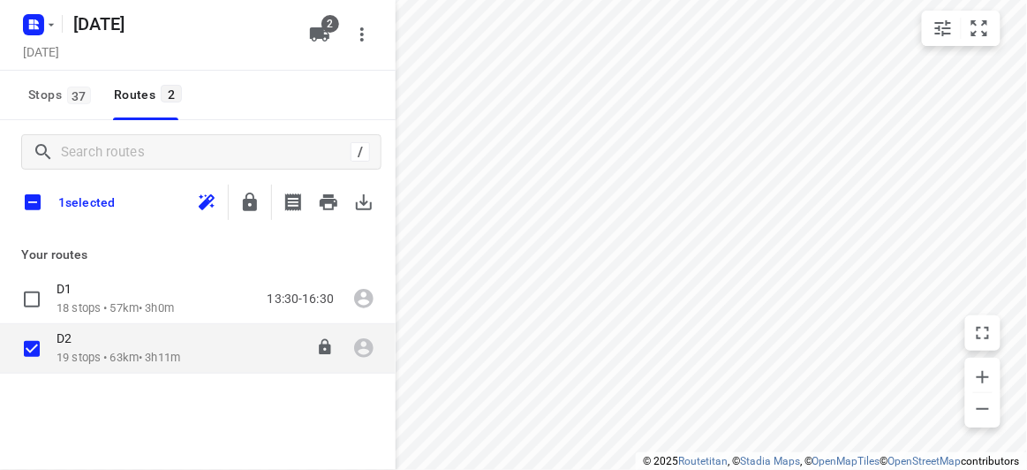
click at [187, 334] on div "D2 19 stops • 63km • 3h11m 13:30-16:41" at bounding box center [226, 348] width 339 height 36
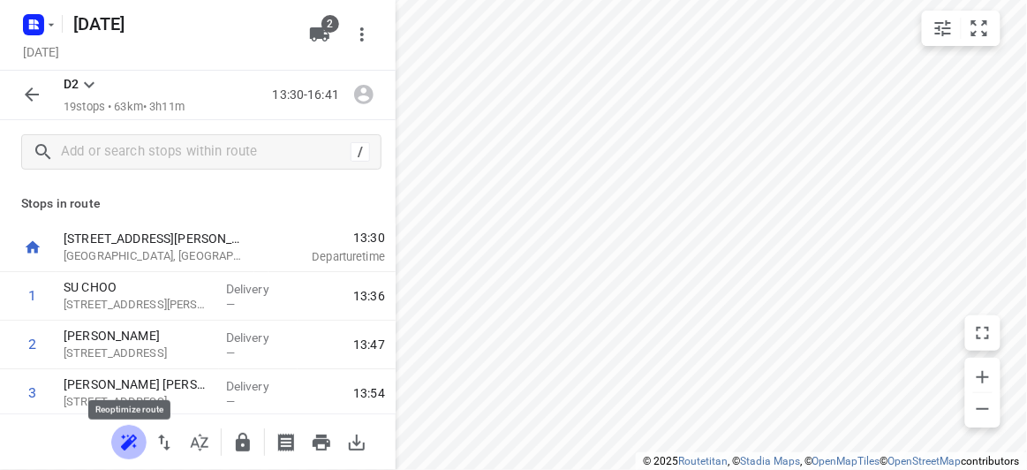
click at [132, 436] on icon "button" at bounding box center [129, 441] width 16 height 14
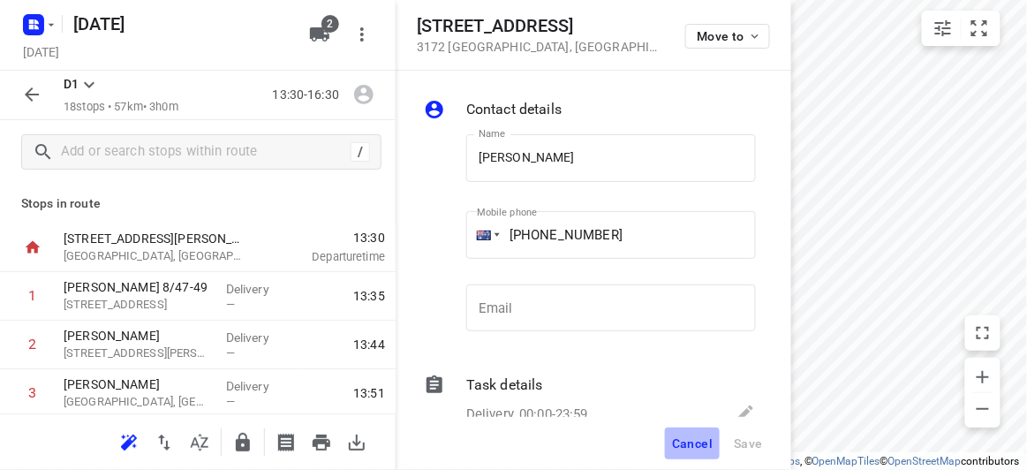
click at [685, 438] on span "Cancel" at bounding box center [692, 443] width 41 height 14
